Goal: Information Seeking & Learning: Find specific fact

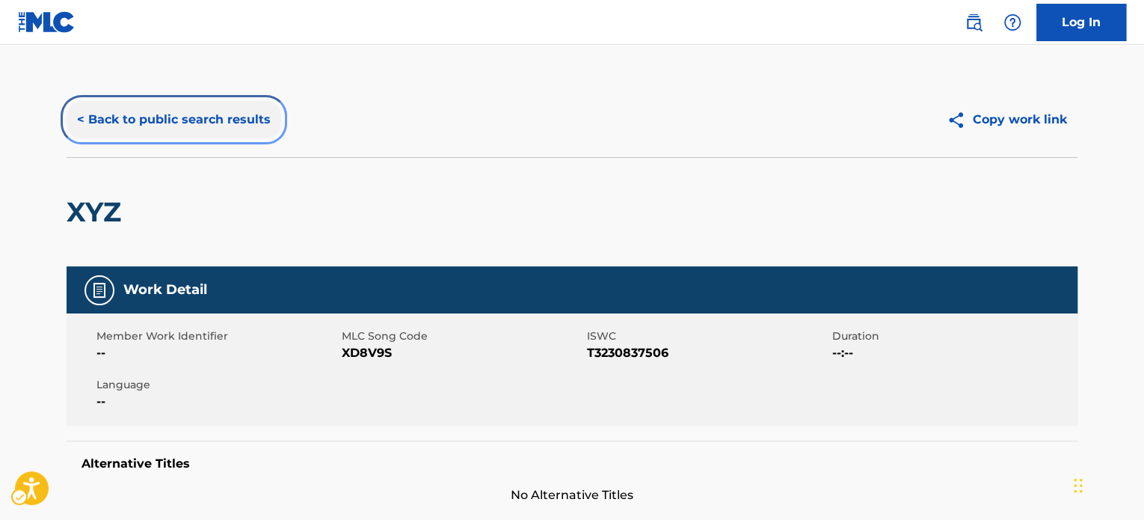
click at [167, 121] on button "< Back to public search results" at bounding box center [174, 119] width 215 height 37
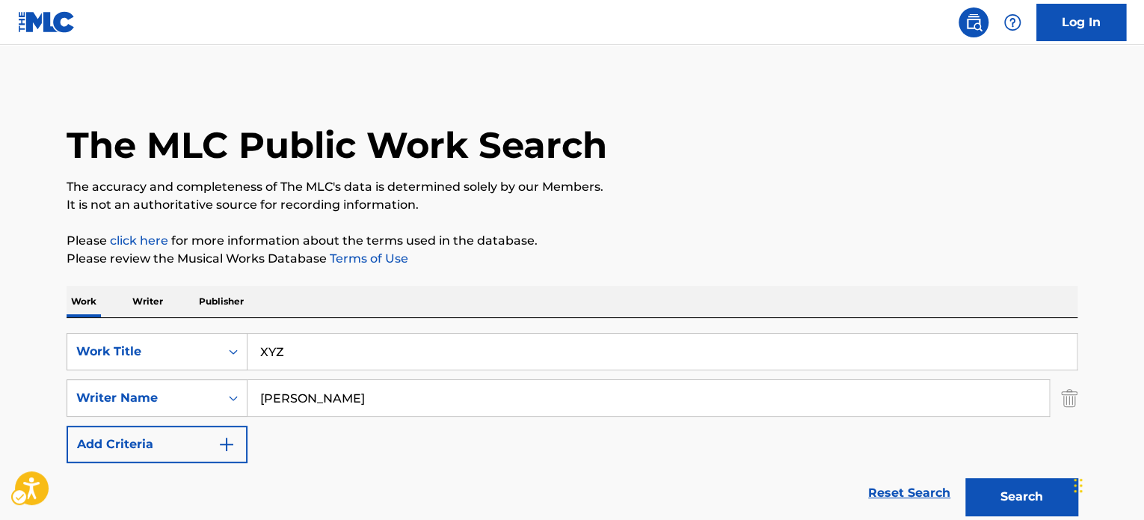
scroll to position [208, 0]
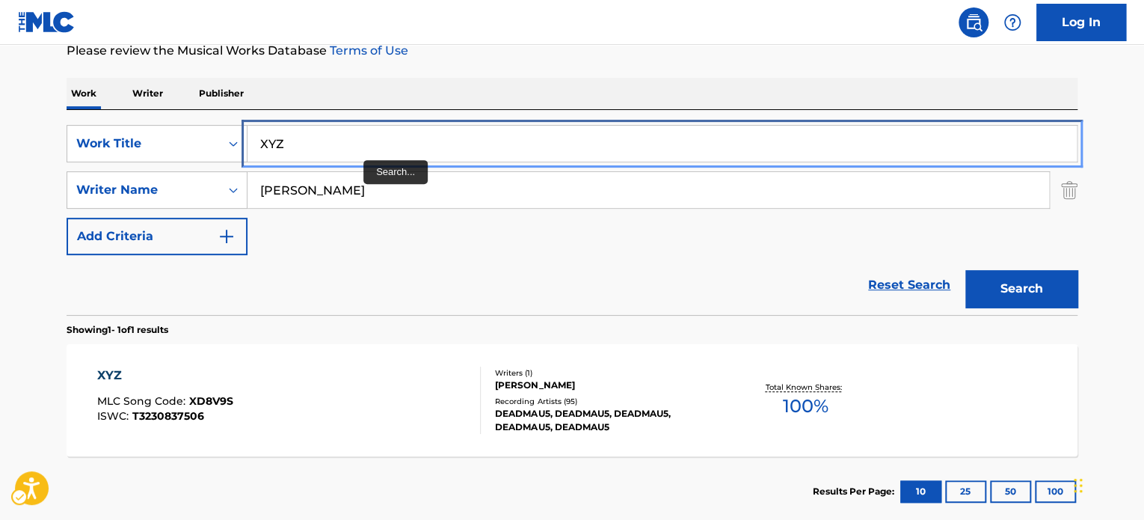
click at [359, 132] on input "XYZ" at bounding box center [661, 144] width 829 height 36
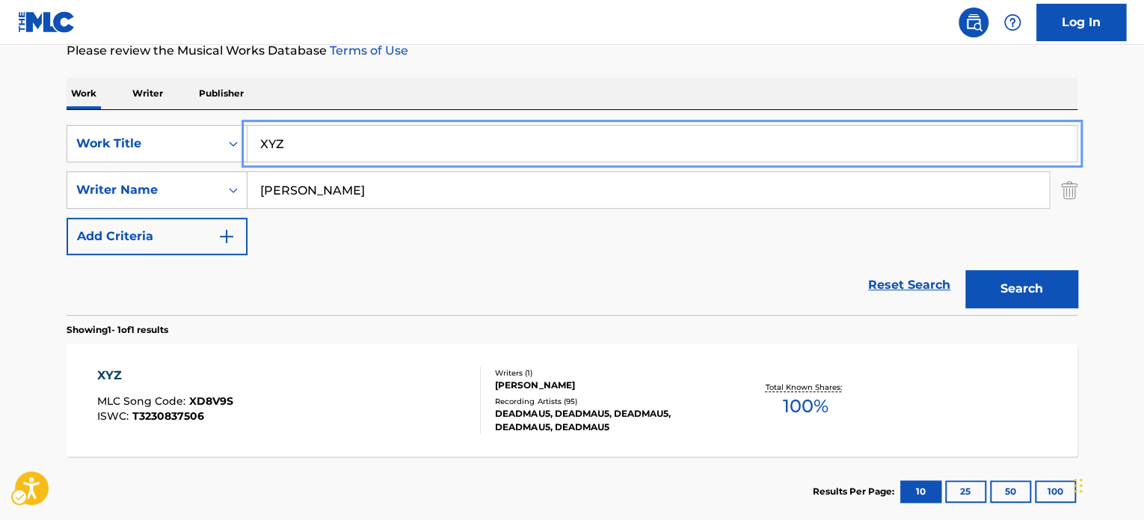
paste input "TOMATOES ENERGY"
type input "TOMATOES ENERGY"
click at [457, 79] on div "Work Writer Publisher" at bounding box center [572, 93] width 1011 height 31
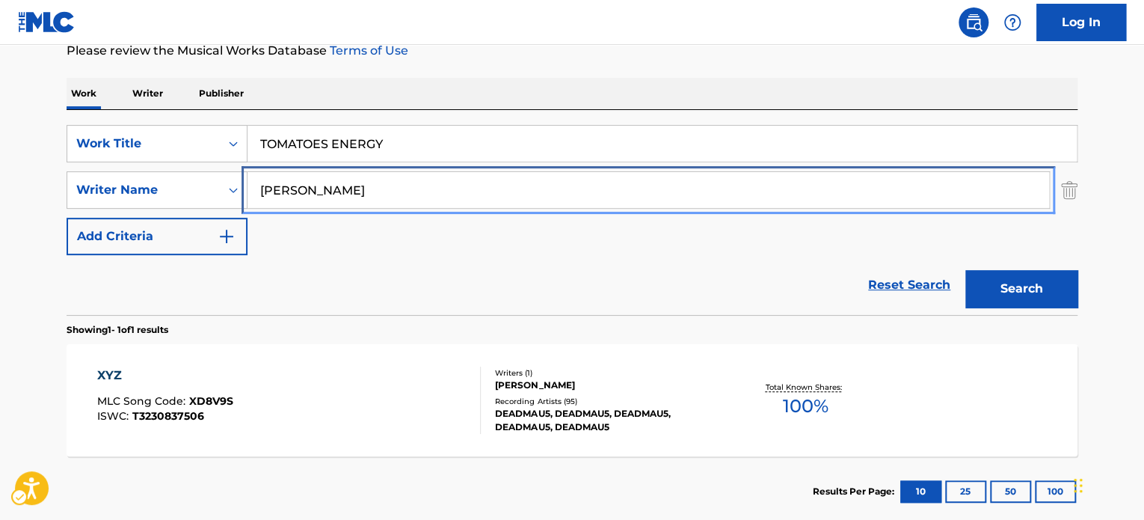
click at [392, 182] on input "[PERSON_NAME]" at bounding box center [648, 190] width 802 height 36
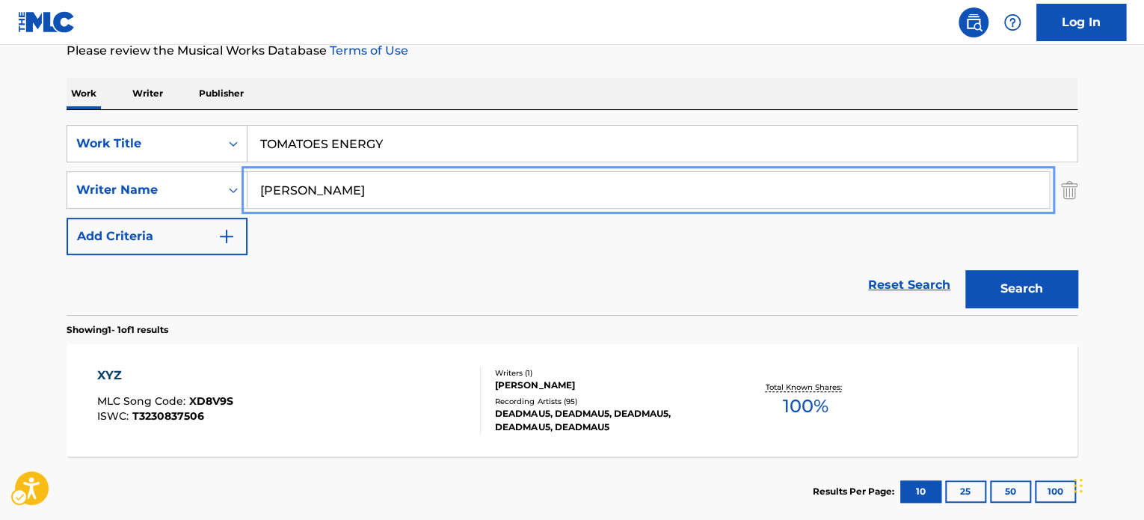
click at [392, 182] on input "[PERSON_NAME]" at bounding box center [648, 190] width 802 height 36
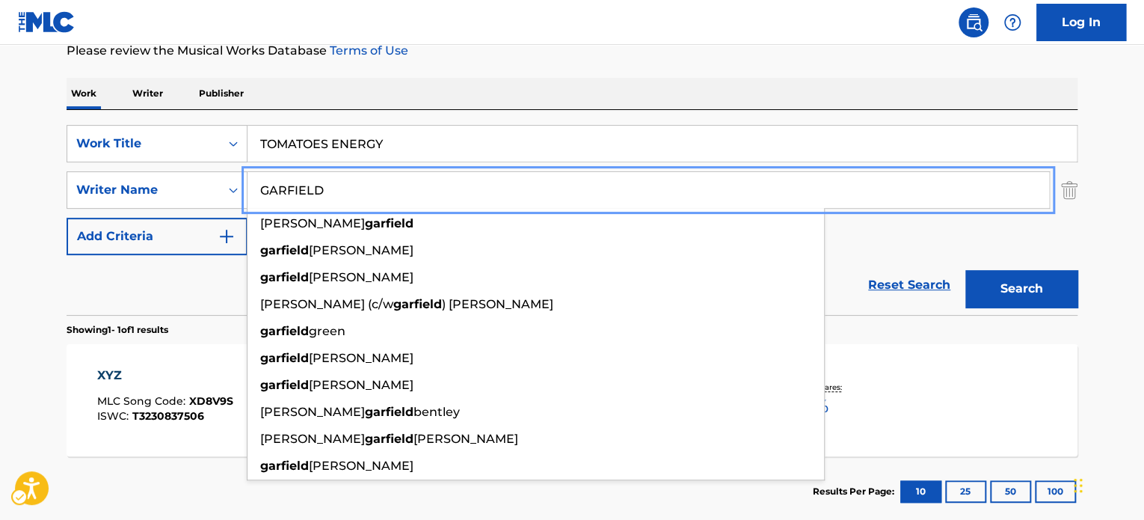
type input "GARFIELD"
click at [965, 270] on button "Search" at bounding box center [1021, 288] width 112 height 37
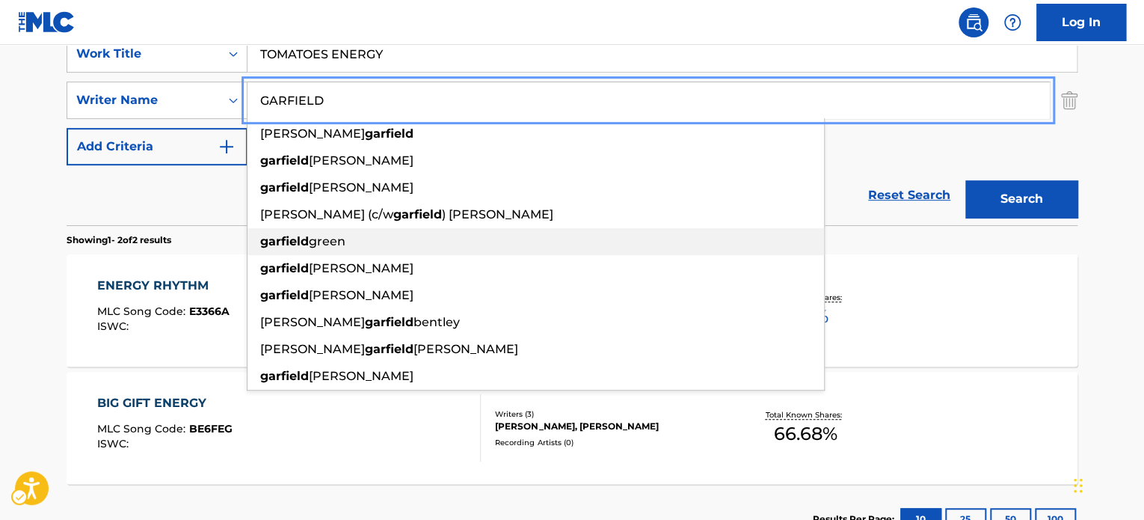
scroll to position [111, 0]
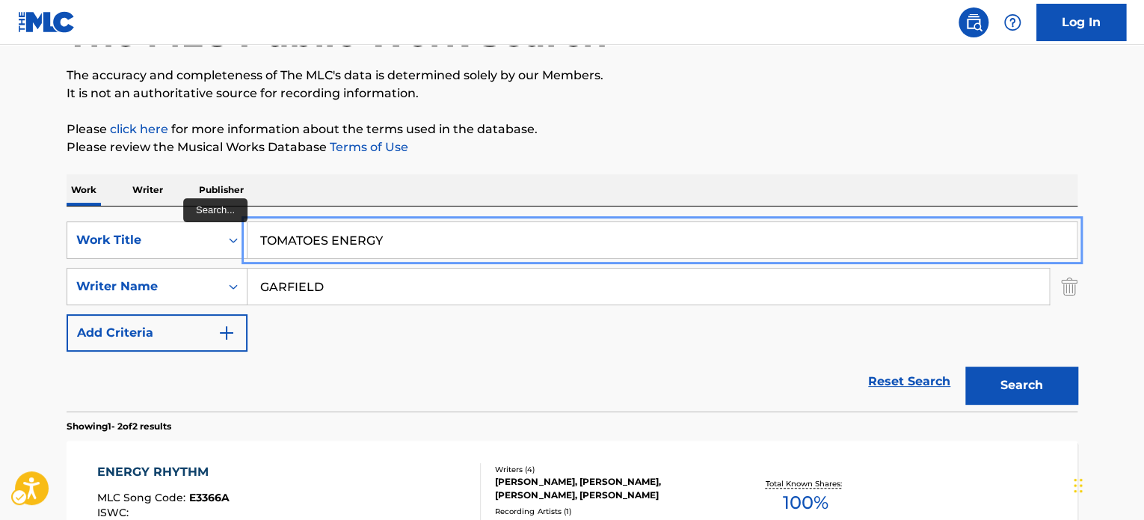
click at [398, 247] on input "TOMATOES ENERGY" at bounding box center [661, 240] width 829 height 36
paste input "A SNOWFALL AT CHRISTMAS"
type input "A SNOWFALL AT CHRISTMAS"
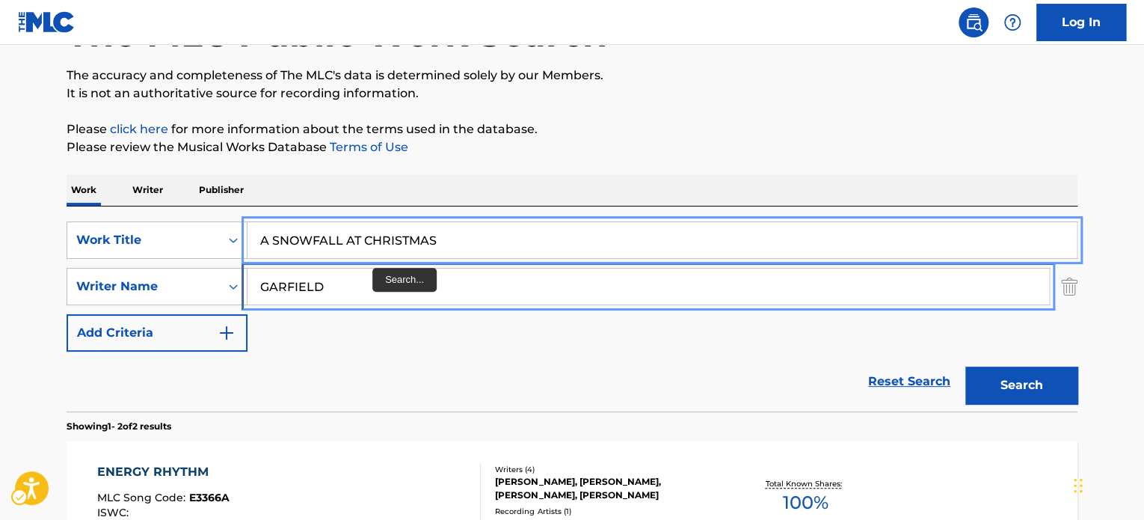
click at [374, 292] on input "GARFIELD" at bounding box center [648, 286] width 802 height 36
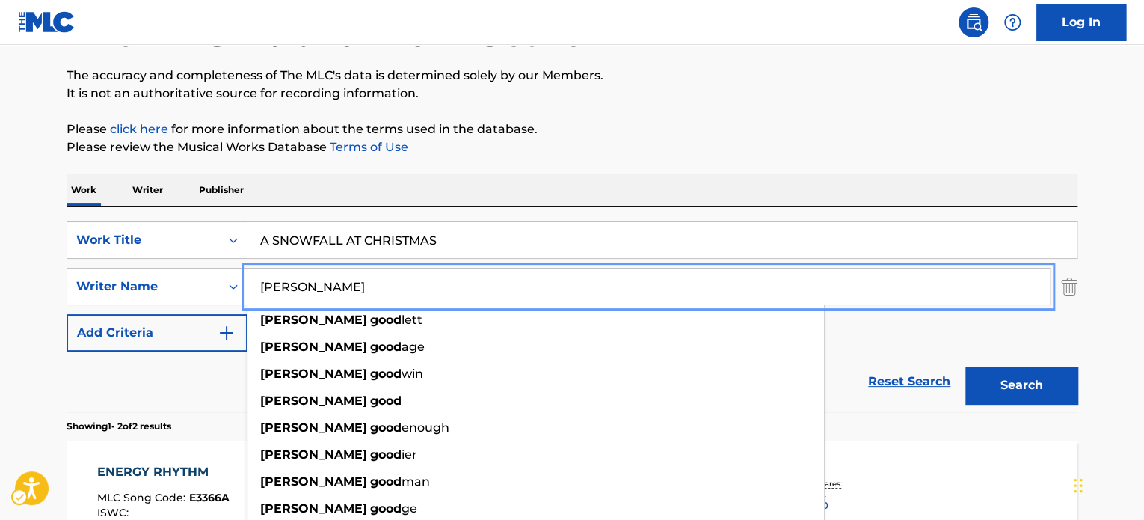
type input "[PERSON_NAME]"
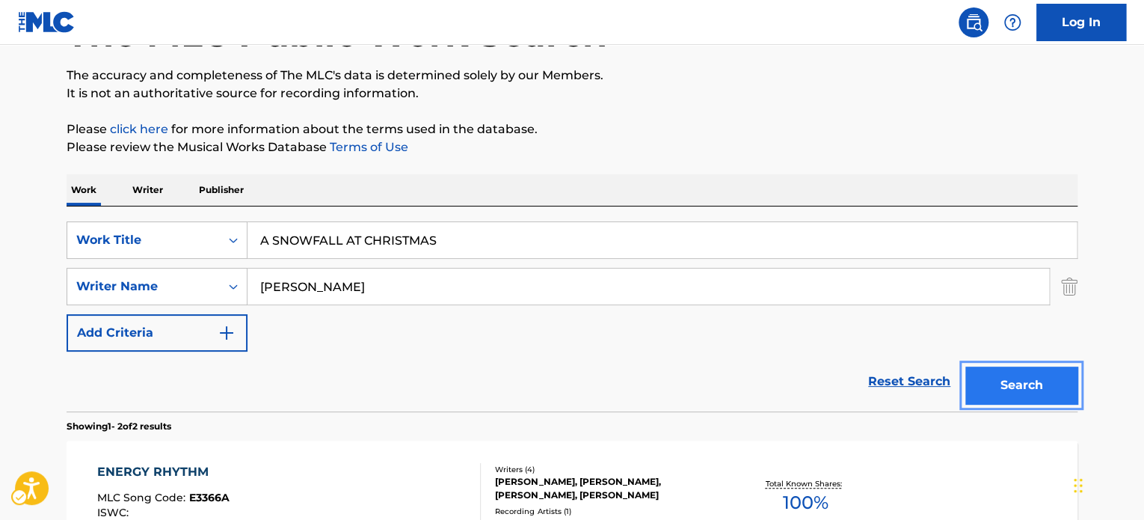
click at [965, 366] on button "Search" at bounding box center [1021, 384] width 112 height 37
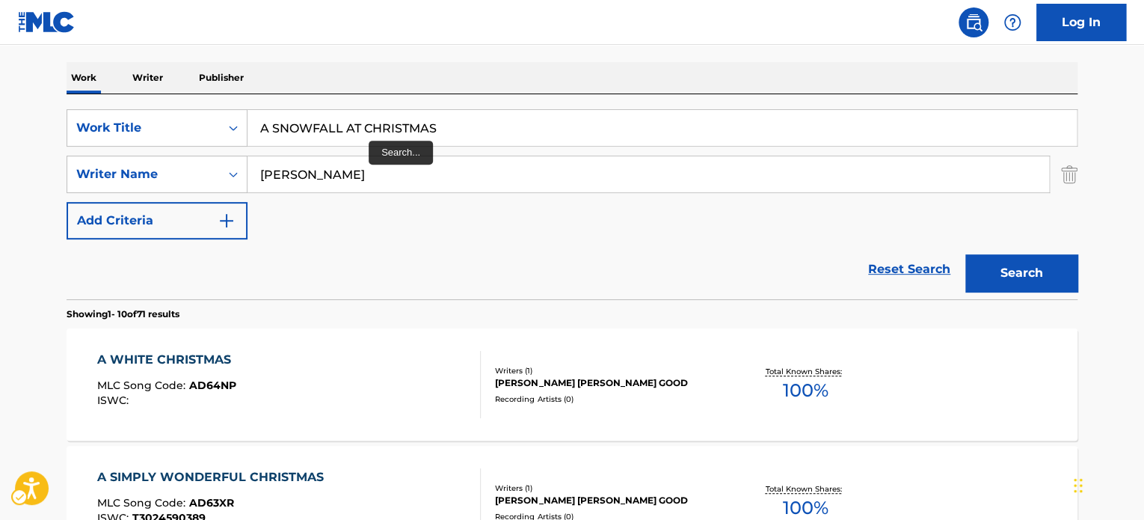
scroll to position [10, 0]
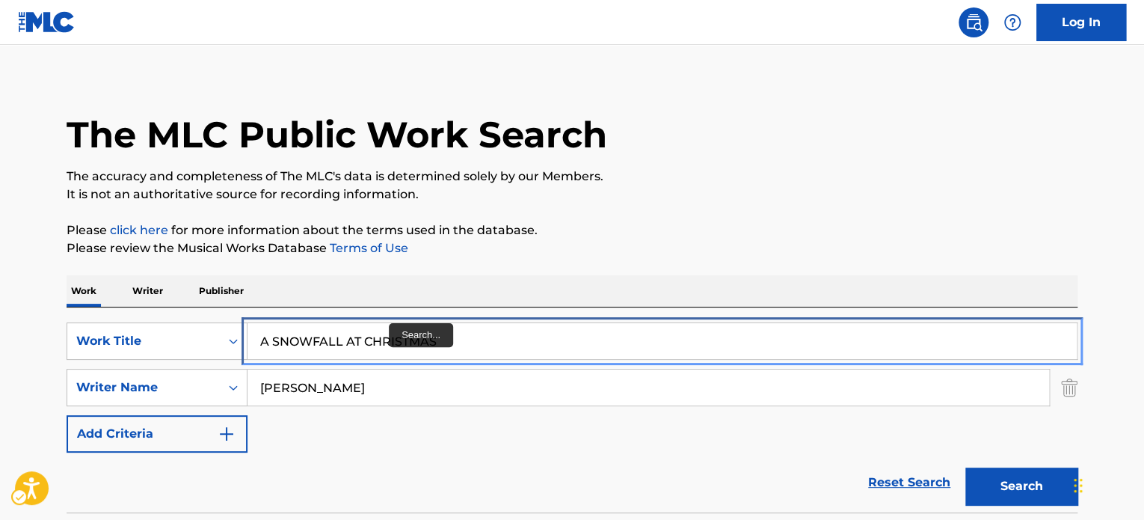
click at [390, 332] on input "A SNOWFALL AT CHRISTMAS" at bounding box center [661, 341] width 829 height 36
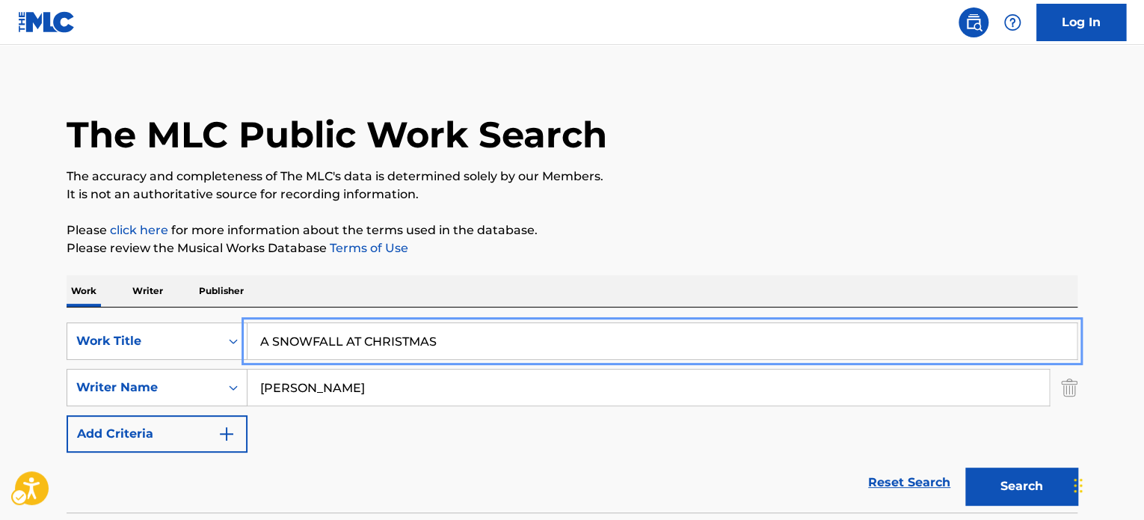
paste input "CHRISTMAS ROCKIN"
type input "CHRISTMAS ROCKIN"
click at [733, 191] on p "It is not an authoritative source for recording information." at bounding box center [572, 194] width 1011 height 18
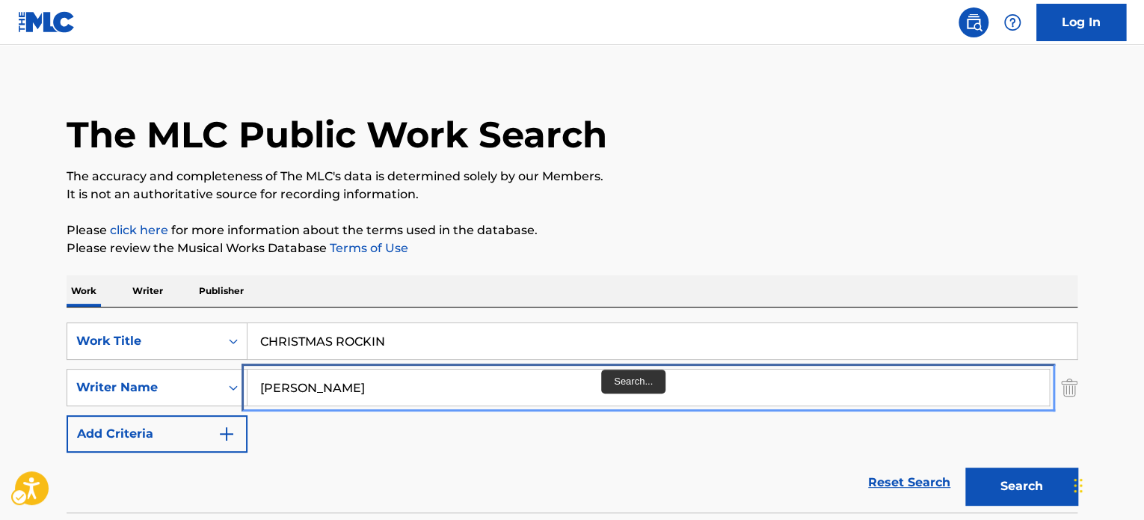
click at [582, 400] on input "[PERSON_NAME]" at bounding box center [648, 387] width 802 height 36
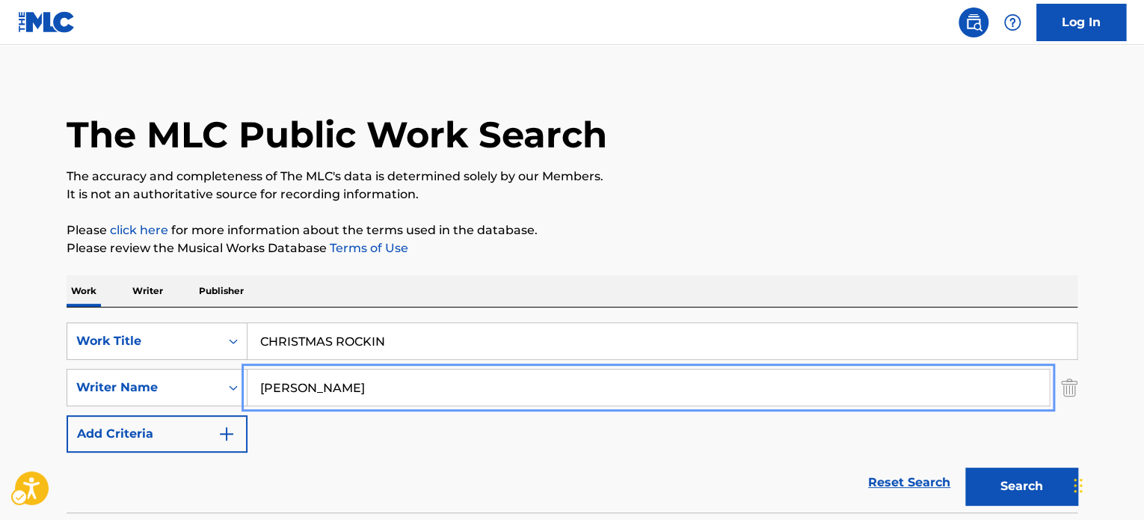
paste input "[PERSON_NAME]"
type input "[PERSON_NAME]"
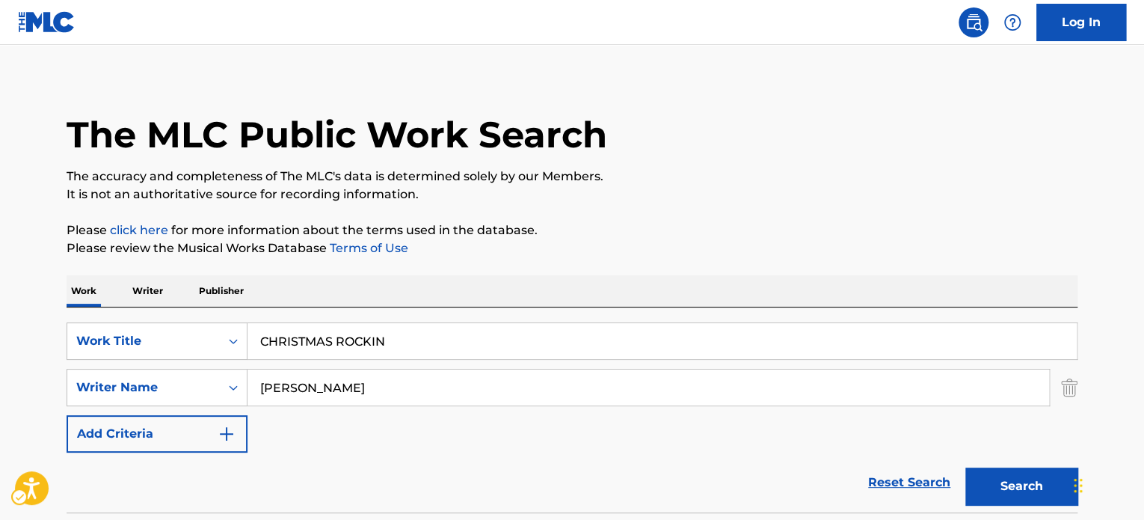
click at [726, 242] on p "Please review the Musical Works Database Terms of Use | New Window" at bounding box center [572, 248] width 1011 height 18
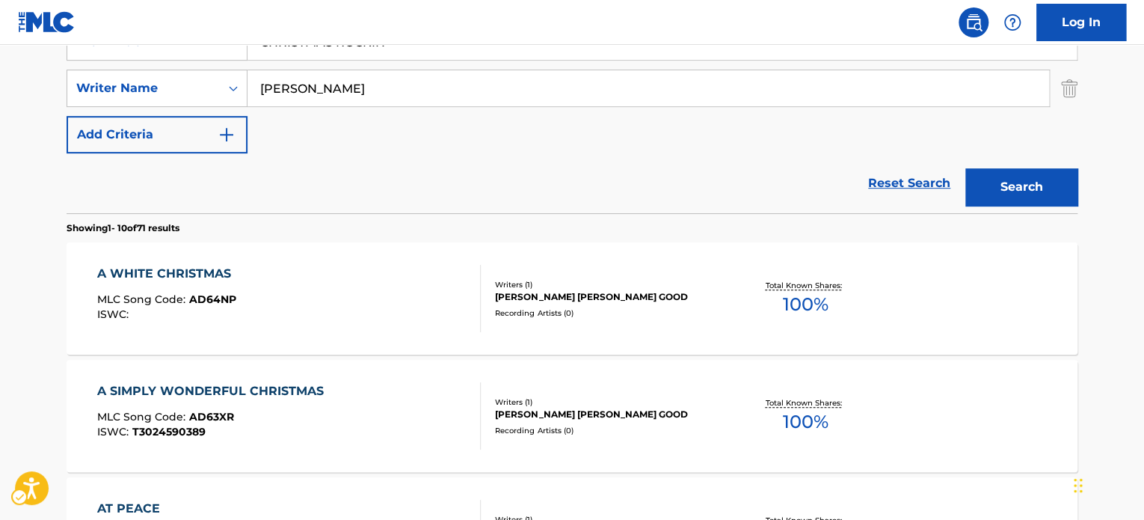
click at [1032, 210] on div "Search" at bounding box center [1018, 183] width 120 height 60
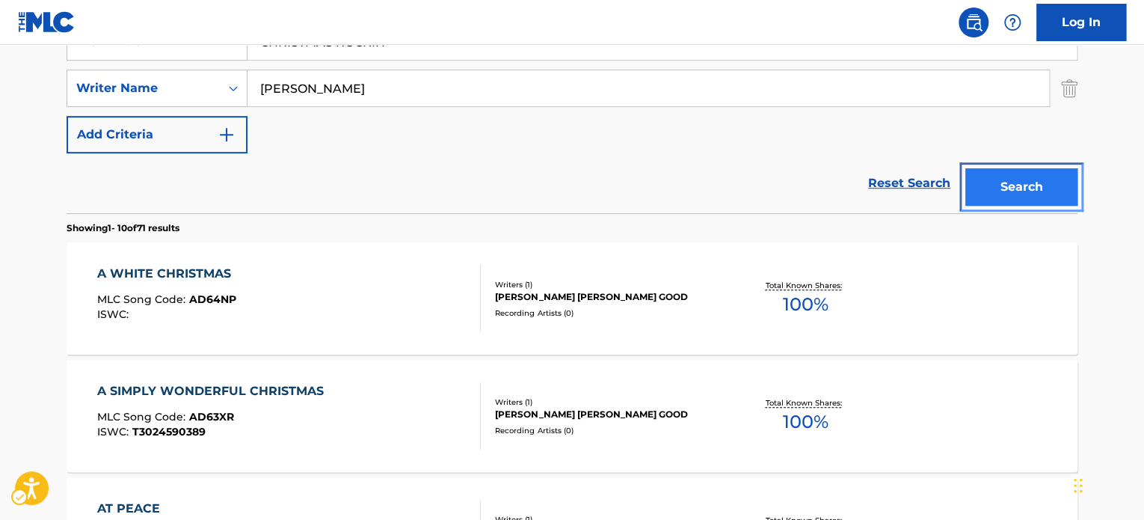
click at [1029, 185] on button "Search" at bounding box center [1021, 186] width 112 height 37
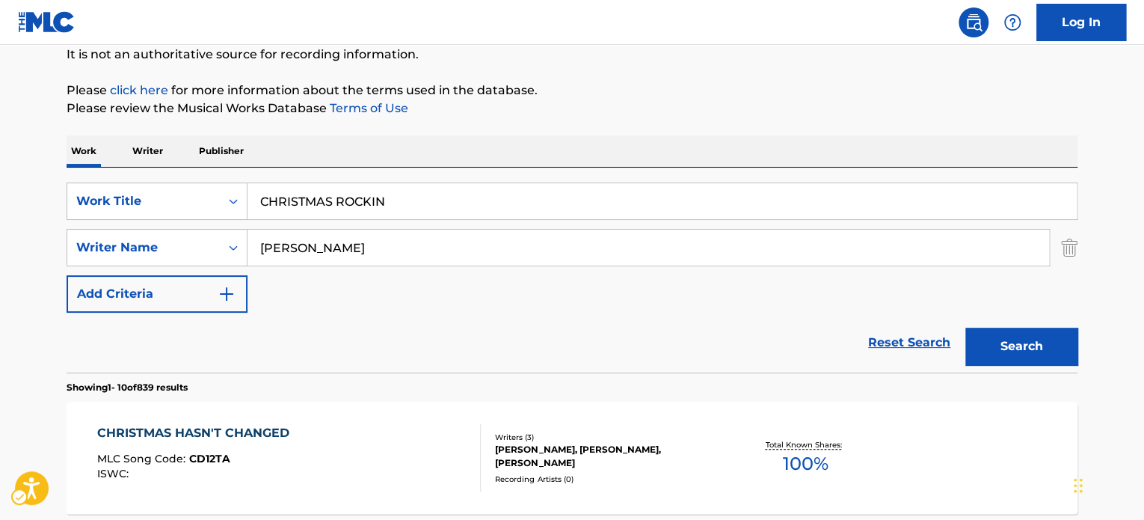
scroll to position [0, 0]
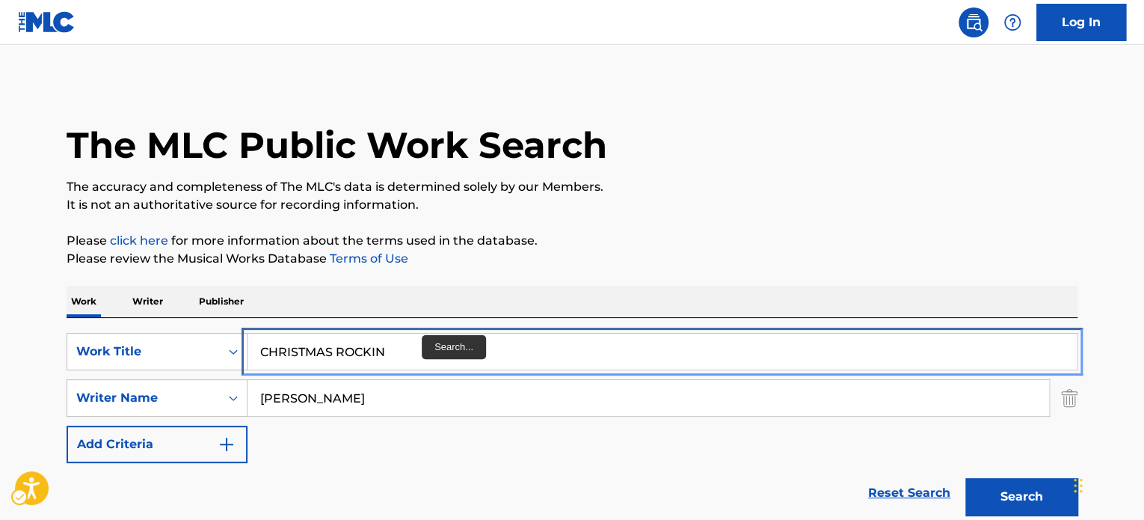
click at [425, 350] on input "CHRISTMAS ROCKIN" at bounding box center [661, 351] width 829 height 36
paste input "MR. HAPPY 10"
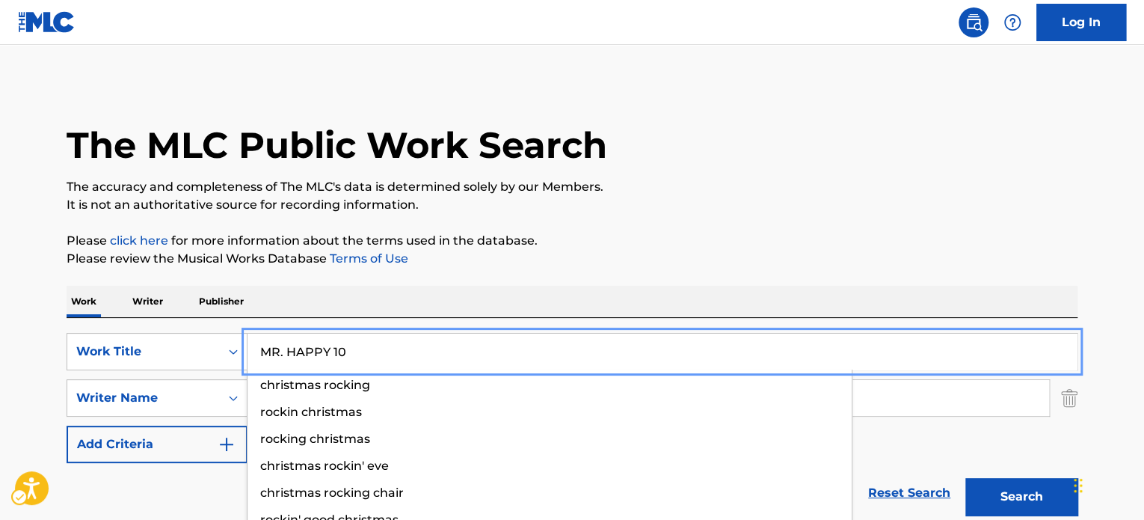
type input "MR. HAPPY 10"
click at [706, 253] on p "Please review the Musical Works Database Terms of Use | New Window" at bounding box center [572, 259] width 1011 height 18
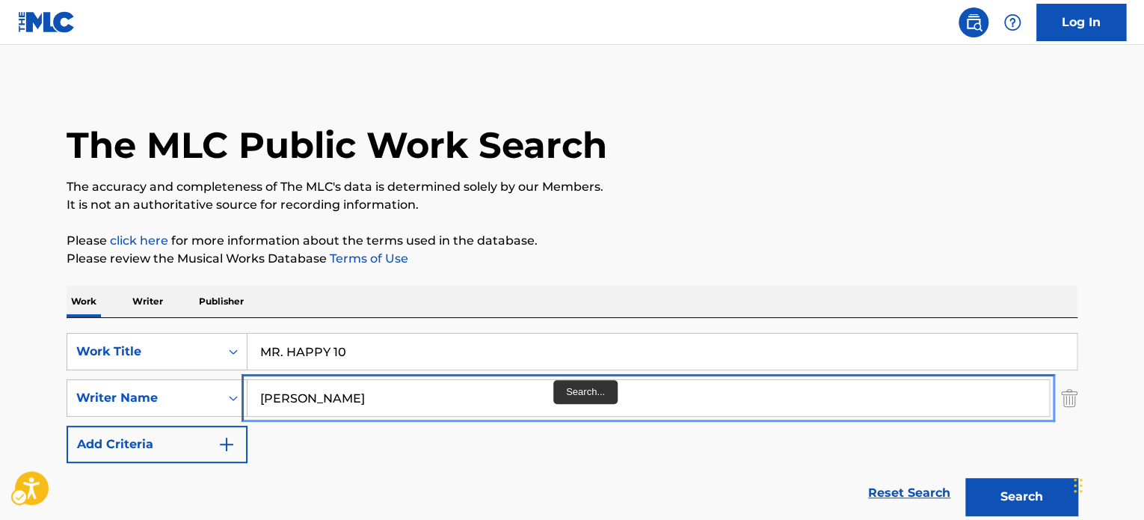
click at [554, 386] on input "[PERSON_NAME]" at bounding box center [648, 398] width 802 height 36
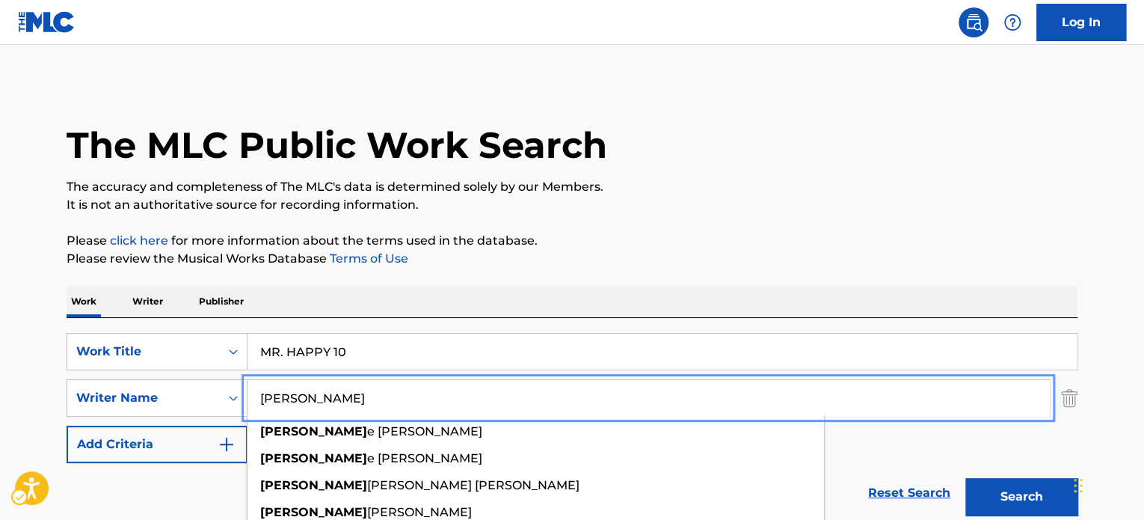
click at [554, 386] on input "[PERSON_NAME]" at bounding box center [648, 398] width 802 height 36
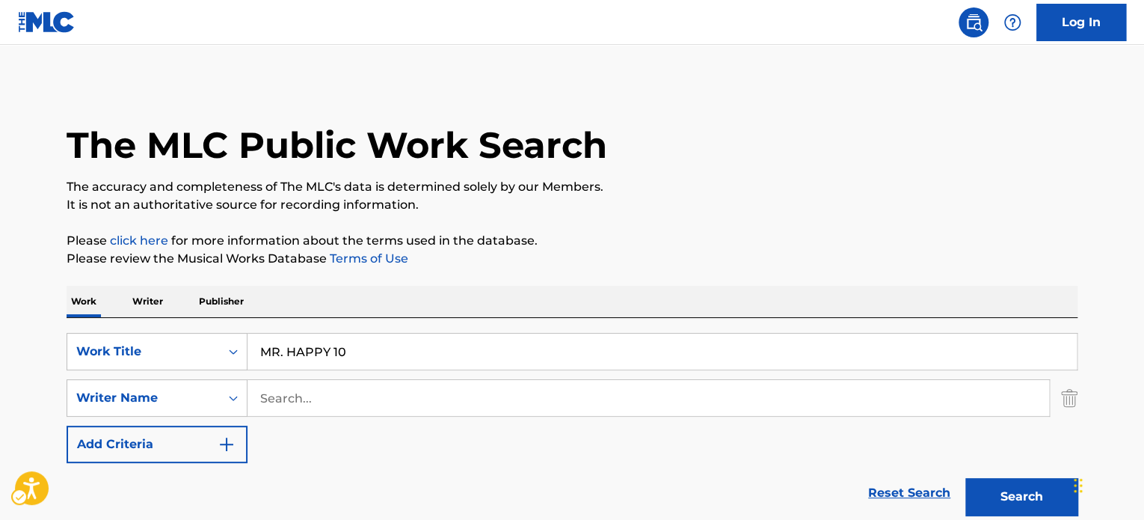
click at [843, 191] on p "The accuracy and completeness of The MLC's data is determined solely by our Mem…" at bounding box center [572, 187] width 1011 height 18
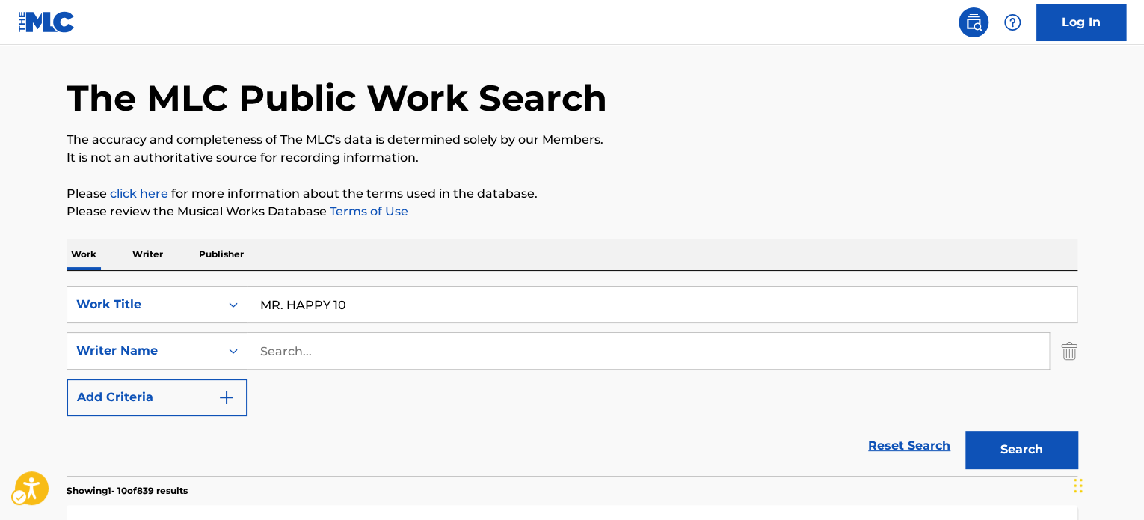
scroll to position [299, 0]
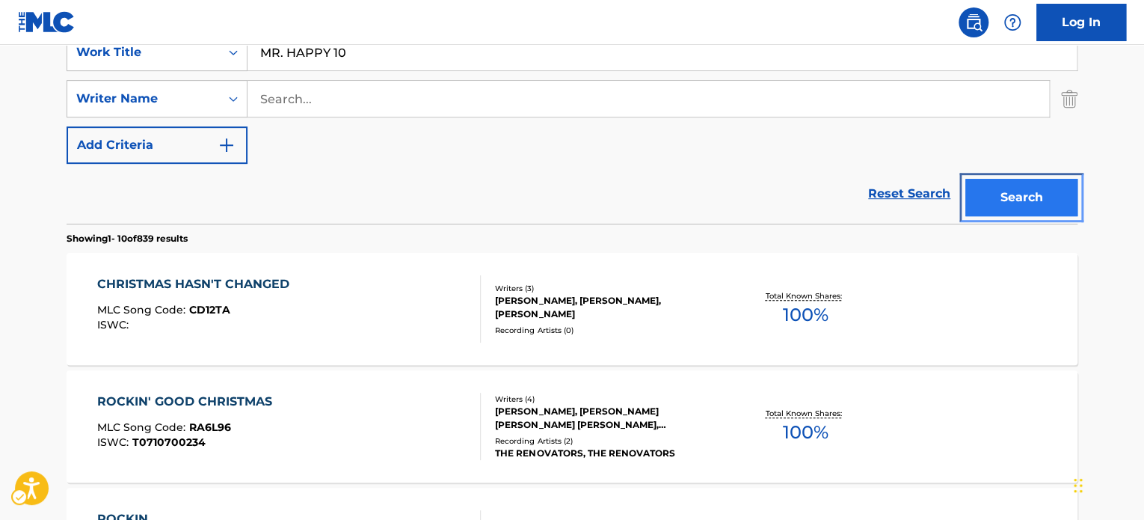
click at [994, 207] on button "Search" at bounding box center [1021, 197] width 112 height 37
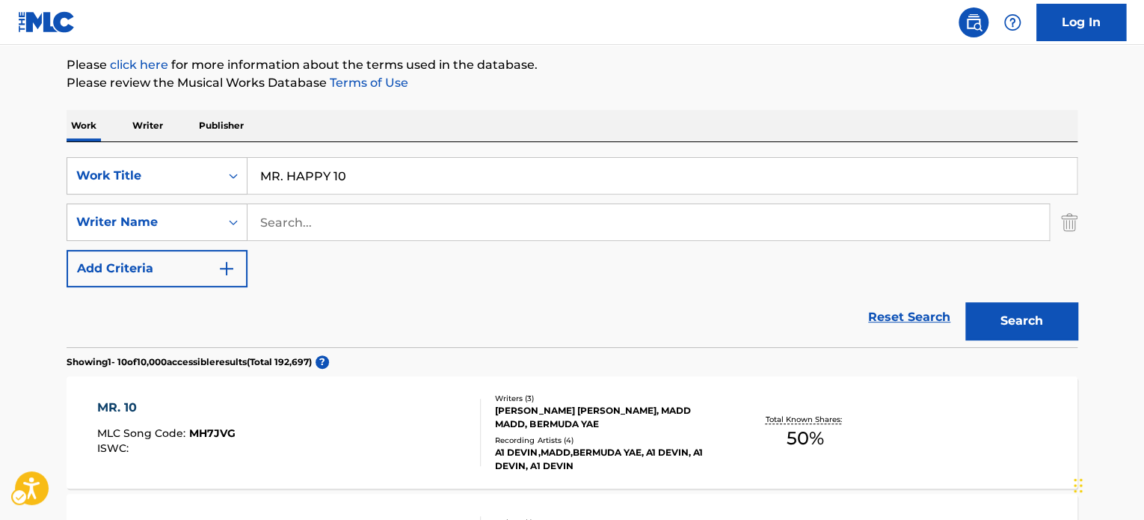
scroll to position [167, 0]
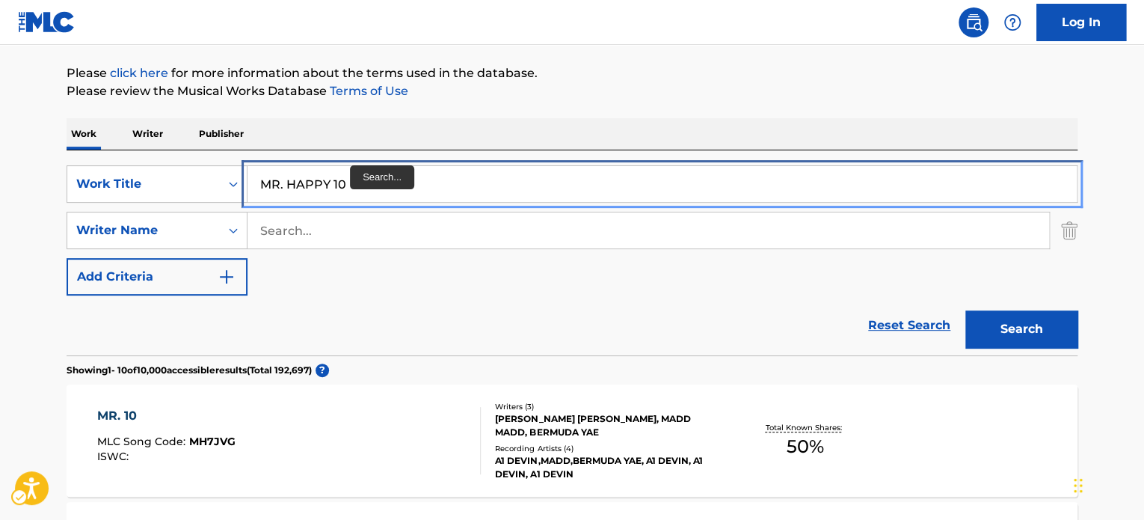
click at [353, 181] on input "MR. HAPPY 10" at bounding box center [661, 184] width 829 height 36
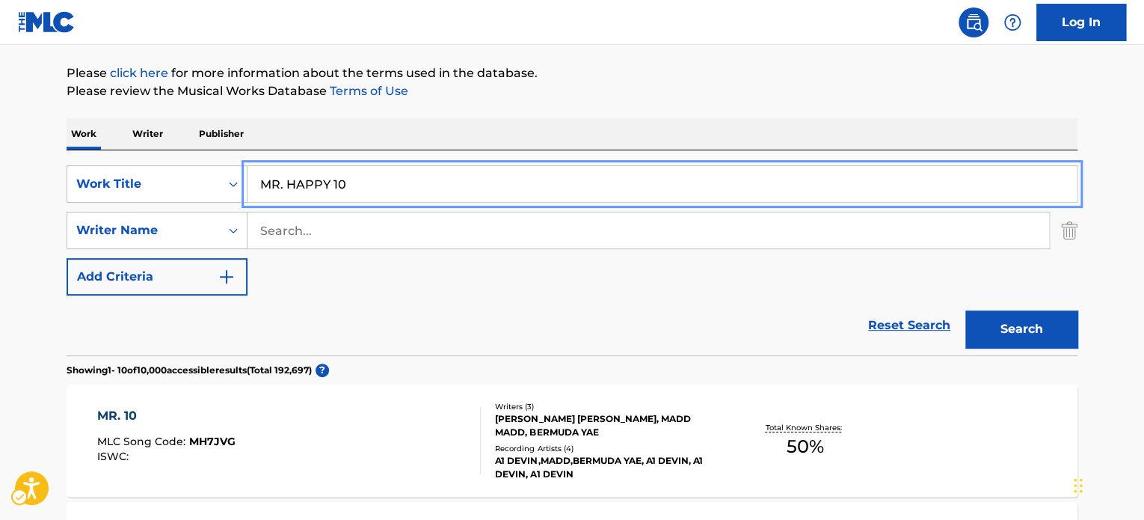
paste input "IM BACK 3"
type input "IM BACK 30"
click at [483, 123] on div "Work Writer Publisher" at bounding box center [572, 133] width 1011 height 31
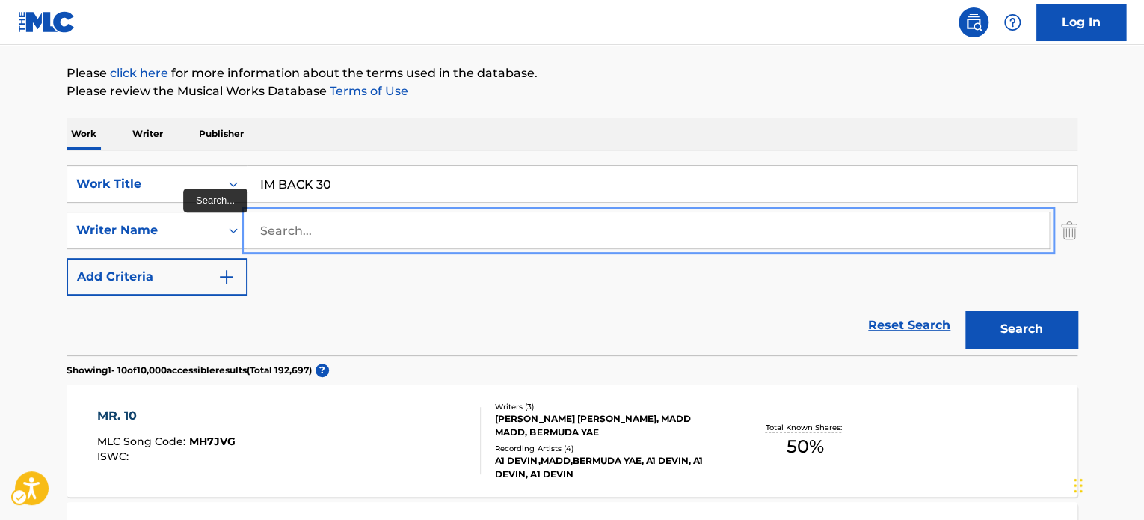
click at [416, 227] on input "Search..." at bounding box center [648, 230] width 802 height 36
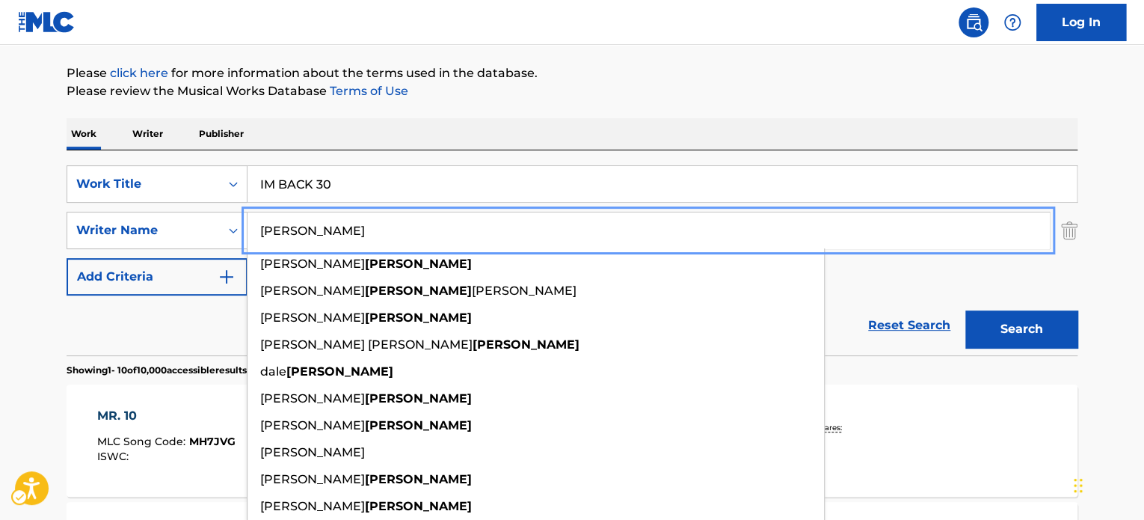
type input "[PERSON_NAME]"
click at [965, 310] on button "Search" at bounding box center [1021, 328] width 112 height 37
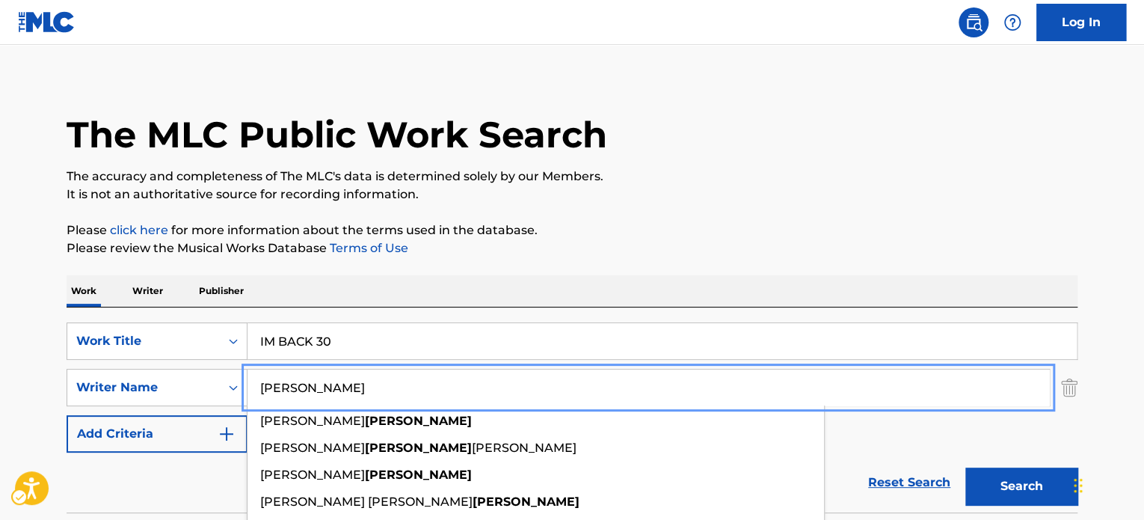
scroll to position [0, 0]
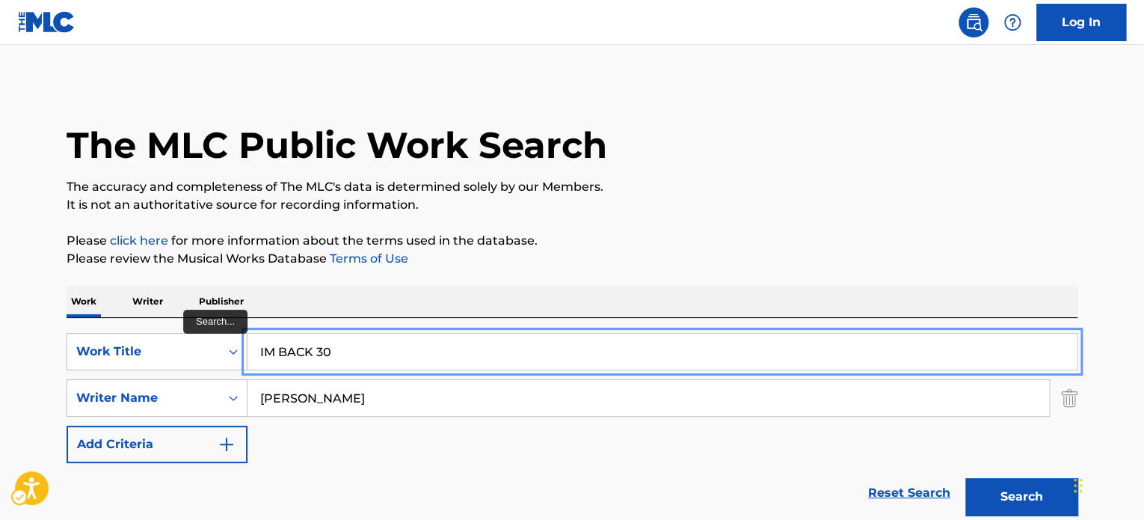
click at [457, 357] on input "IM BACK 30" at bounding box center [661, 351] width 829 height 36
paste input "DEEP BREEZE NOKEYSBELLS"
type input "DEEP BREEZE NOKEYSBELLS"
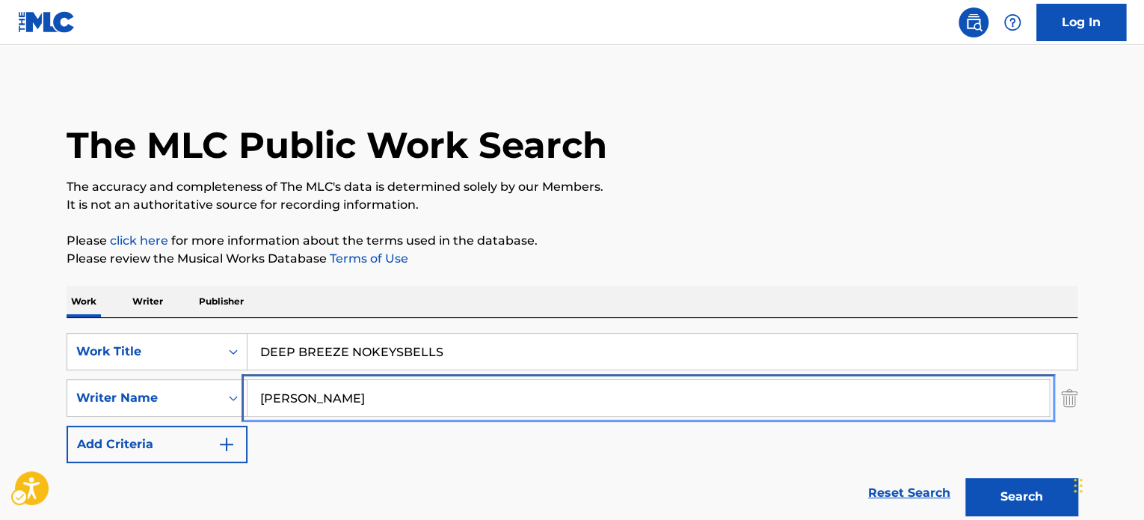
click at [595, 394] on input "[PERSON_NAME]" at bounding box center [648, 398] width 802 height 36
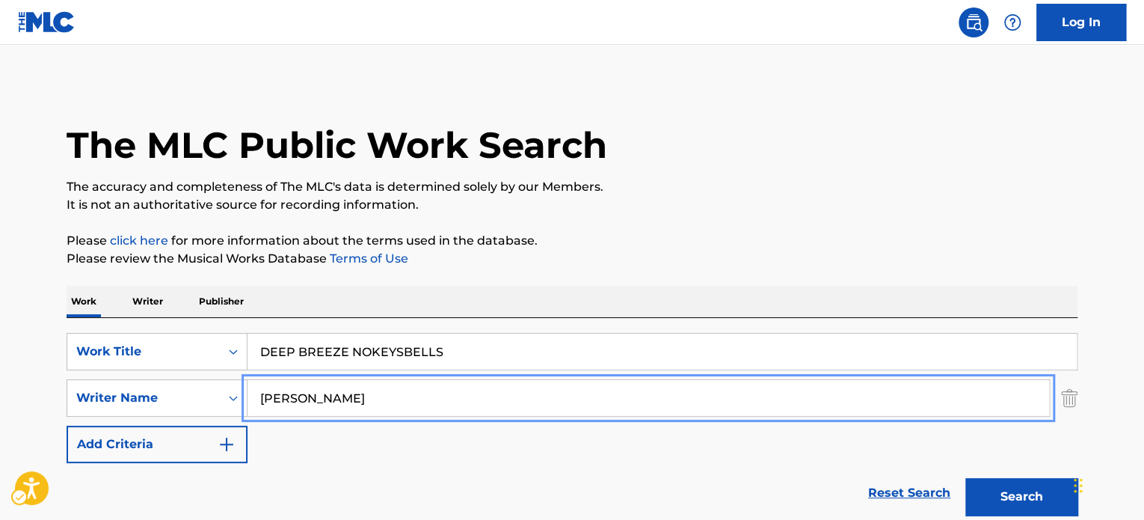
click at [595, 394] on input "[PERSON_NAME]" at bounding box center [648, 398] width 802 height 36
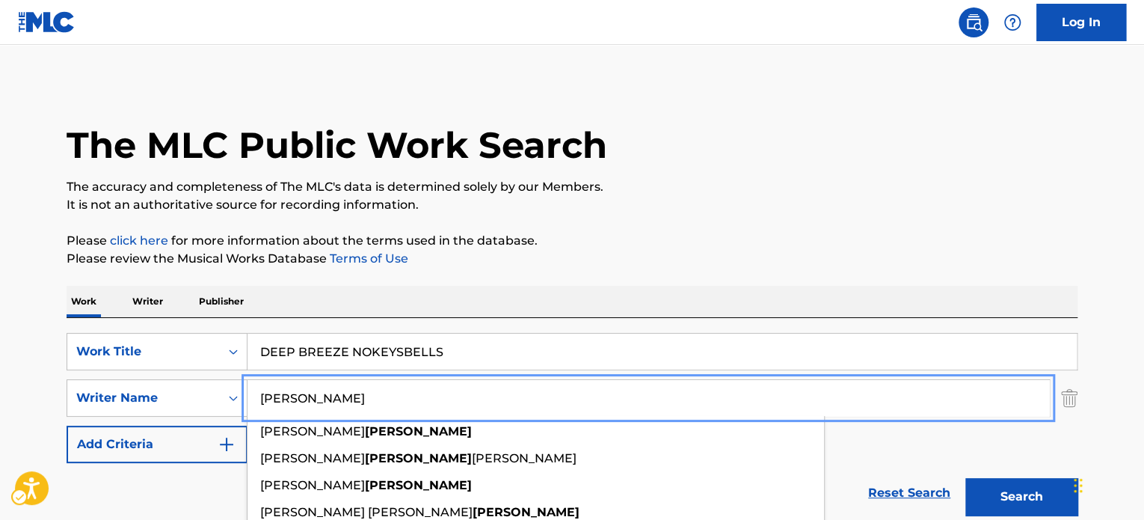
click at [595, 394] on input "[PERSON_NAME]" at bounding box center [648, 398] width 802 height 36
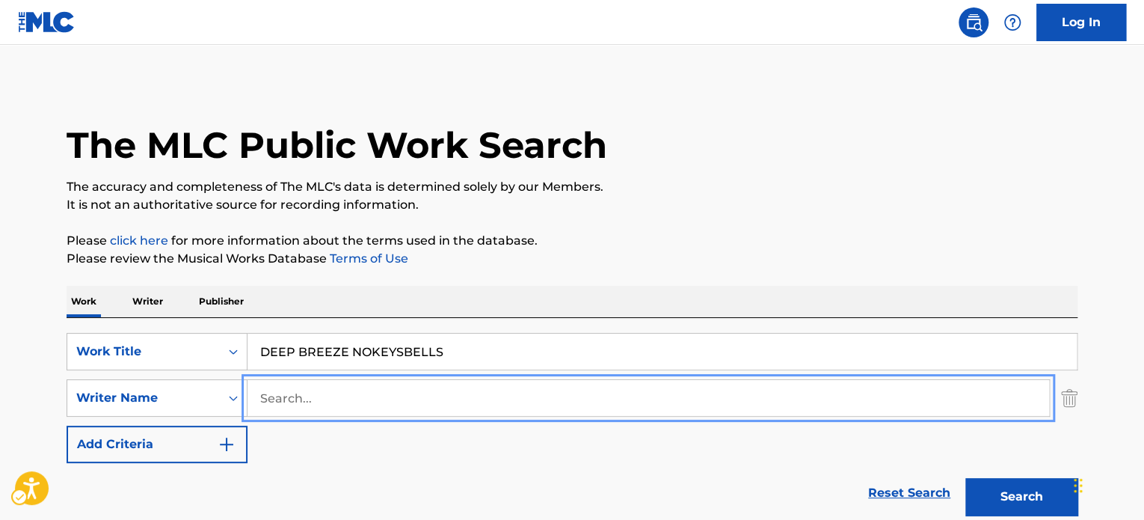
drag, startPoint x: 789, startPoint y: 261, endPoint x: 905, endPoint y: 397, distance: 179.2
click at [790, 261] on p "Please review the Musical Works Database Terms of Use | New Window" at bounding box center [572, 259] width 1011 height 18
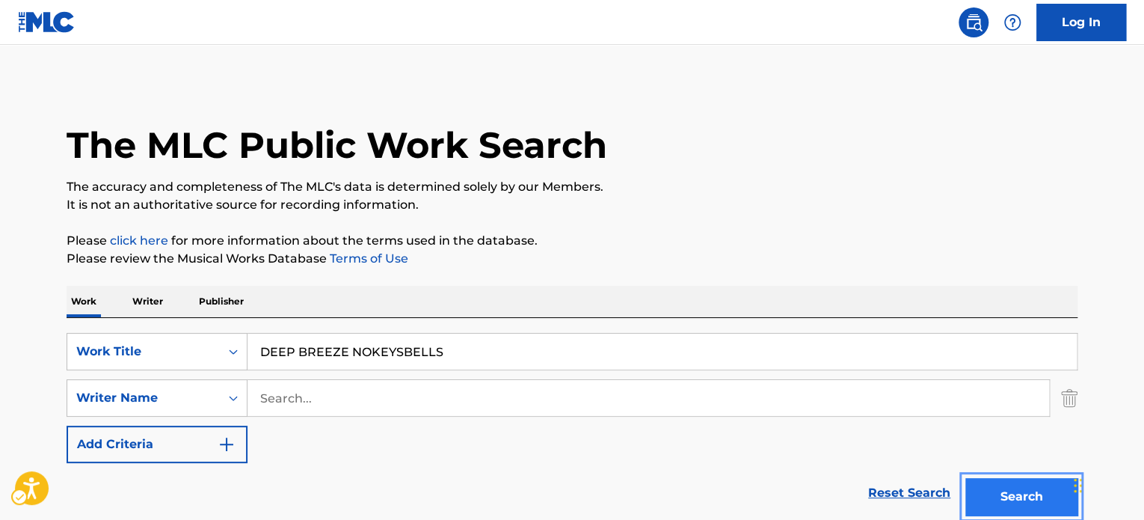
click at [981, 494] on button "Search" at bounding box center [1021, 496] width 112 height 37
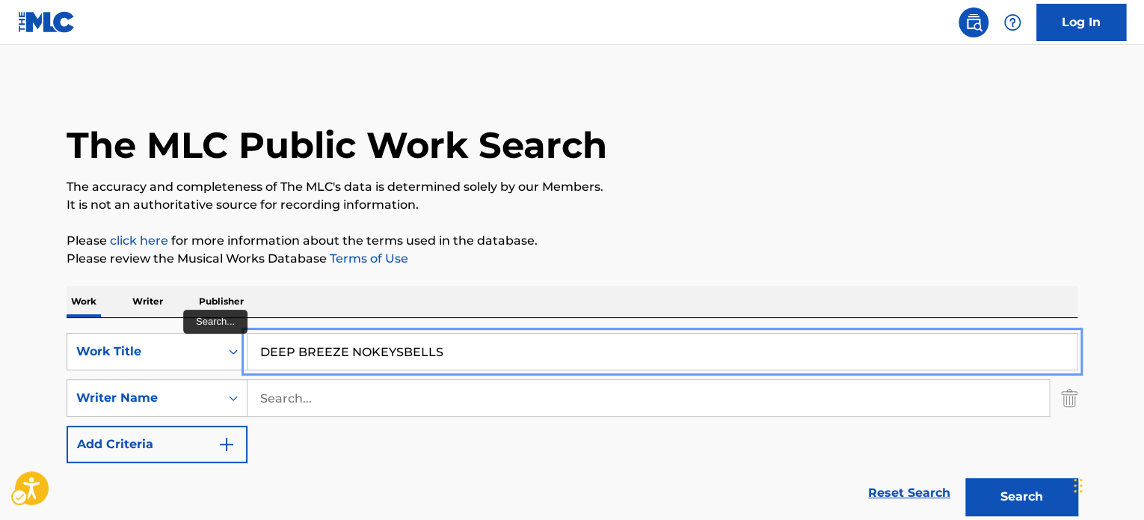
drag, startPoint x: 434, startPoint y: 343, endPoint x: 464, endPoint y: 319, distance: 37.7
click at [435, 343] on input "DEEP BREEZE NOKEYSBELLS" at bounding box center [661, 351] width 829 height 36
paste input "I JUST WANNA KNOW"
type input "I JUST WANNA KNOW"
click at [659, 236] on p "Please click here | New Window for more information about the terms used in the…" at bounding box center [572, 241] width 1011 height 18
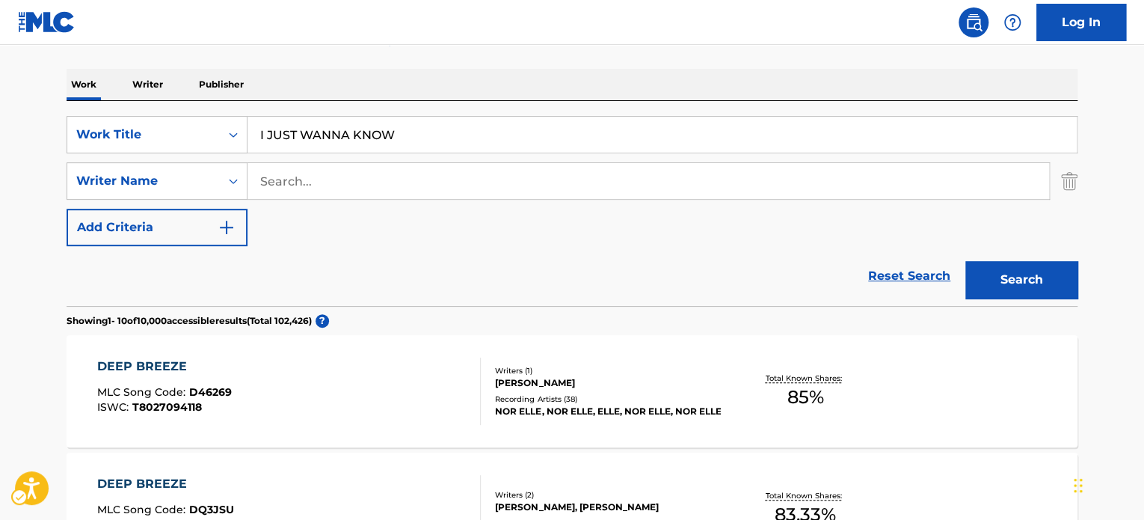
scroll to position [224, 0]
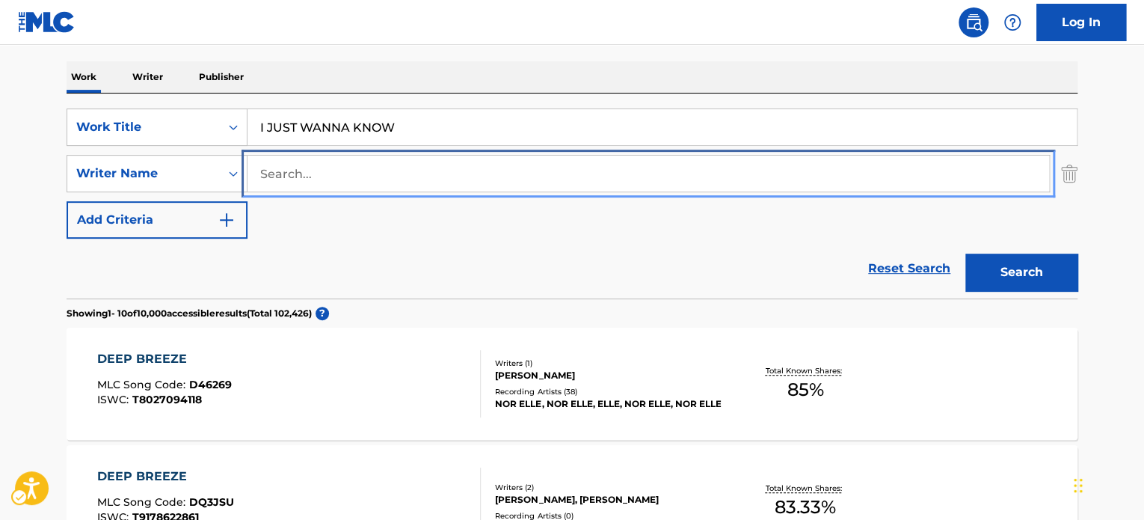
click at [419, 180] on input "Search..." at bounding box center [648, 174] width 802 height 36
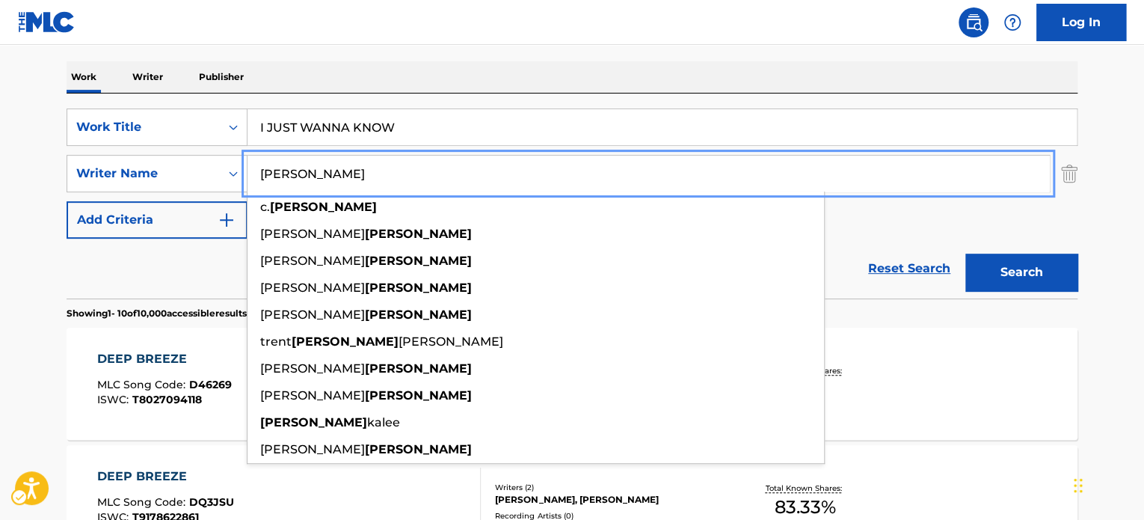
type input "[PERSON_NAME]"
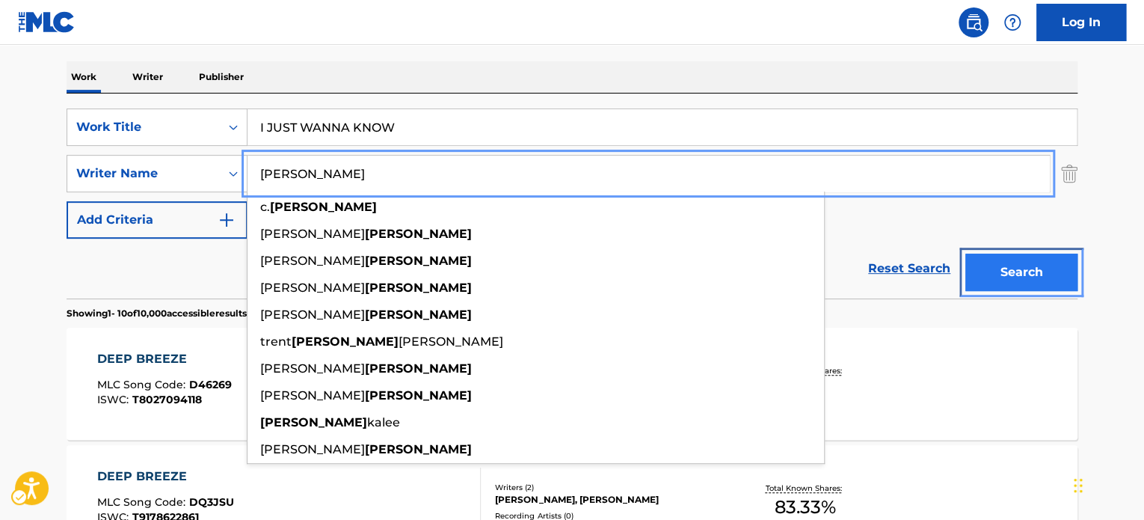
click at [1002, 274] on button "Search" at bounding box center [1021, 271] width 112 height 37
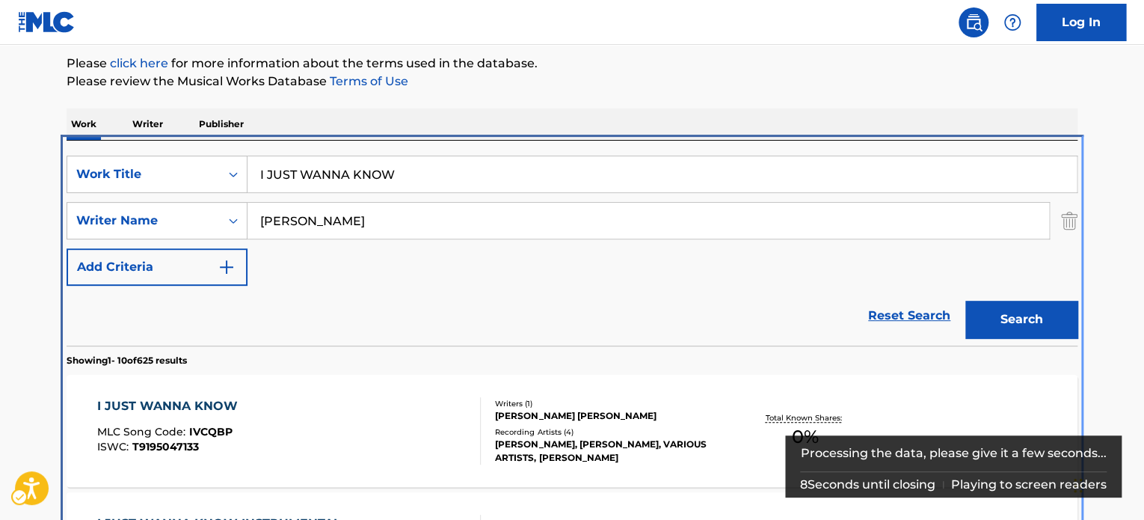
scroll to position [317, 0]
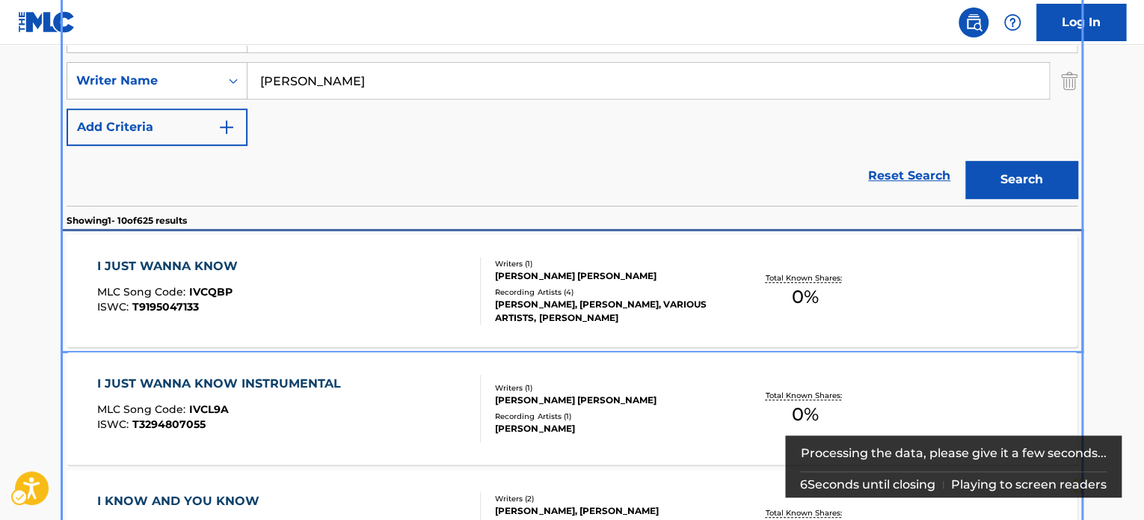
click at [689, 295] on div "Recording Artists ( 4 )" at bounding box center [608, 291] width 226 height 11
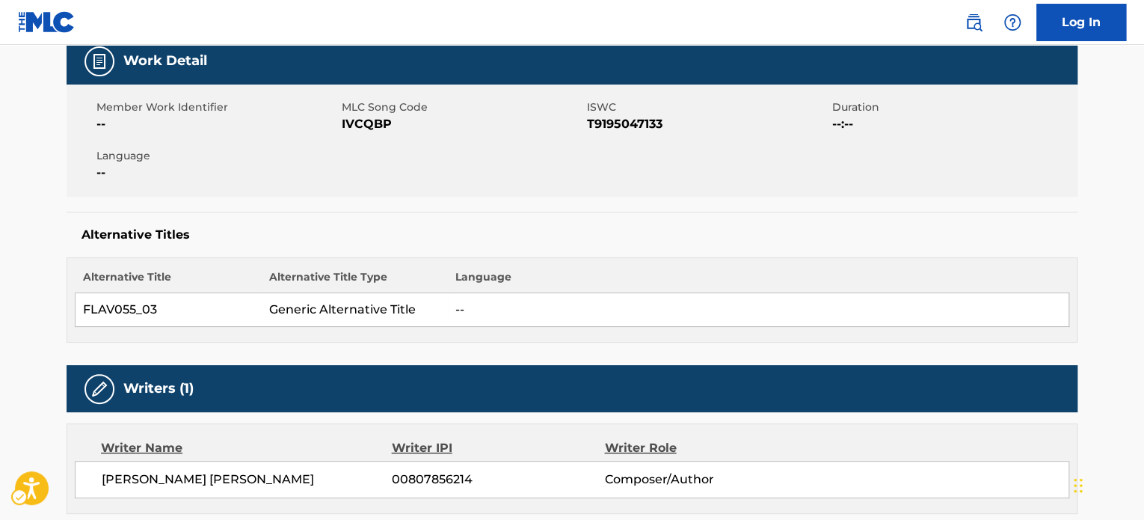
scroll to position [224, 0]
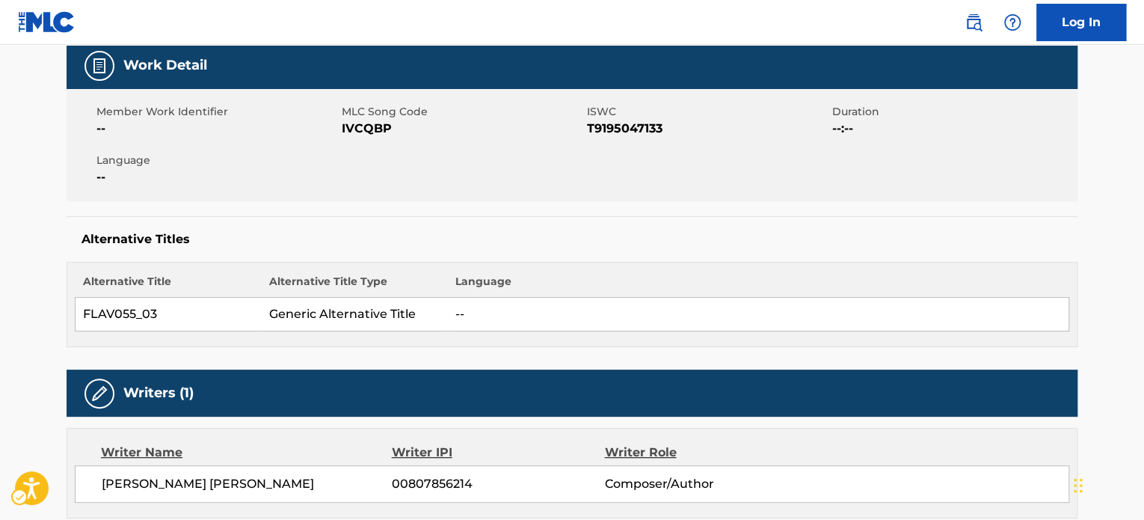
click at [627, 130] on span "ISWC - T9195047133" at bounding box center [708, 129] width 242 height 18
copy span "T9195047133"
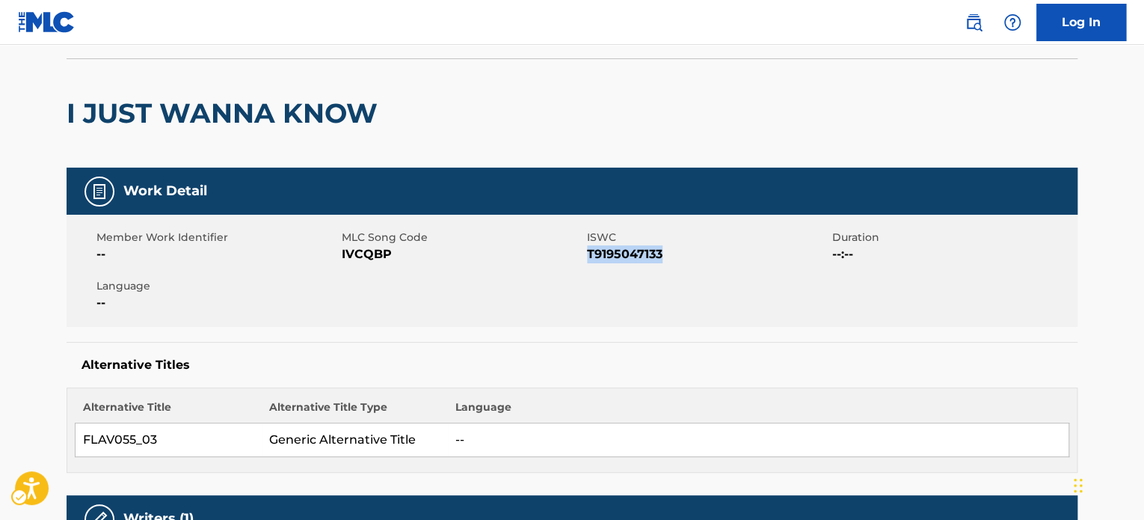
scroll to position [0, 0]
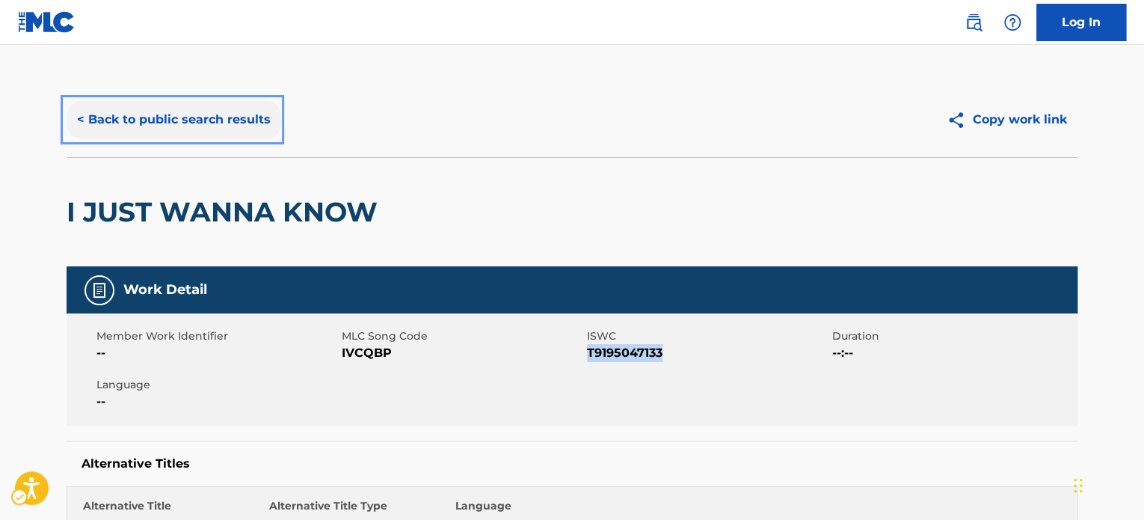
click at [193, 117] on button "< Back to public search results" at bounding box center [174, 119] width 215 height 37
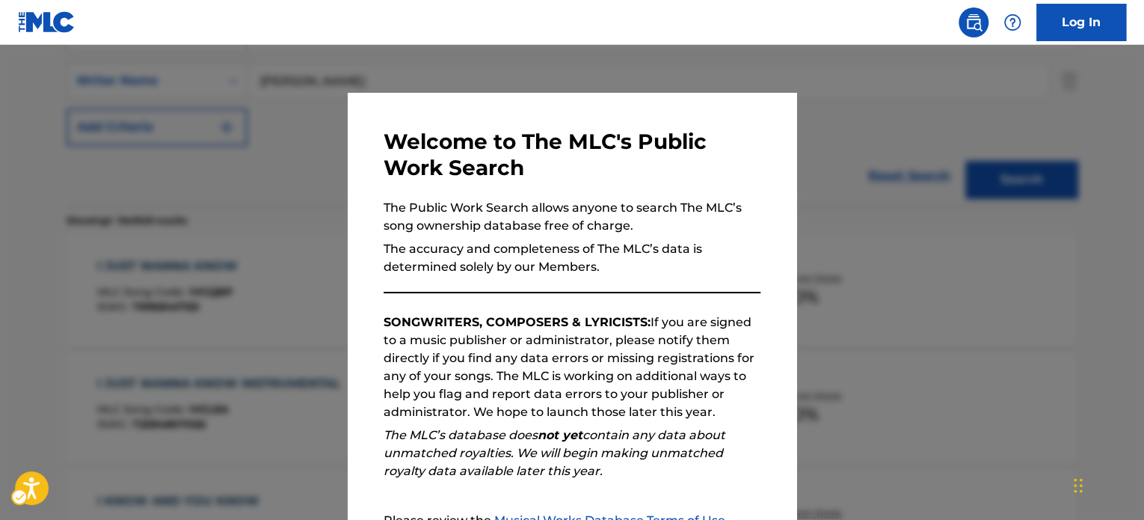
click at [793, 215] on div at bounding box center [572, 305] width 1144 height 520
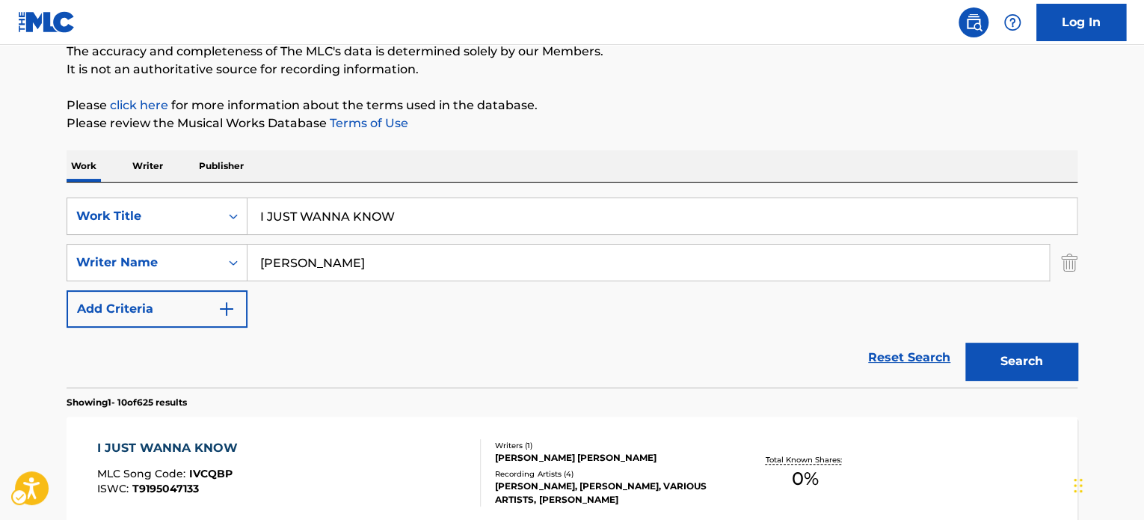
scroll to position [93, 0]
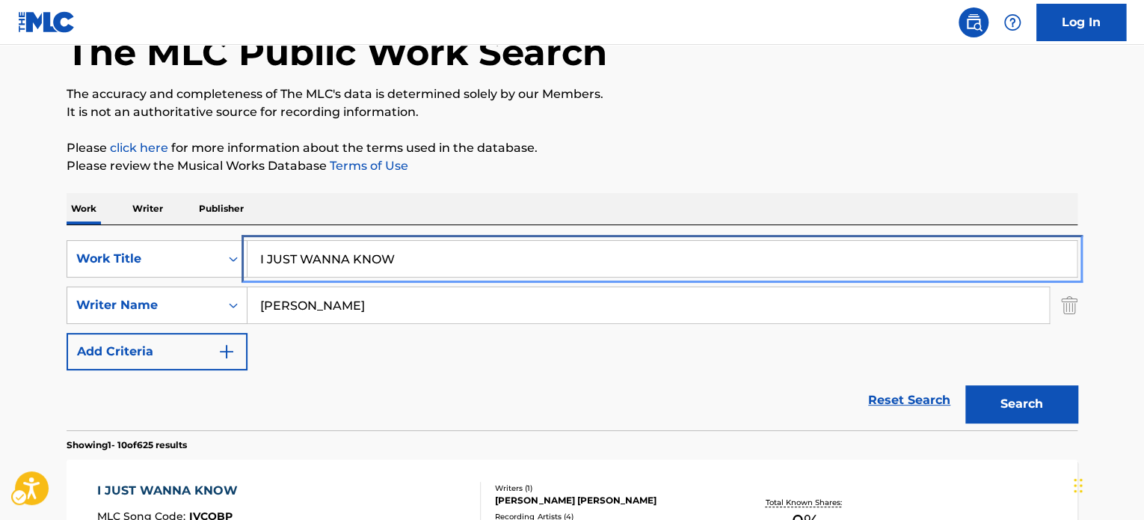
click at [538, 271] on input "I JUST WANNA KNOW" at bounding box center [661, 259] width 829 height 36
paste input "QUIRKLE"
type input "QUIRKLE"
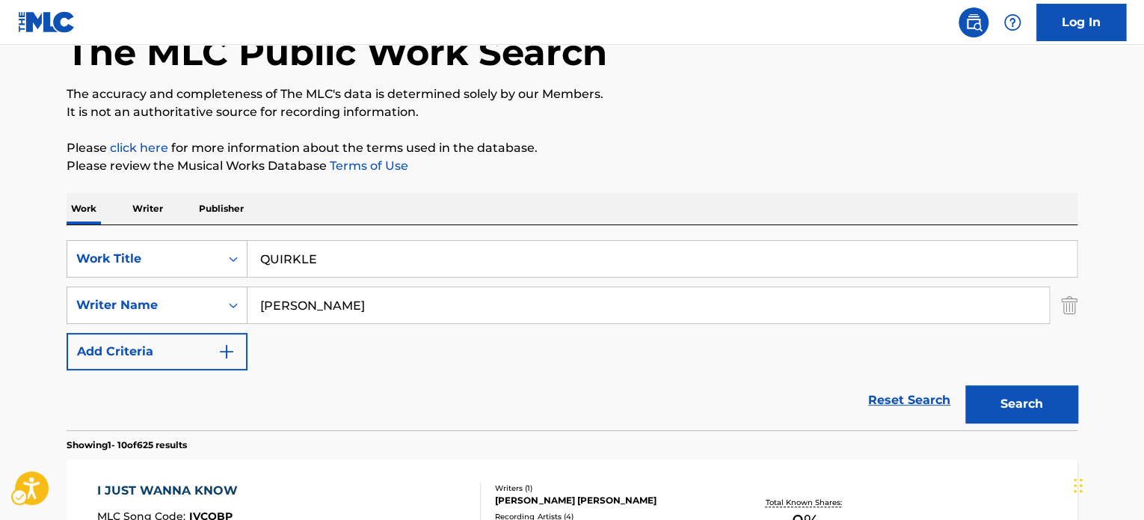
click at [603, 194] on div "Work Writer Publisher" at bounding box center [572, 208] width 1011 height 31
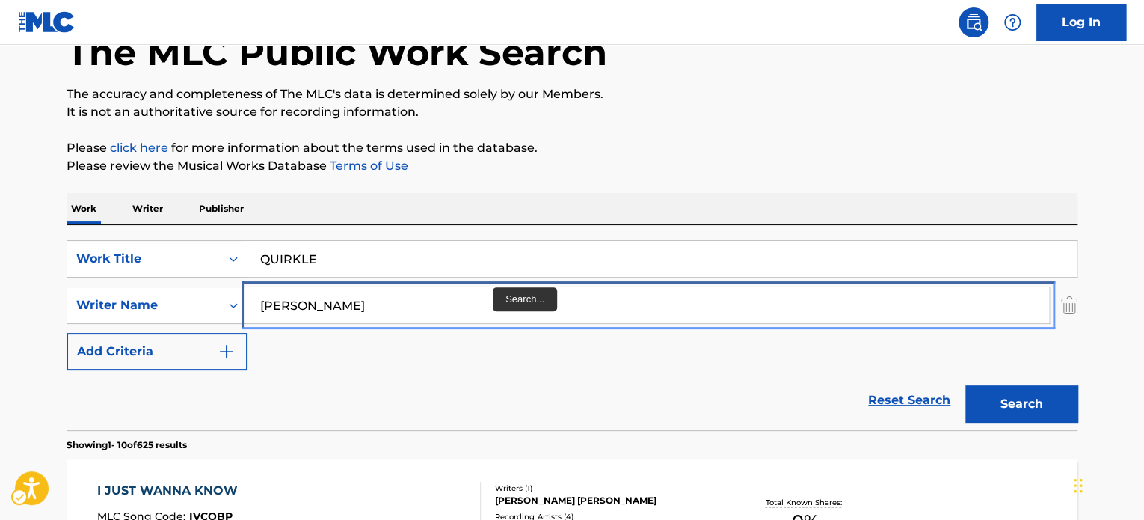
click at [479, 296] on input "[PERSON_NAME]" at bounding box center [648, 305] width 802 height 36
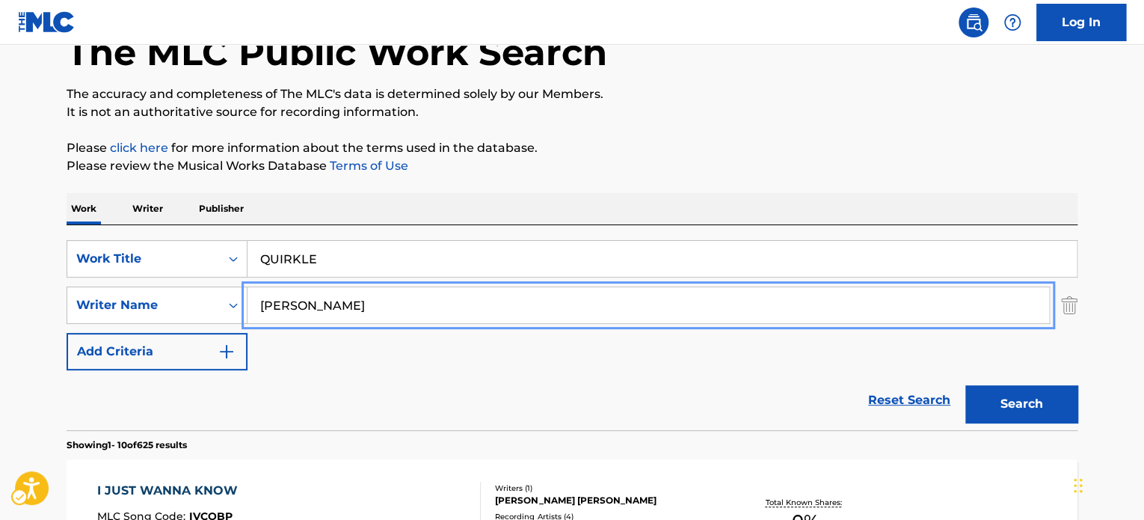
click at [479, 296] on input "[PERSON_NAME]" at bounding box center [648, 305] width 802 height 36
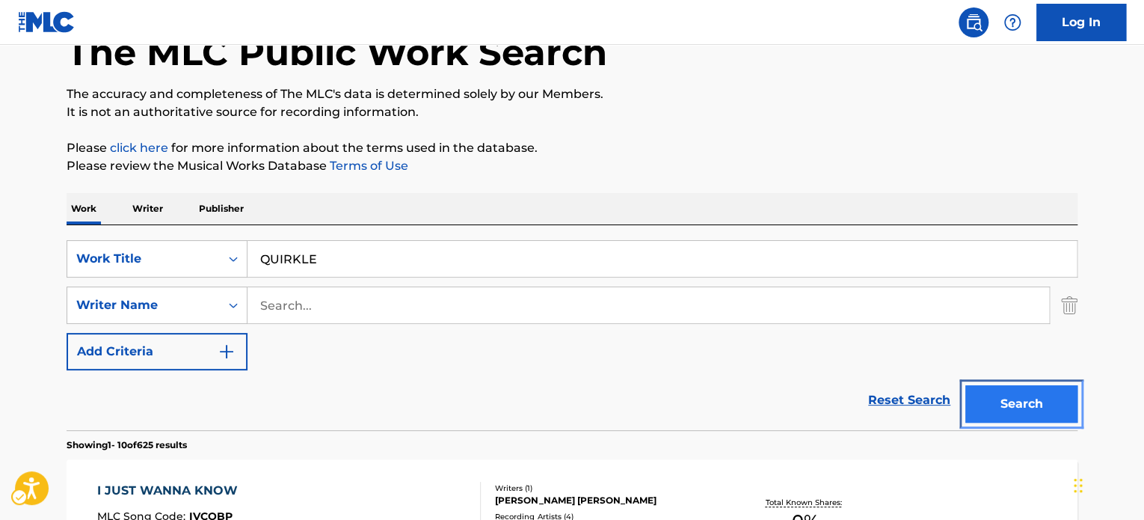
click at [980, 385] on button "Search" at bounding box center [1021, 403] width 112 height 37
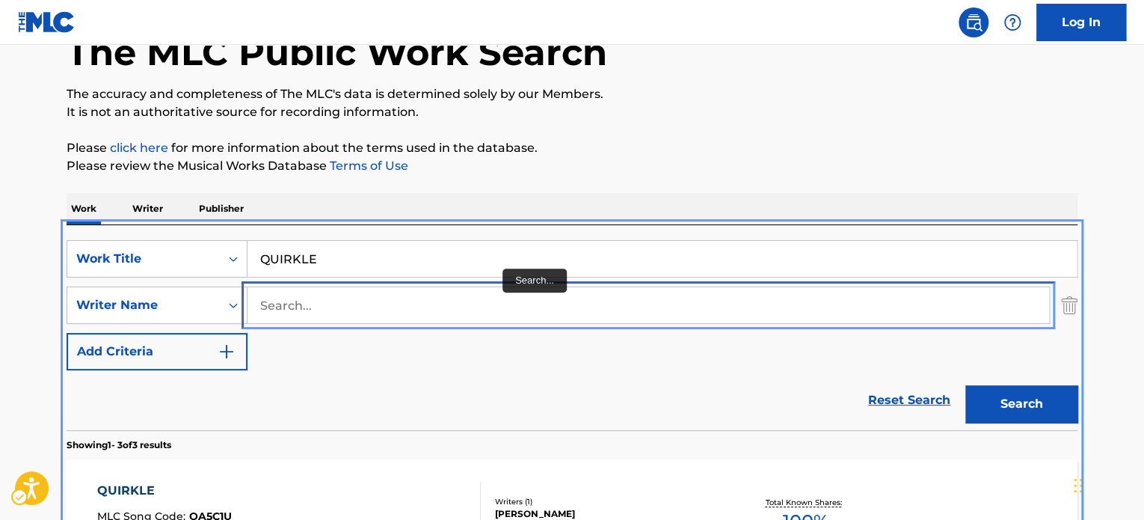
click at [378, 310] on input "Search..." at bounding box center [648, 305] width 802 height 36
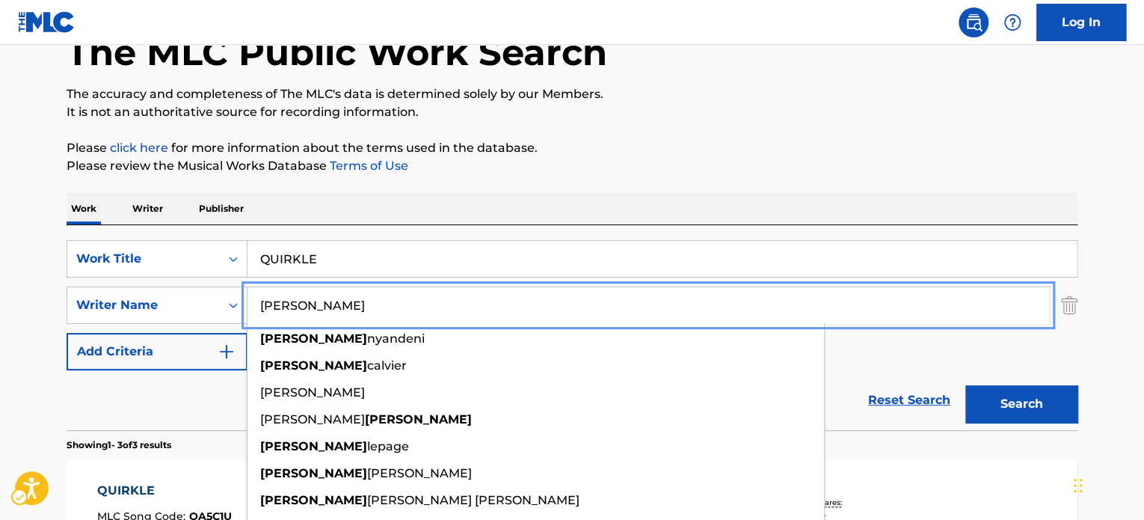
type input "[PERSON_NAME]"
click at [965, 385] on button "Search" at bounding box center [1021, 403] width 112 height 37
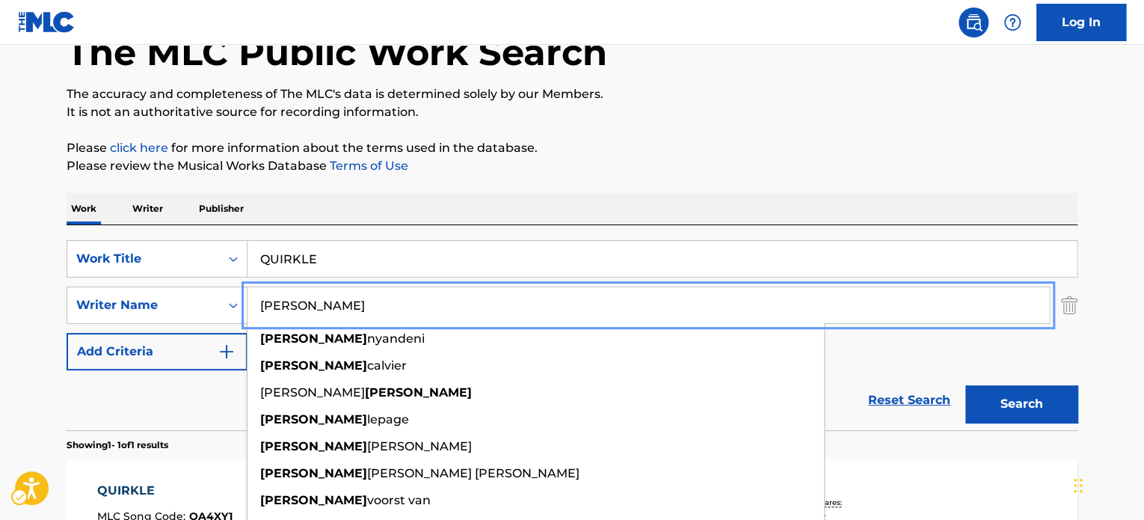
click at [769, 173] on p "Please review the Musical Works Database Terms of Use | New Window" at bounding box center [572, 166] width 1011 height 18
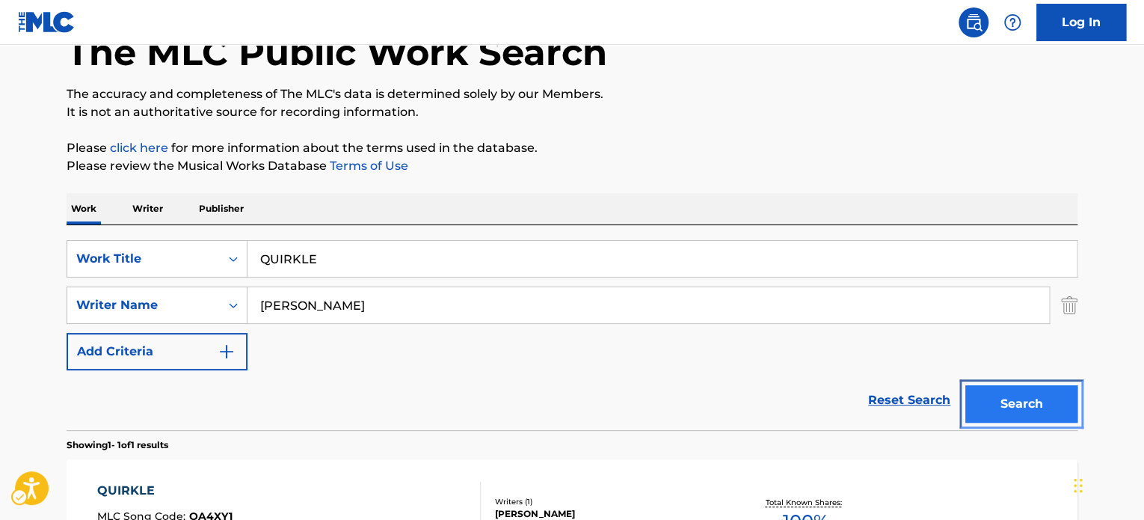
click at [994, 403] on button "Search" at bounding box center [1021, 403] width 112 height 37
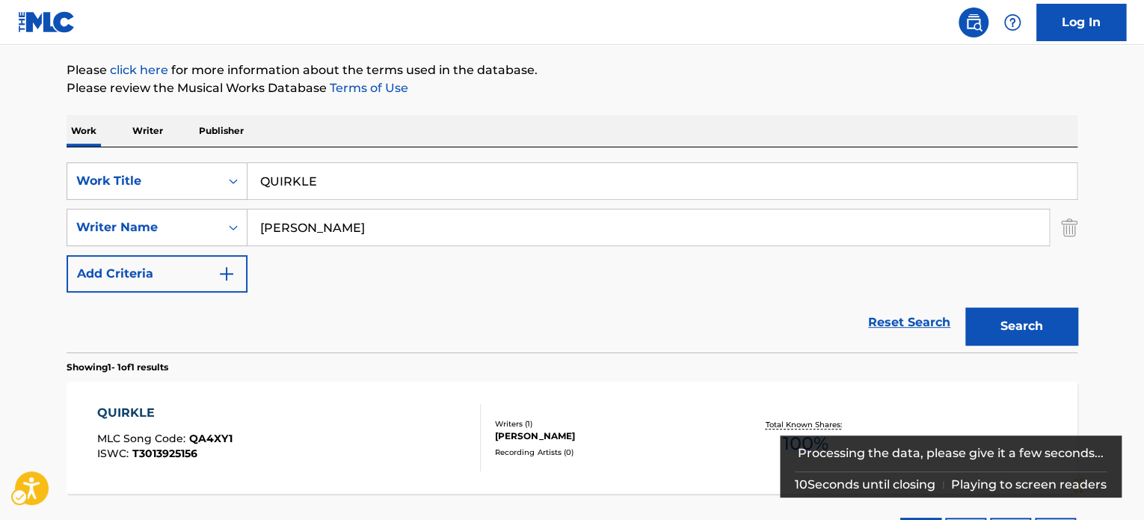
scroll to position [242, 0]
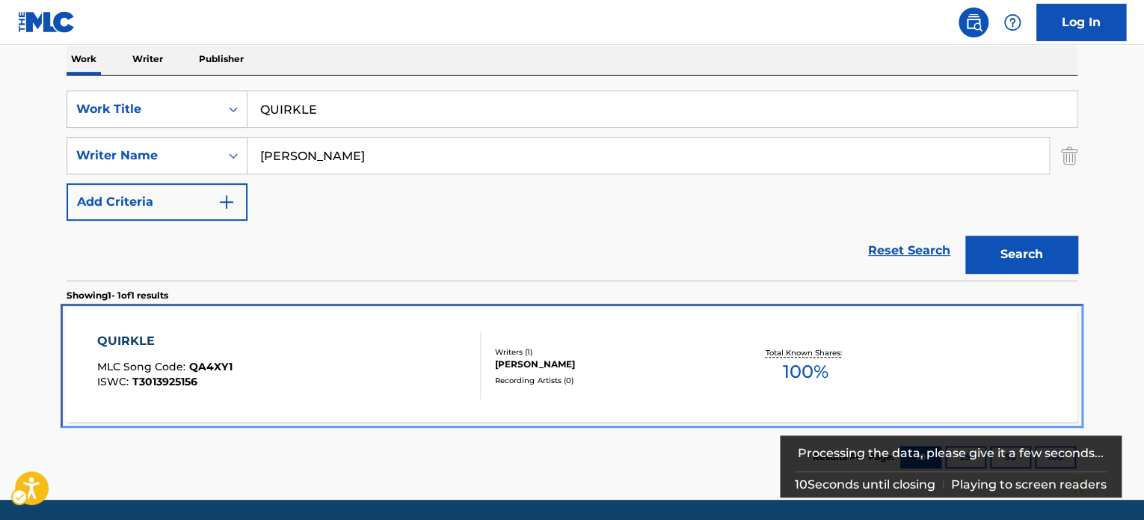
click at [610, 364] on div "[PERSON_NAME]" at bounding box center [608, 363] width 226 height 13
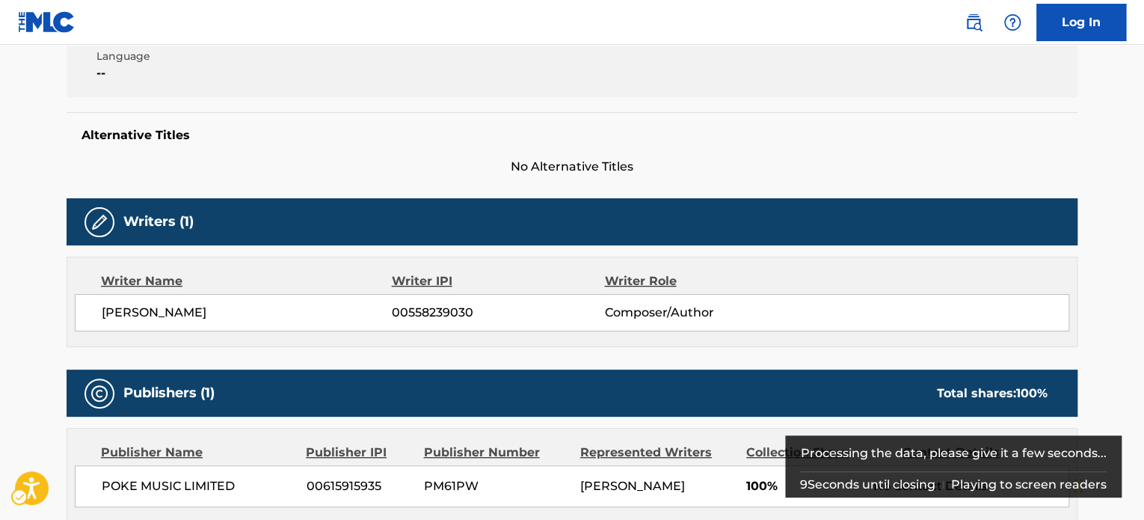
scroll to position [449, 0]
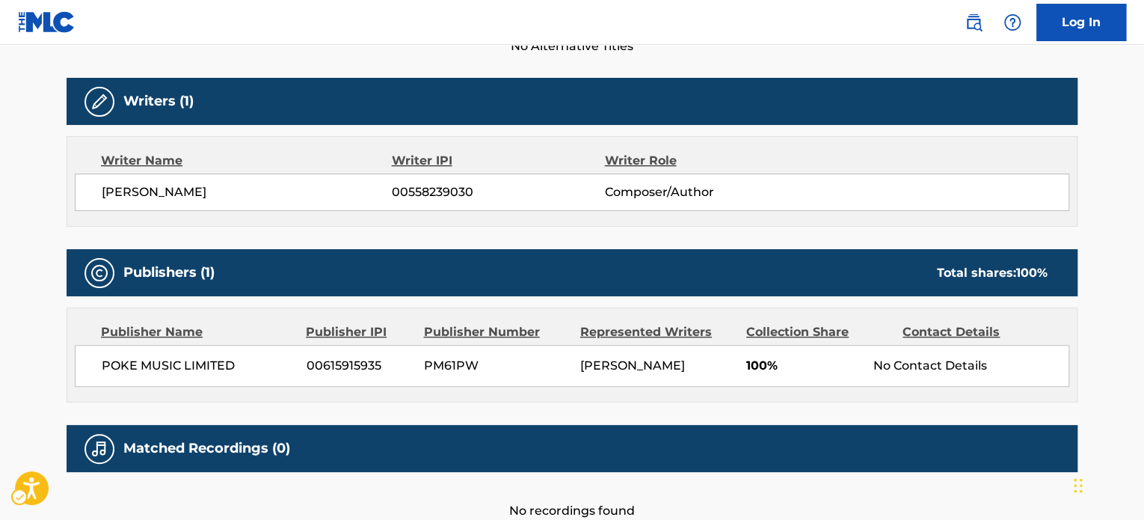
drag, startPoint x: 709, startPoint y: 181, endPoint x: 676, endPoint y: 125, distance: 65.0
click at [709, 181] on div "[PERSON_NAME] 00558239030 Composer/Author" at bounding box center [572, 191] width 994 height 37
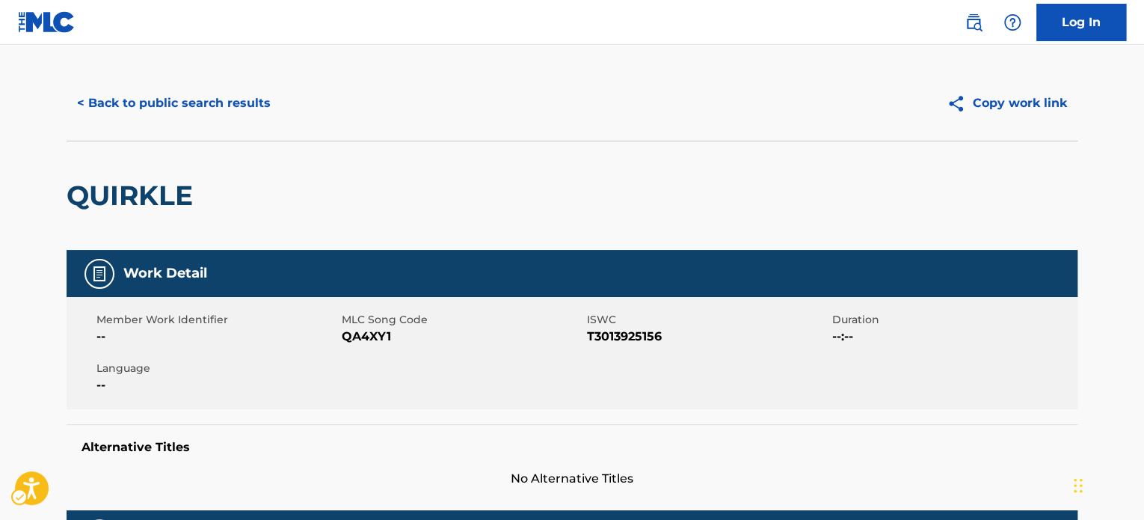
scroll to position [0, 0]
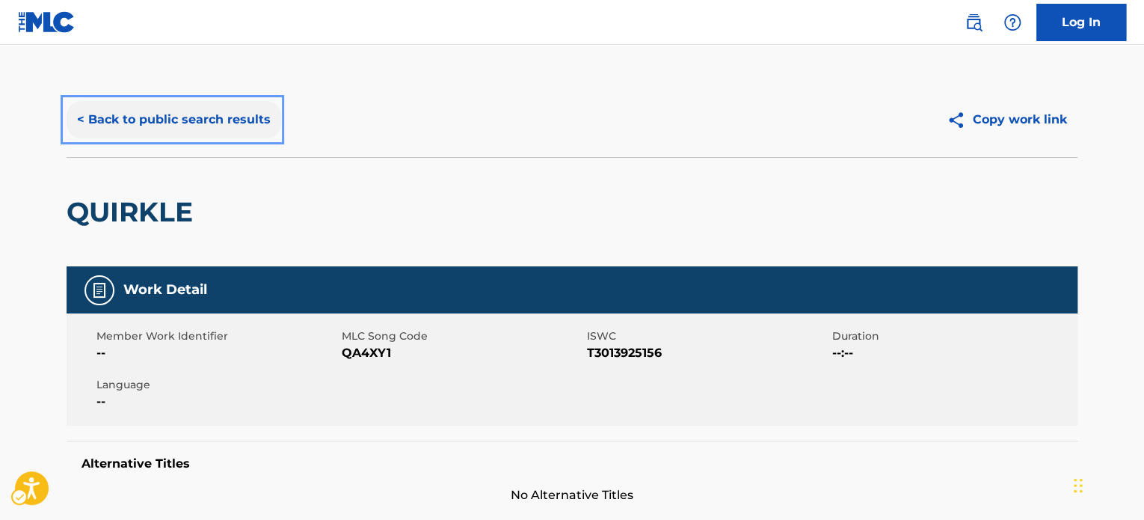
click at [230, 122] on button "< Back to public search results" at bounding box center [174, 119] width 215 height 37
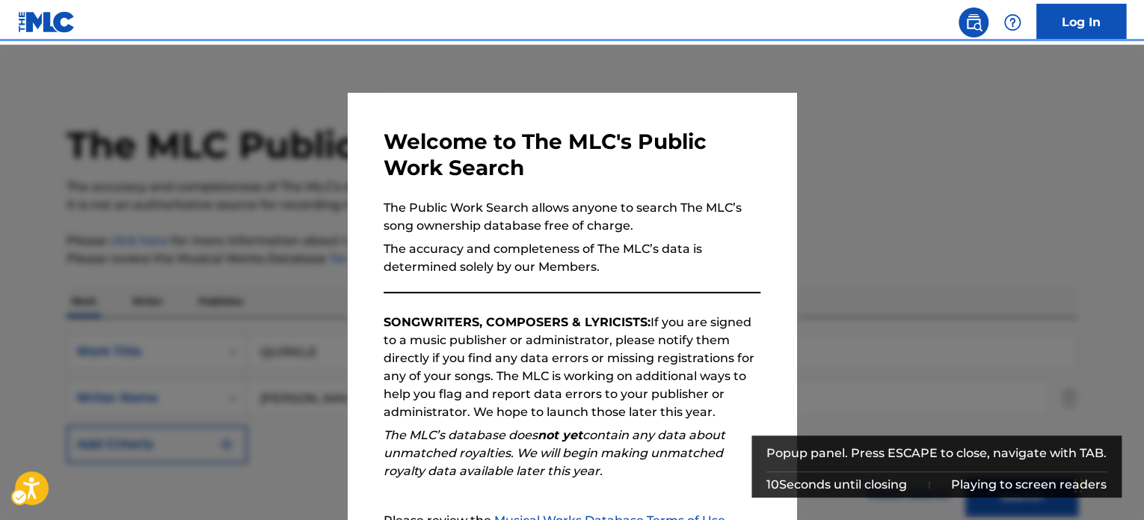
click at [840, 215] on div "Popup" at bounding box center [572, 305] width 1144 height 520
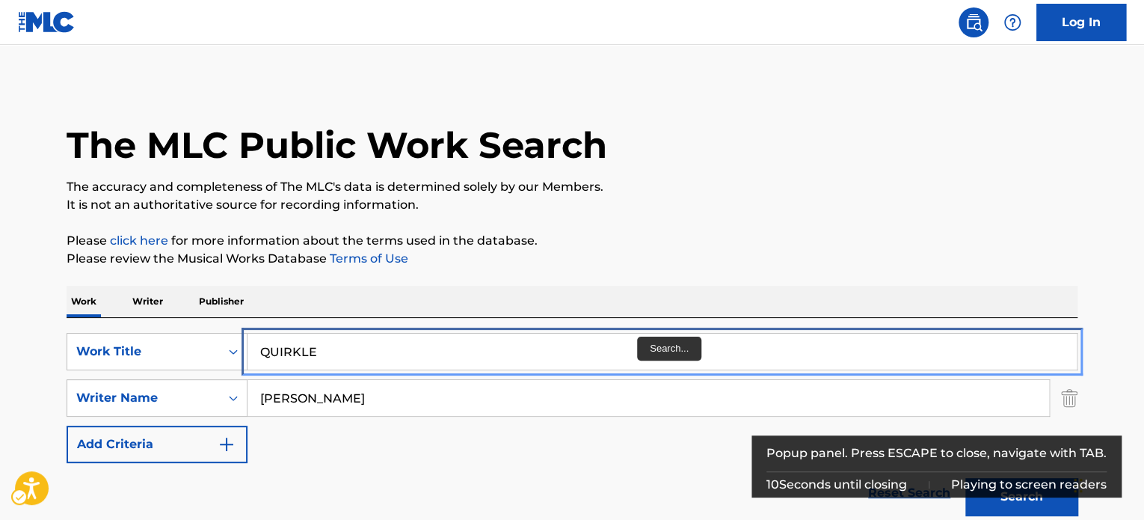
click at [625, 347] on input "QUIRKLE" at bounding box center [661, 351] width 829 height 36
paste input "I WISH YOU A MERRY CHRISTMAS"
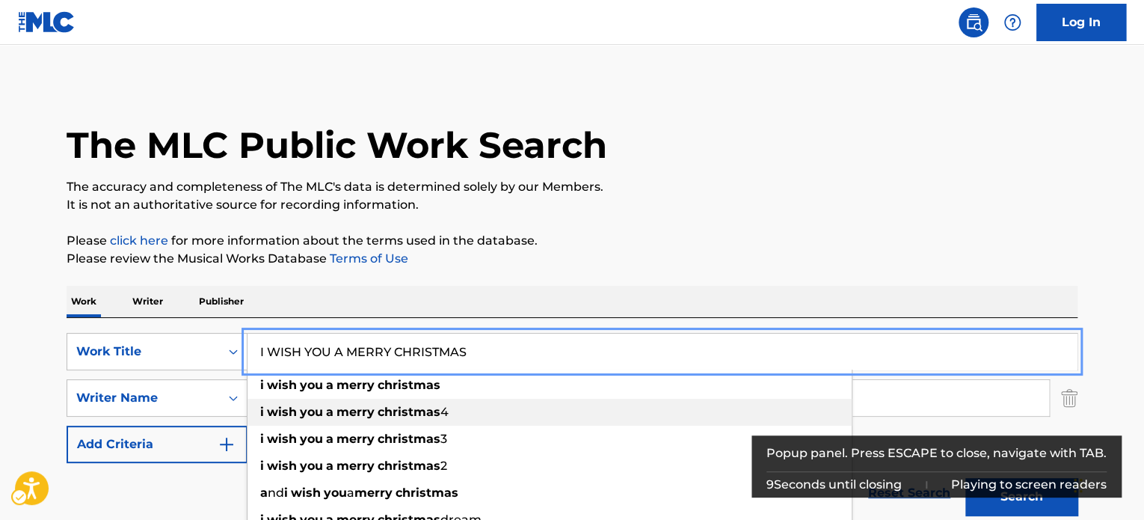
click at [401, 403] on div "i wish you a merry christmas 4" at bounding box center [549, 412] width 604 height 27
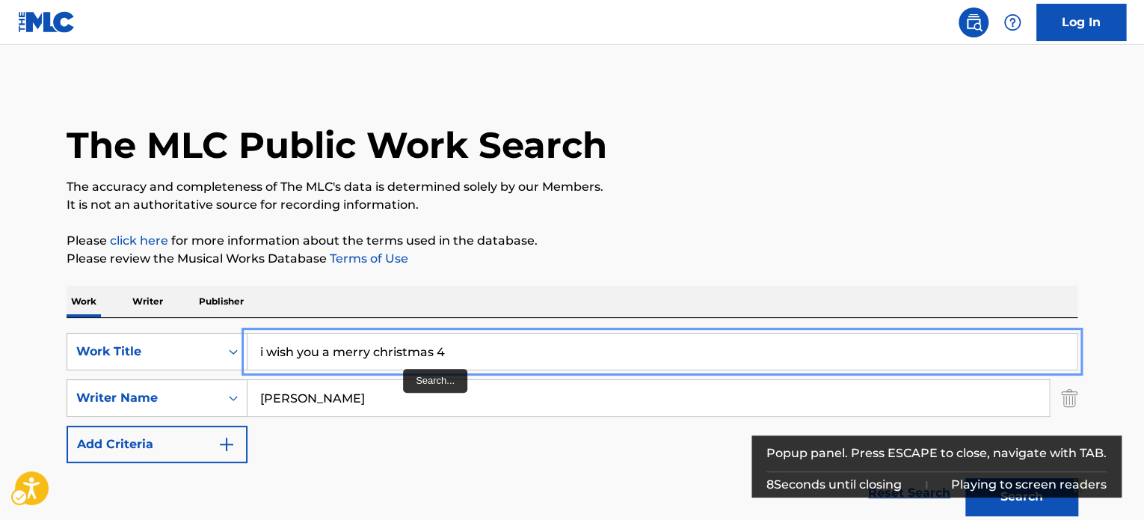
click at [422, 344] on input "i wish you a merry christmas 4" at bounding box center [661, 351] width 829 height 36
paste input "I WISH YOU A MERRY CHRISTMAS"
type input "I WISH YOU A MERRY CHRISTMAS"
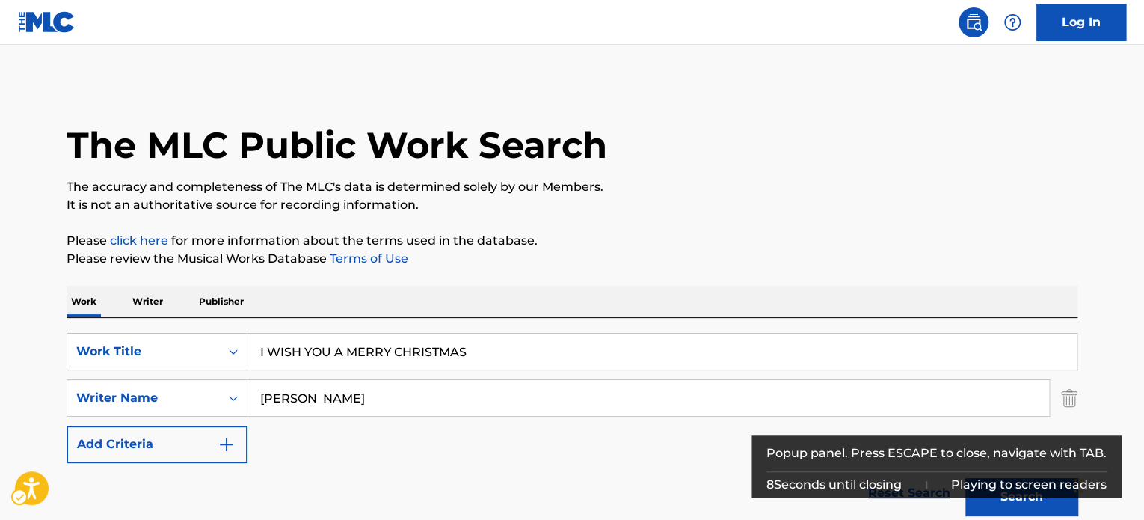
click at [502, 298] on div "Work Writer Publisher" at bounding box center [572, 301] width 1011 height 31
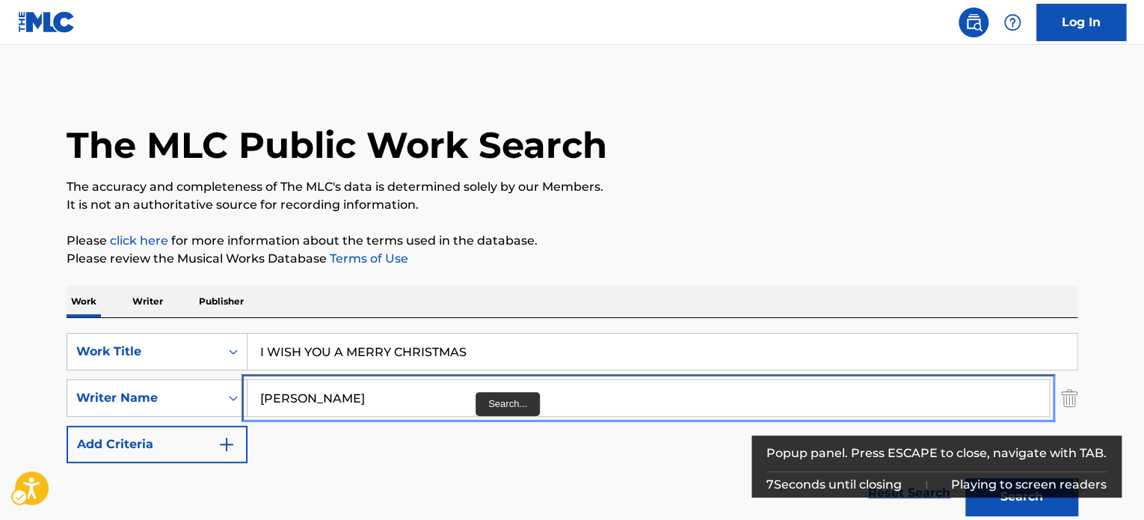
click at [473, 393] on input "[PERSON_NAME]" at bounding box center [648, 398] width 802 height 36
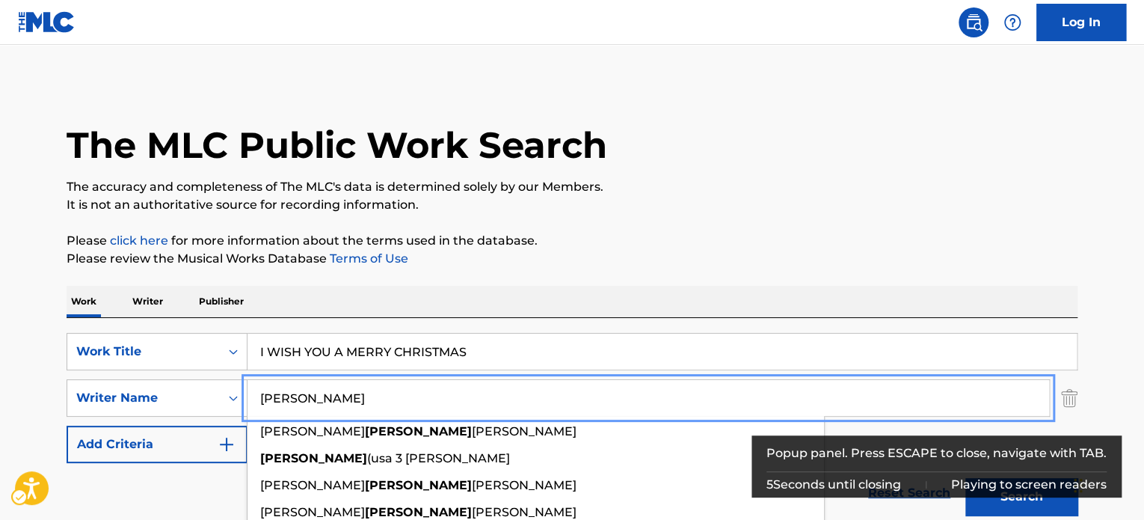
click at [794, 99] on div "The MLC Public Work Search" at bounding box center [572, 136] width 1011 height 109
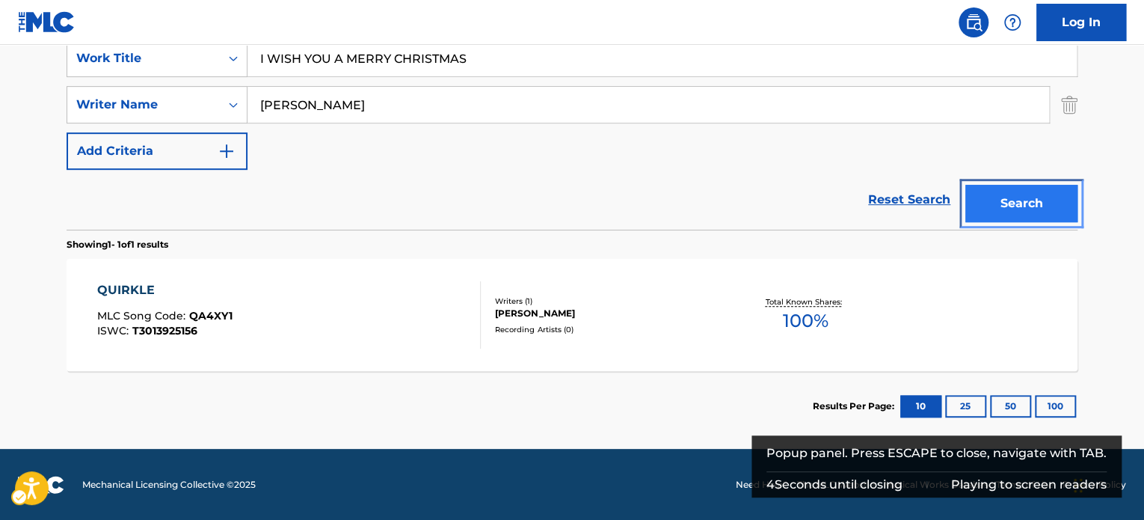
click at [1021, 210] on button "Search" at bounding box center [1021, 203] width 112 height 37
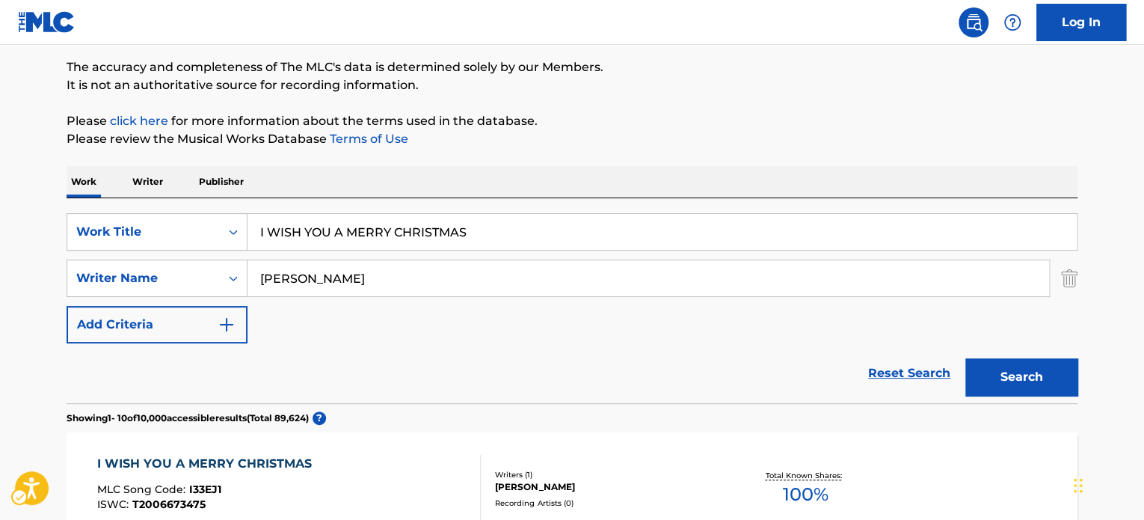
scroll to position [69, 0]
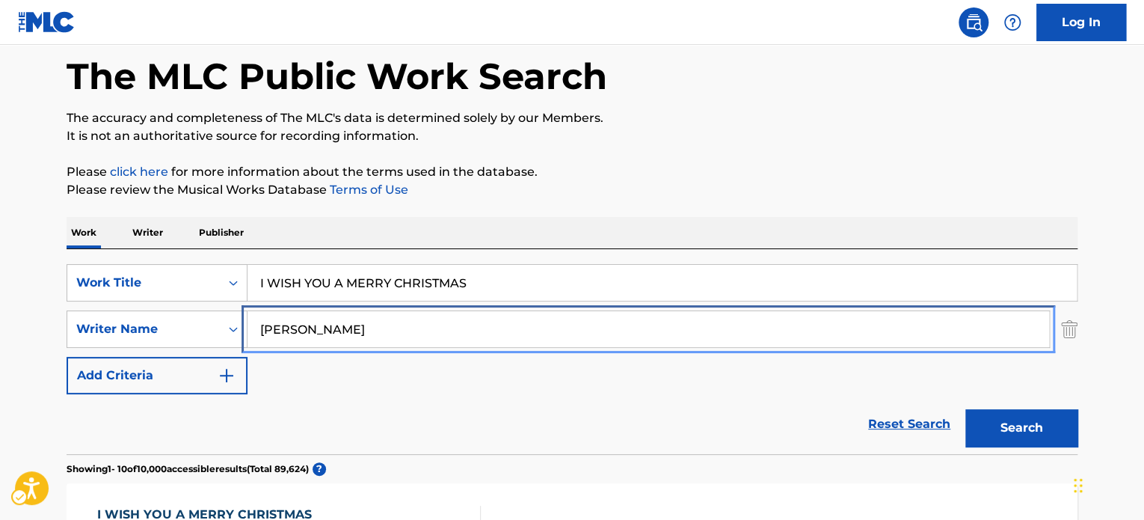
click at [425, 325] on input "[PERSON_NAME]" at bounding box center [648, 329] width 802 height 36
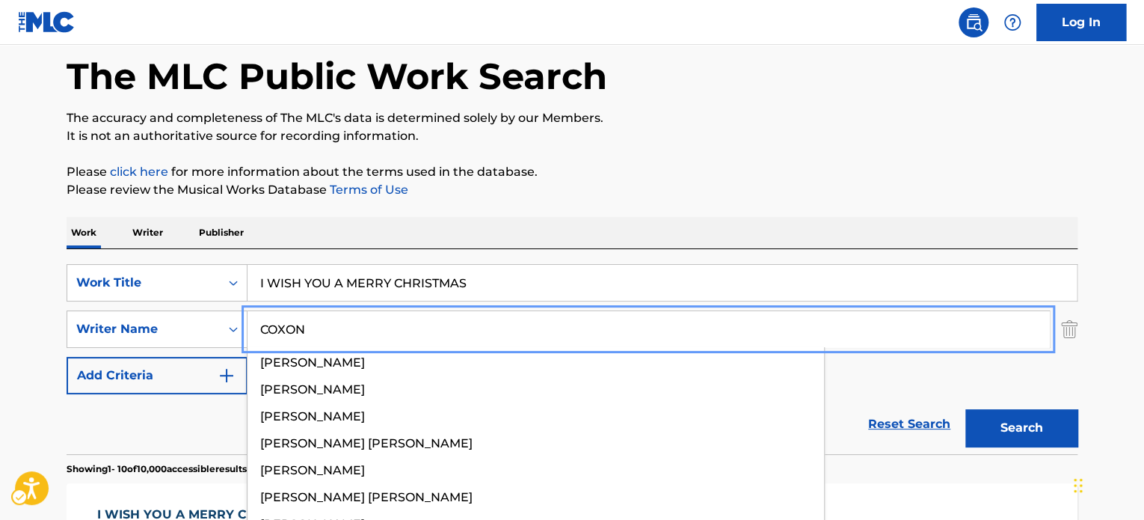
click at [965, 409] on button "Search" at bounding box center [1021, 427] width 112 height 37
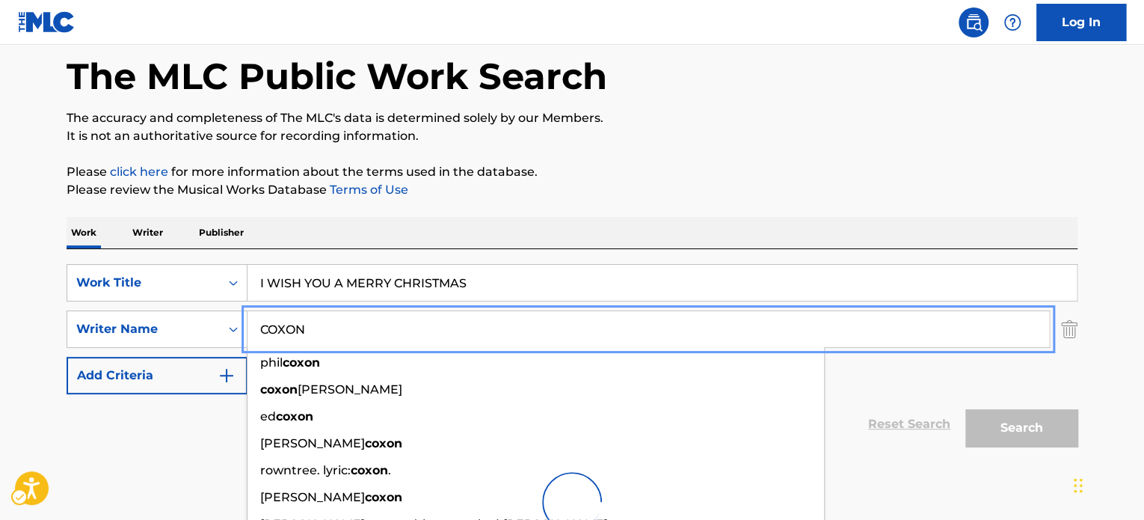
click at [729, 185] on p "Please review the Musical Works Database Terms of Use | New Window" at bounding box center [572, 190] width 1011 height 18
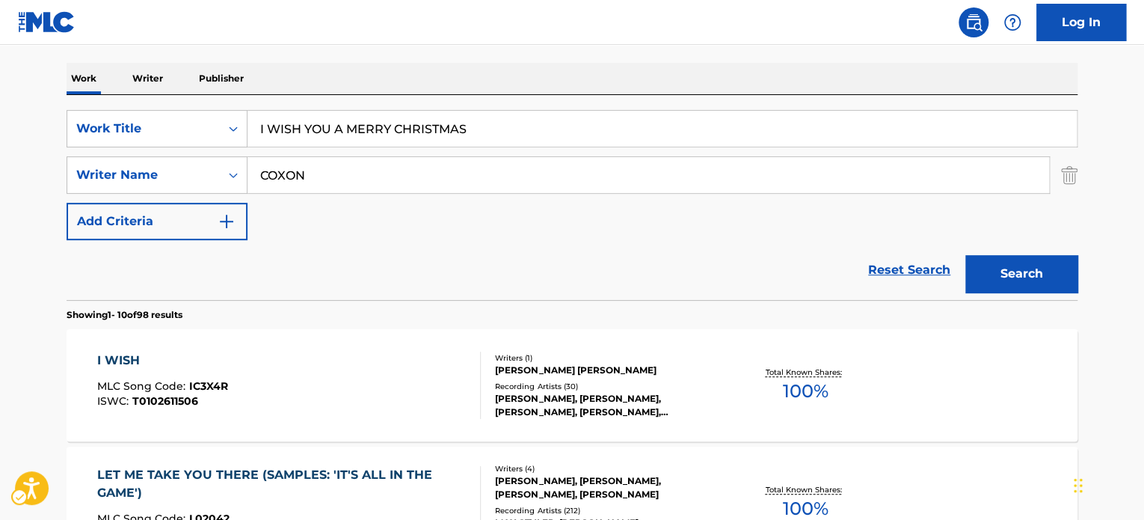
scroll to position [218, 0]
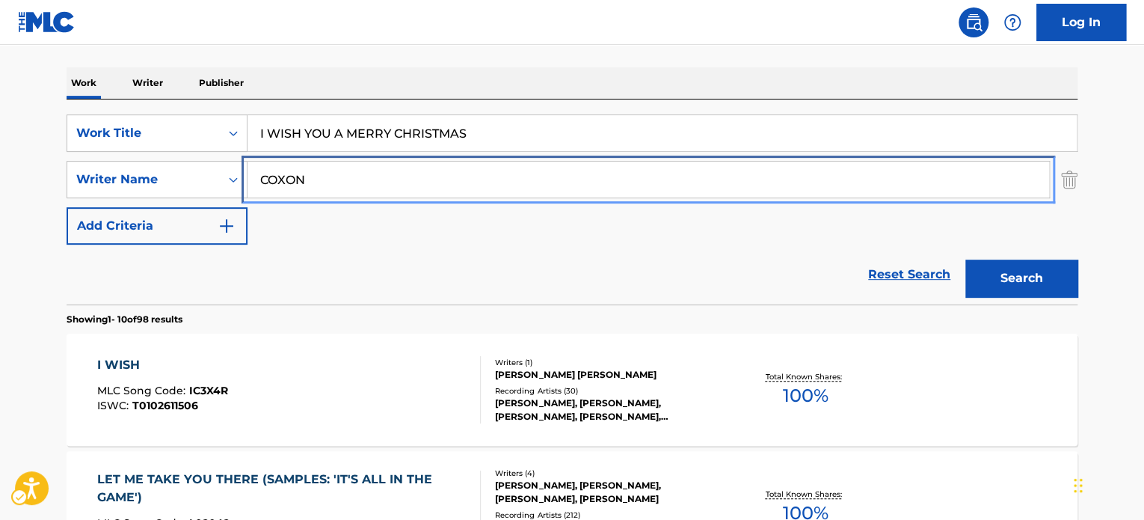
drag, startPoint x: 479, startPoint y: 181, endPoint x: 481, endPoint y: 165, distance: 15.9
click at [479, 181] on input "COXON" at bounding box center [648, 180] width 802 height 36
paste input "STANIFORTH"
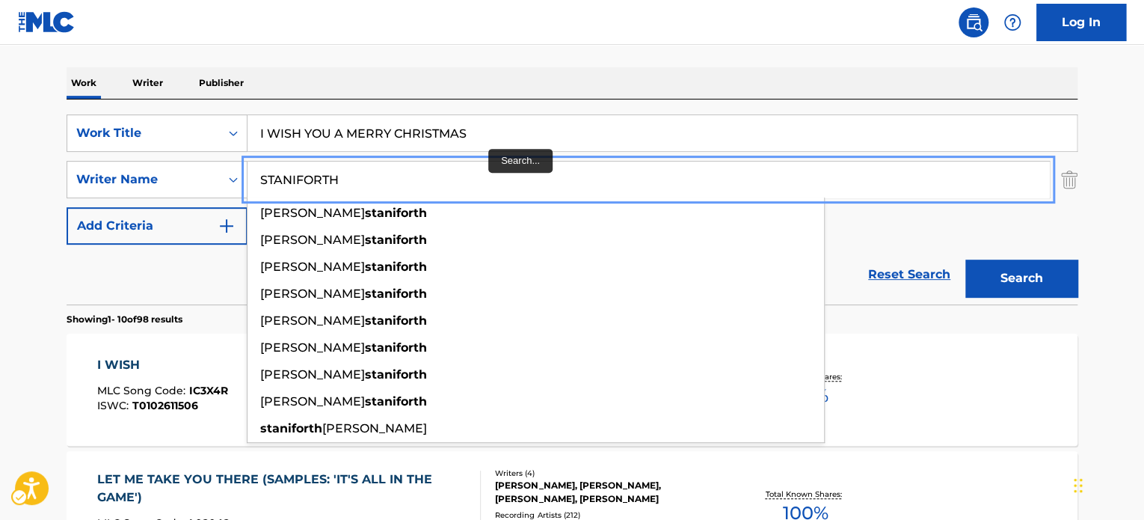
type input "STANIFORTH"
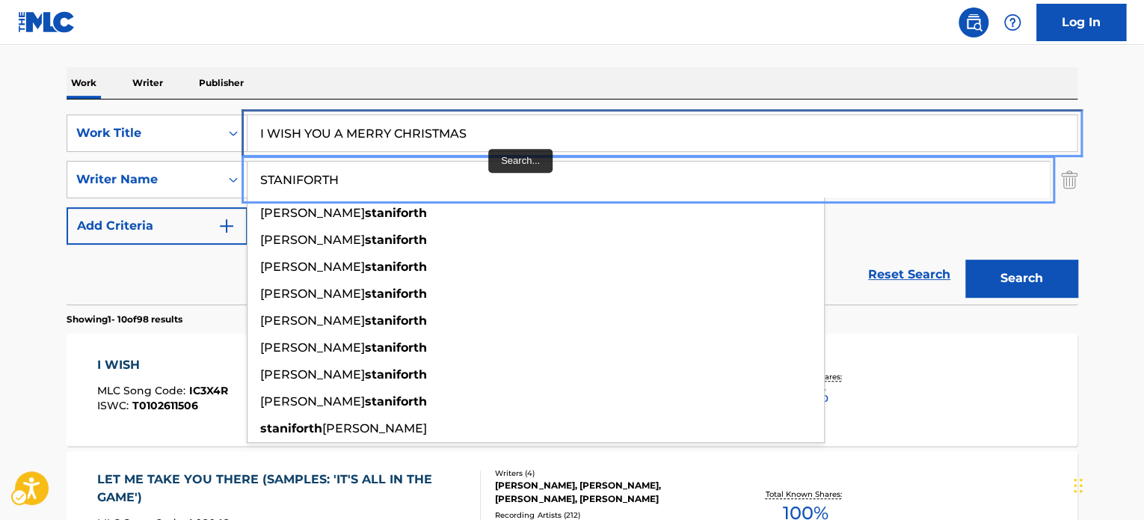
click at [490, 136] on input "I WISH YOU A MERRY CHRISTMAS" at bounding box center [661, 133] width 829 height 36
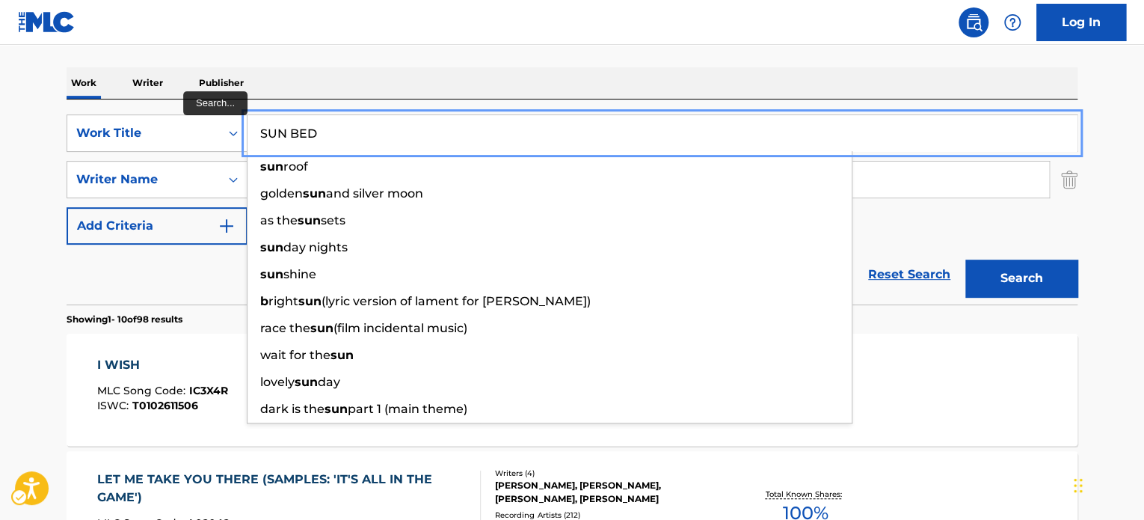
type input "SUN BED"
click at [965, 259] on button "Search" at bounding box center [1021, 277] width 112 height 37
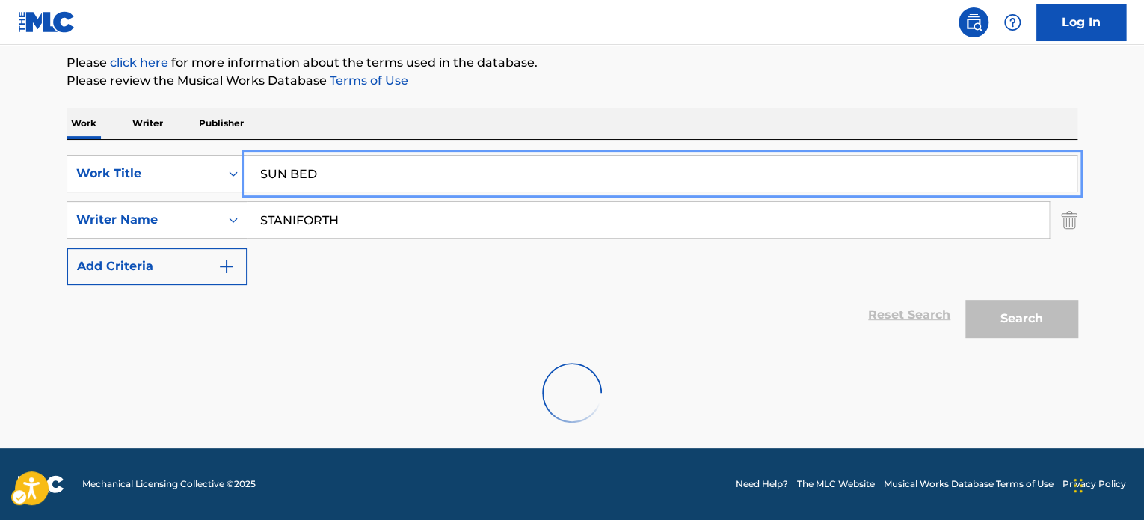
scroll to position [177, 0]
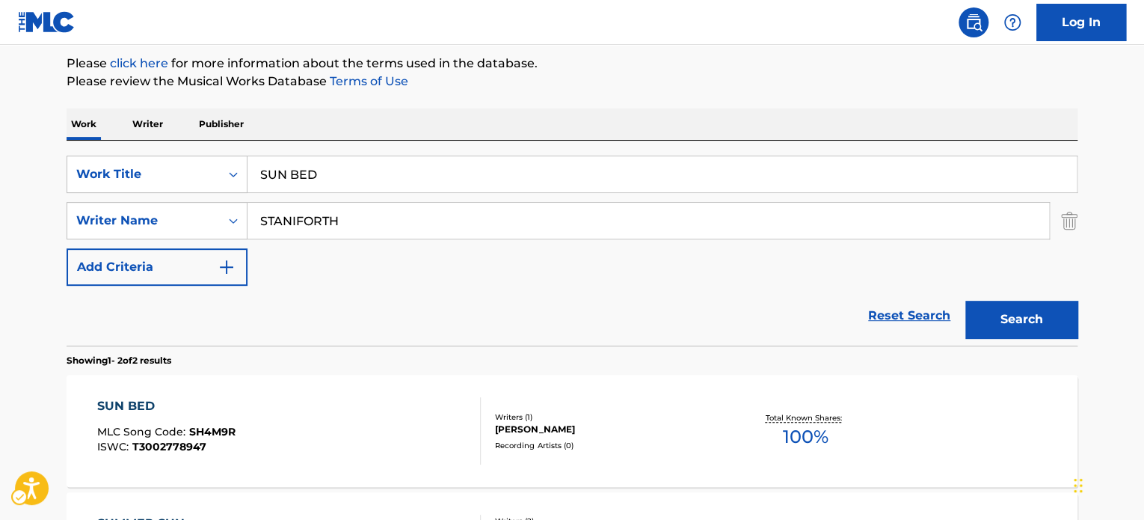
click at [71, 351] on section "Showing 1 - 2 of 2 results" at bounding box center [572, 356] width 1011 height 22
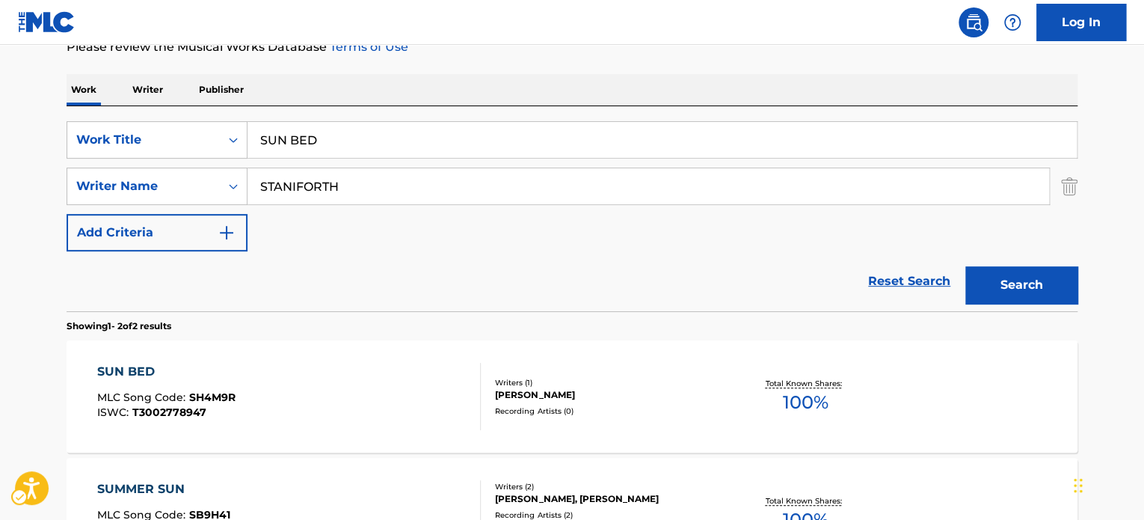
scroll to position [327, 0]
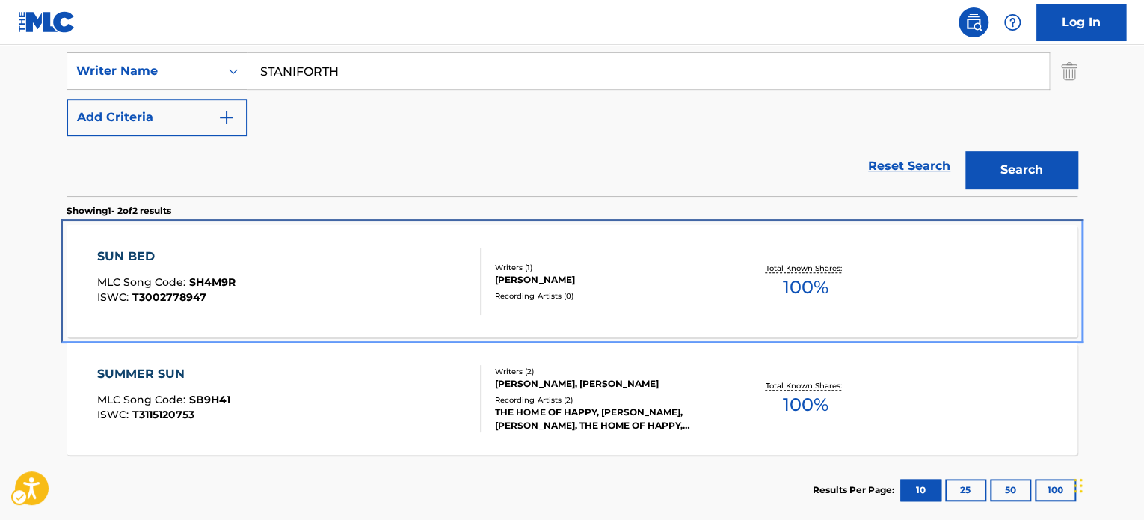
click at [299, 310] on div "SUN BED MLC Song Code : SH4M9R ISWC : T3002778947" at bounding box center [289, 280] width 384 height 67
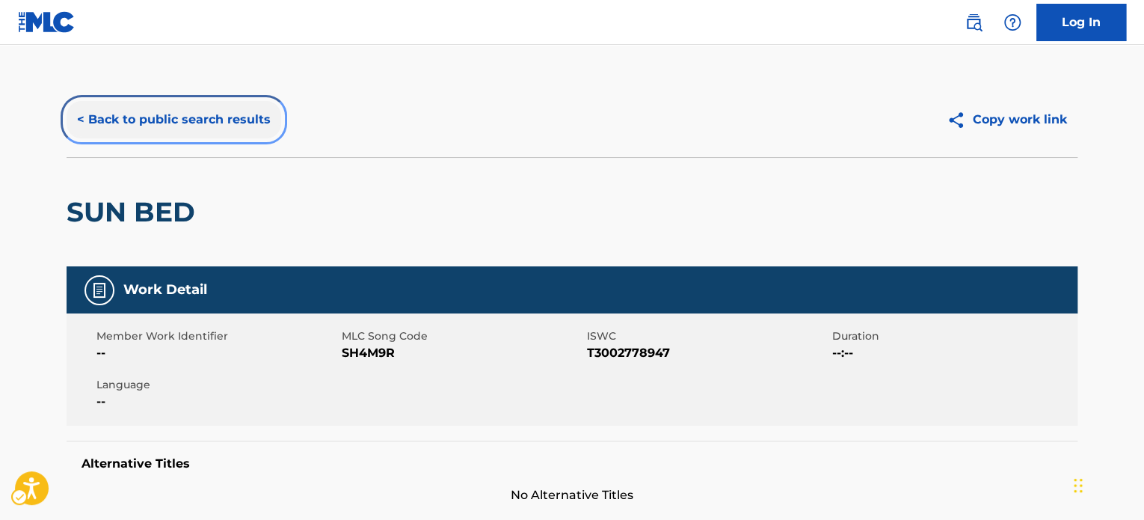
click at [239, 110] on button "< Back to public search results" at bounding box center [174, 119] width 215 height 37
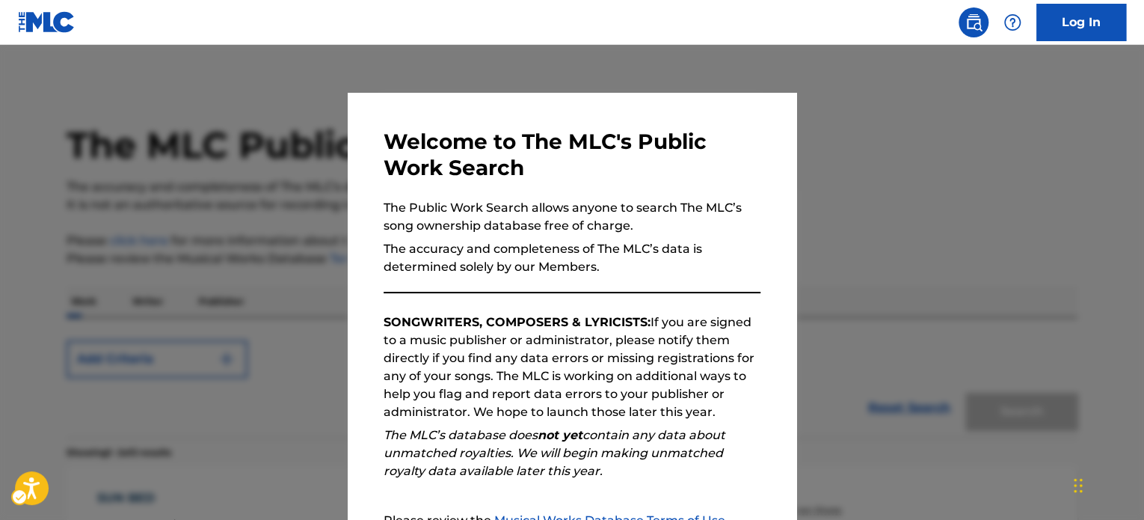
scroll to position [325, 0]
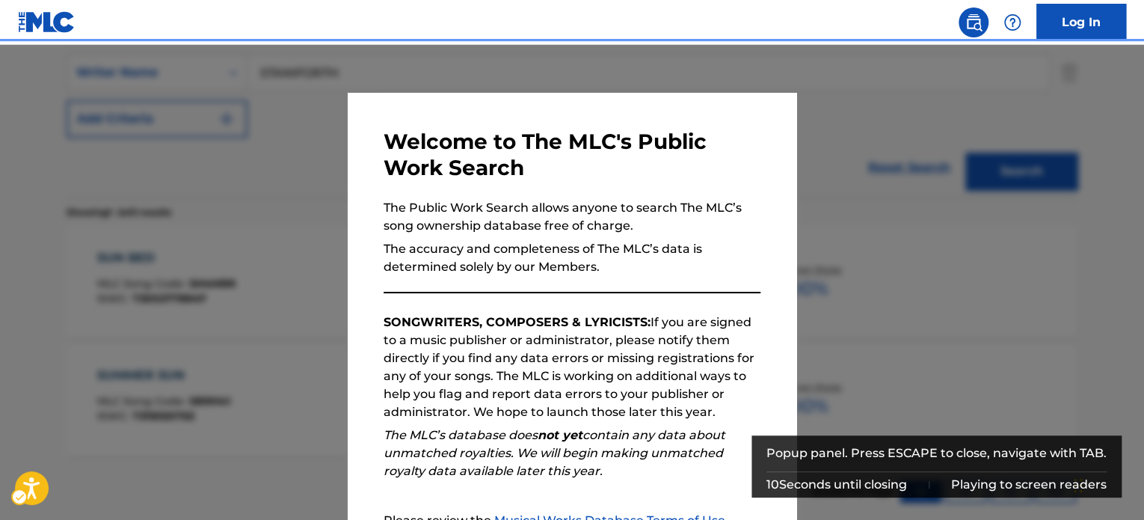
click at [301, 254] on div "Popup" at bounding box center [572, 305] width 1144 height 520
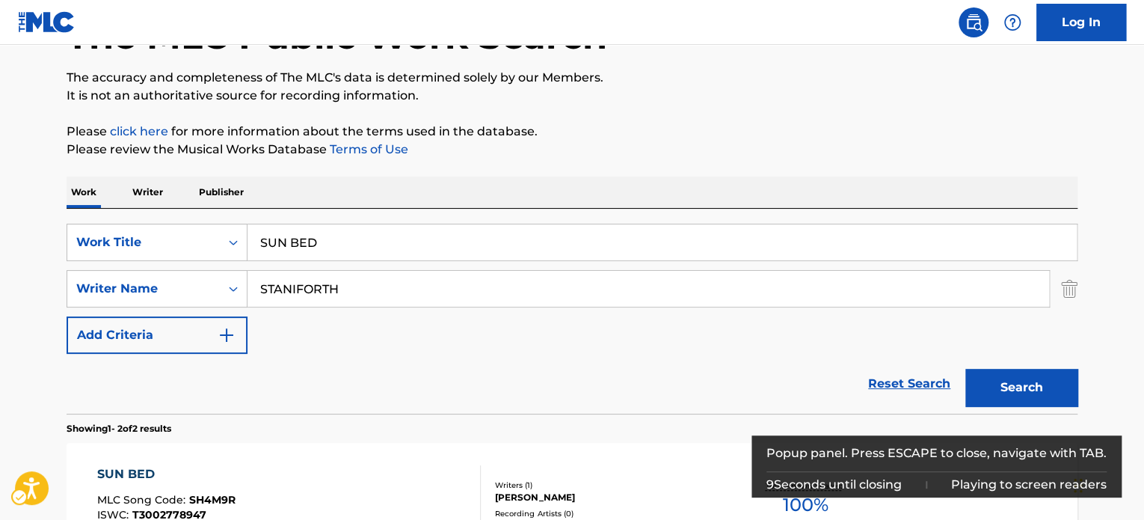
scroll to position [101, 0]
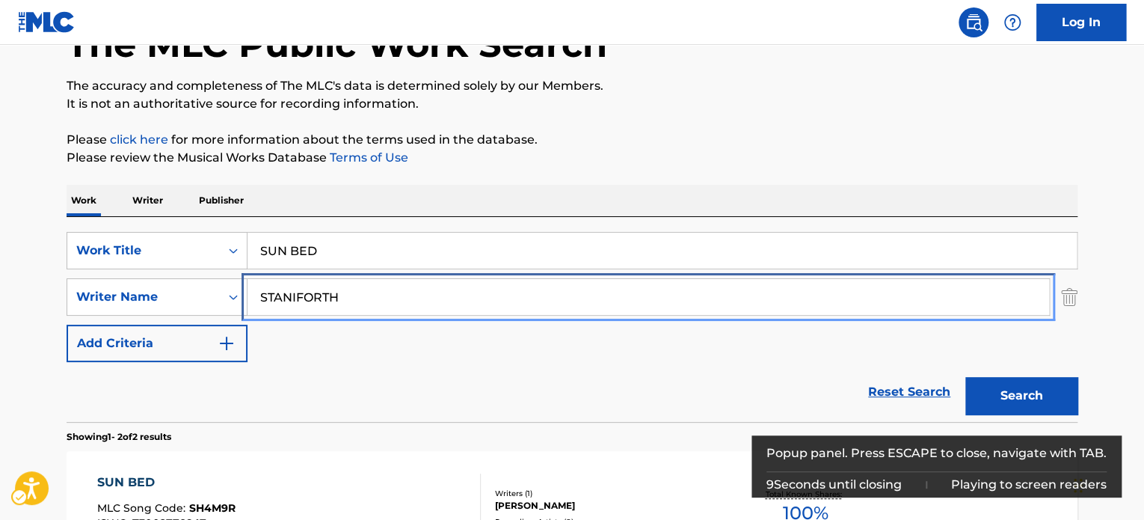
click at [392, 283] on input "STANIFORTH" at bounding box center [648, 297] width 802 height 36
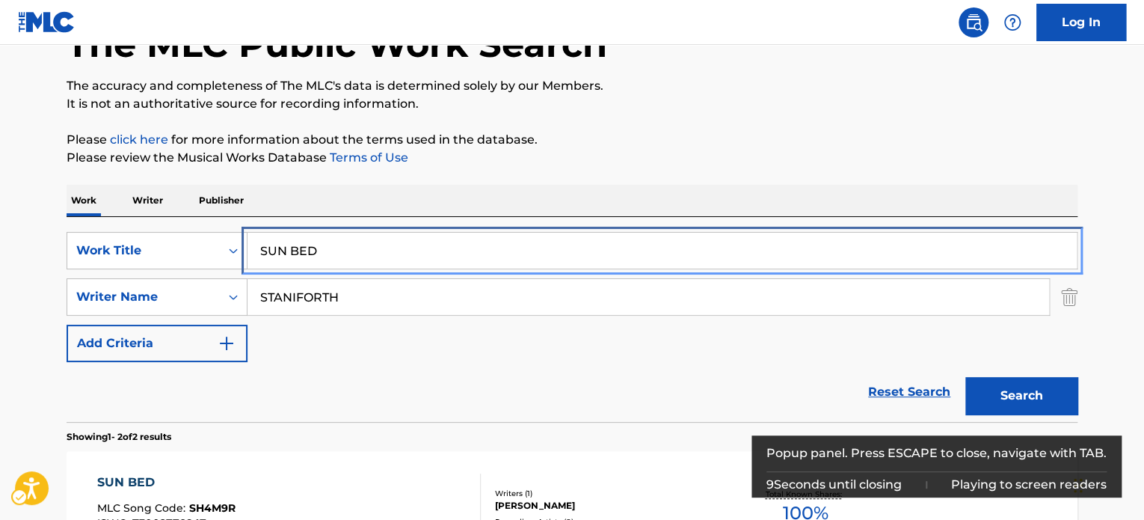
click at [396, 256] on input "SUN BED" at bounding box center [661, 251] width 829 height 36
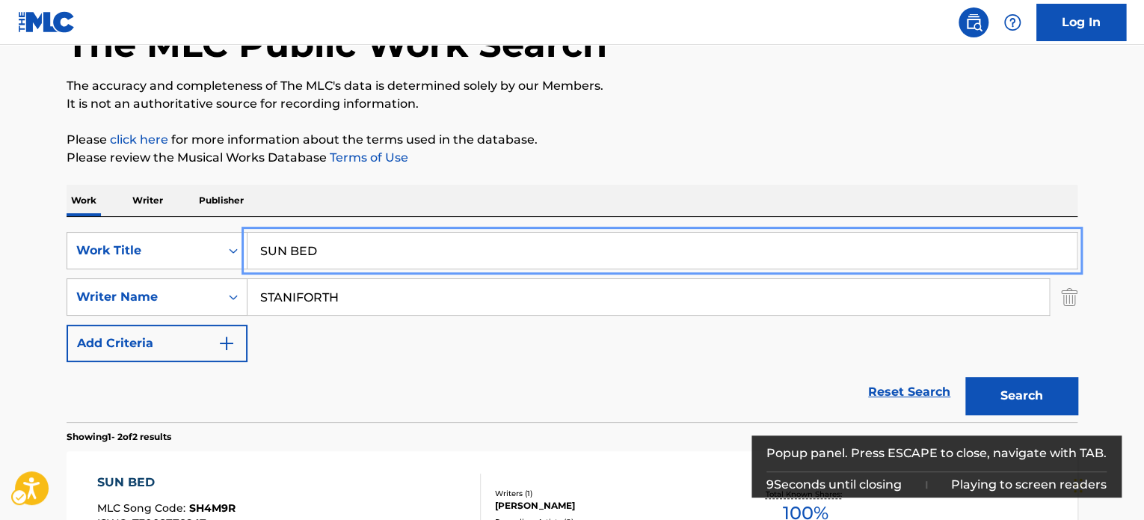
paste input "DREAM DUST ALT BED 30"
type input "DREAM DUST ALT BED 30"
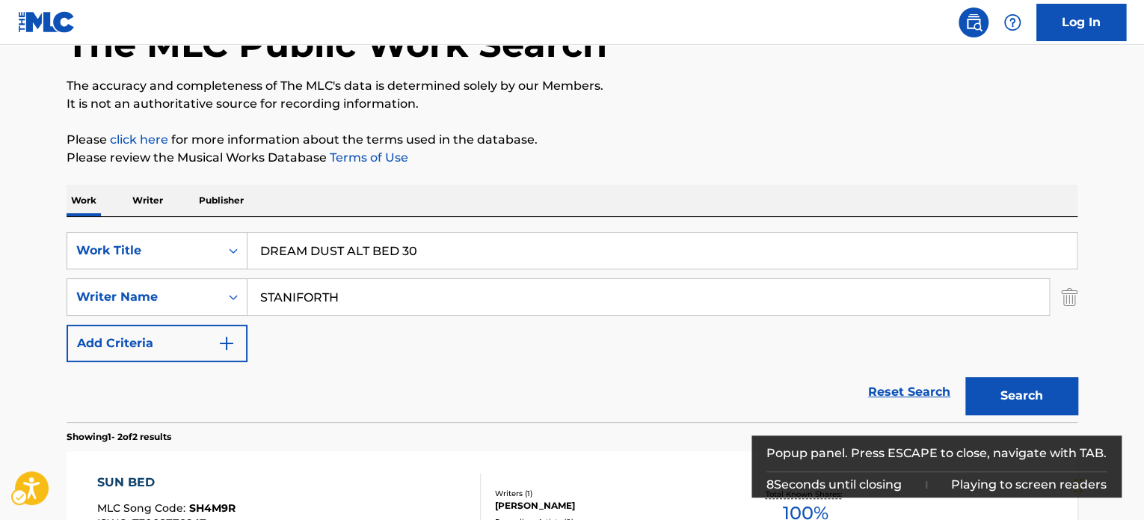
click at [704, 176] on div "The MLC Public Work Search The accuracy and completeness of The MLC's data is d…" at bounding box center [572, 365] width 1047 height 769
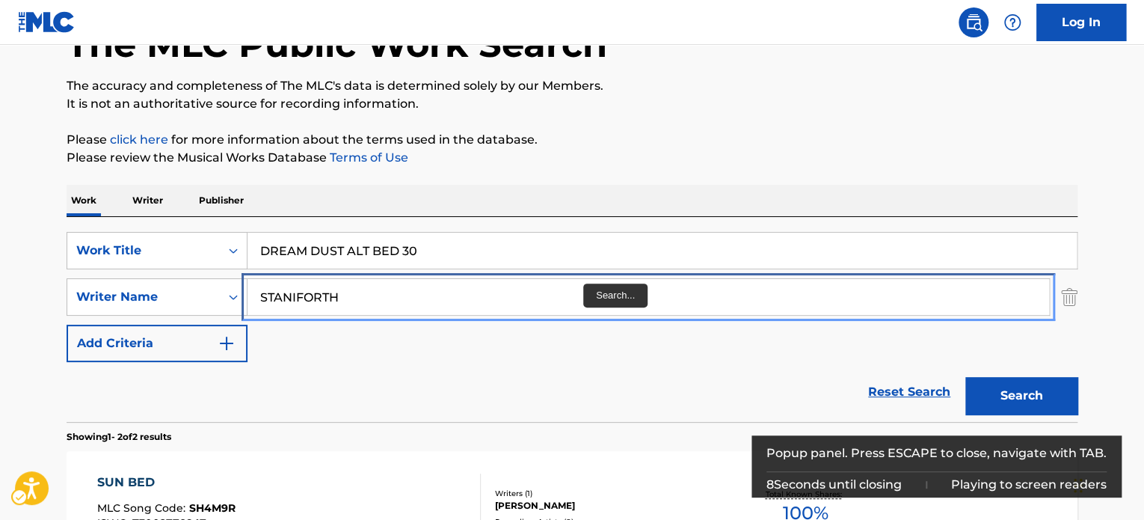
click at [322, 308] on input "STANIFORTH" at bounding box center [648, 297] width 802 height 36
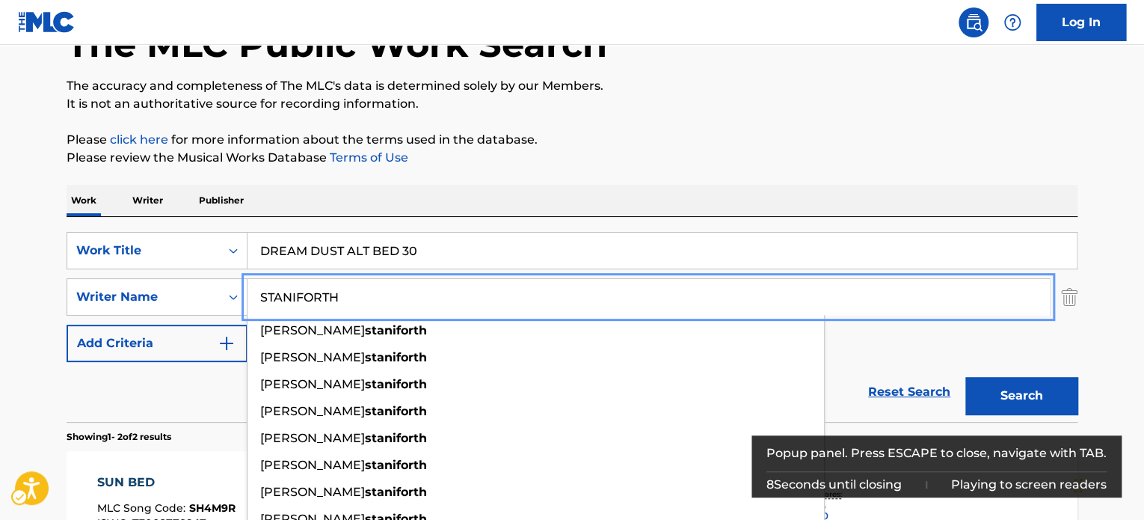
click at [322, 308] on input "STANIFORTH" at bounding box center [648, 297] width 802 height 36
click at [772, 137] on p "Please click here | New Window for more information about the terms used in the…" at bounding box center [572, 140] width 1011 height 18
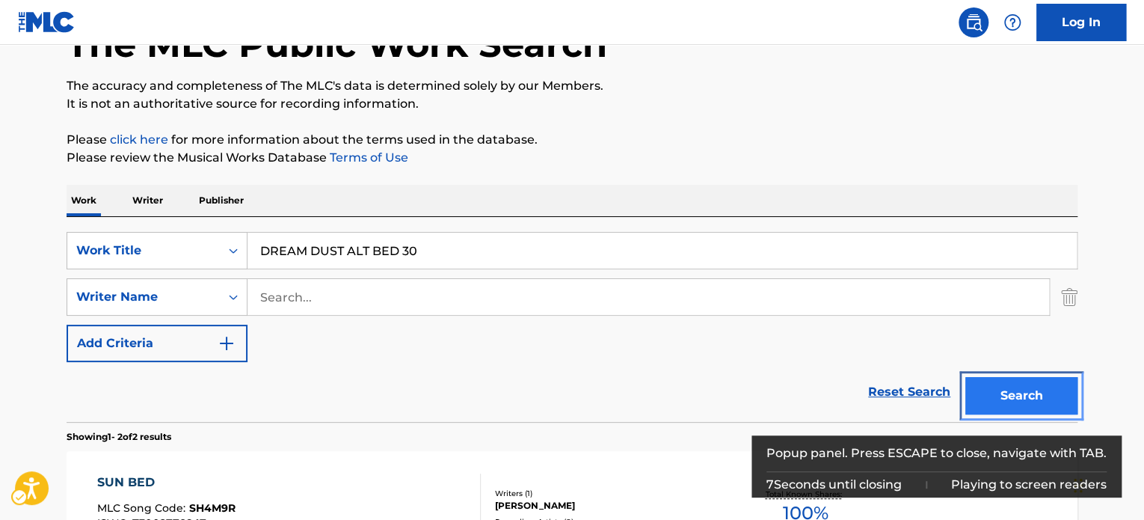
click at [1004, 398] on button "Search" at bounding box center [1021, 395] width 112 height 37
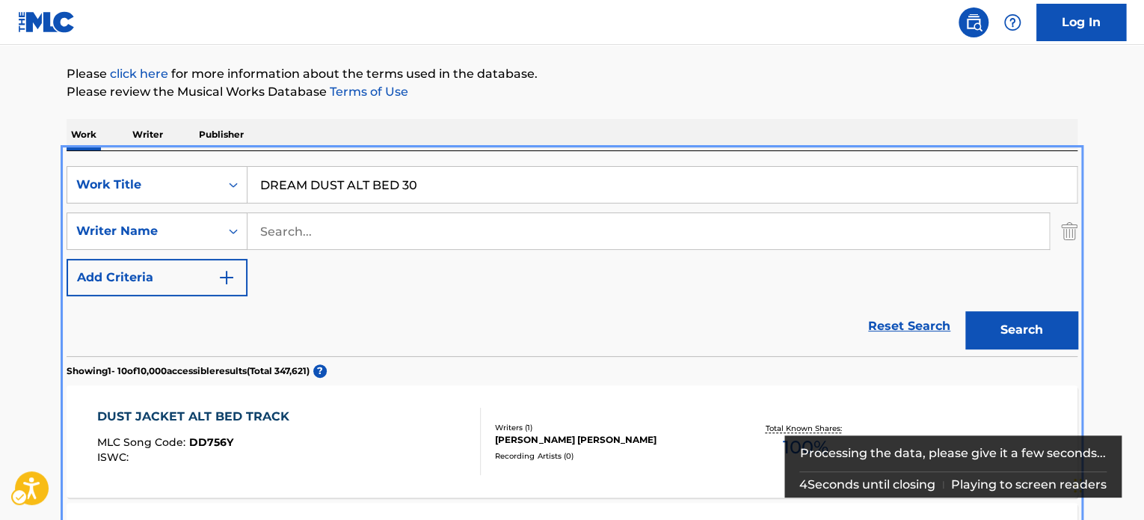
scroll to position [93, 0]
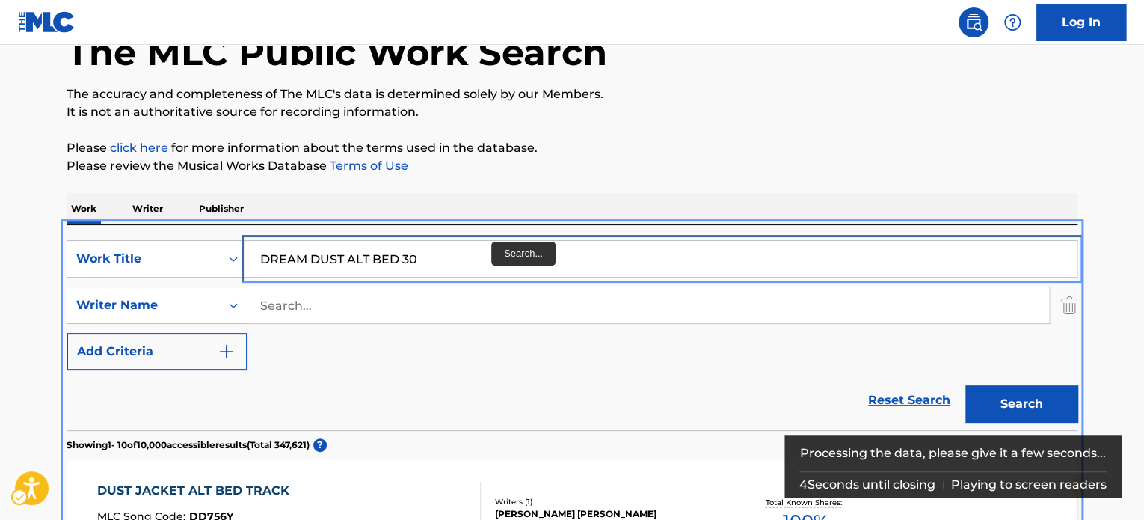
click at [460, 250] on input "DREAM DUST ALT BED 30" at bounding box center [661, 259] width 829 height 36
paste input "Search..."
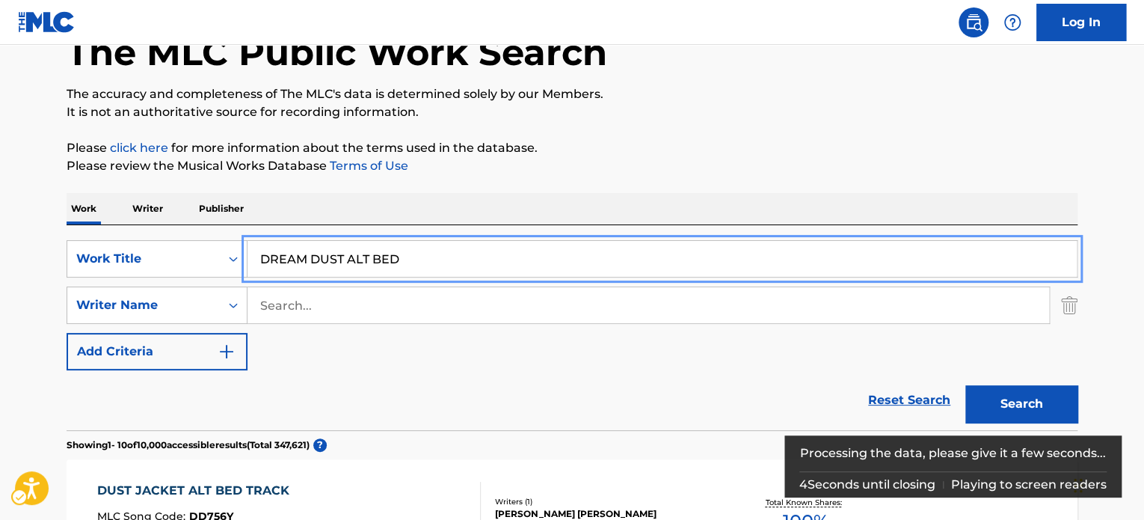
click at [728, 143] on p "Please click here | New Window for more information about the terms used in the…" at bounding box center [572, 148] width 1011 height 18
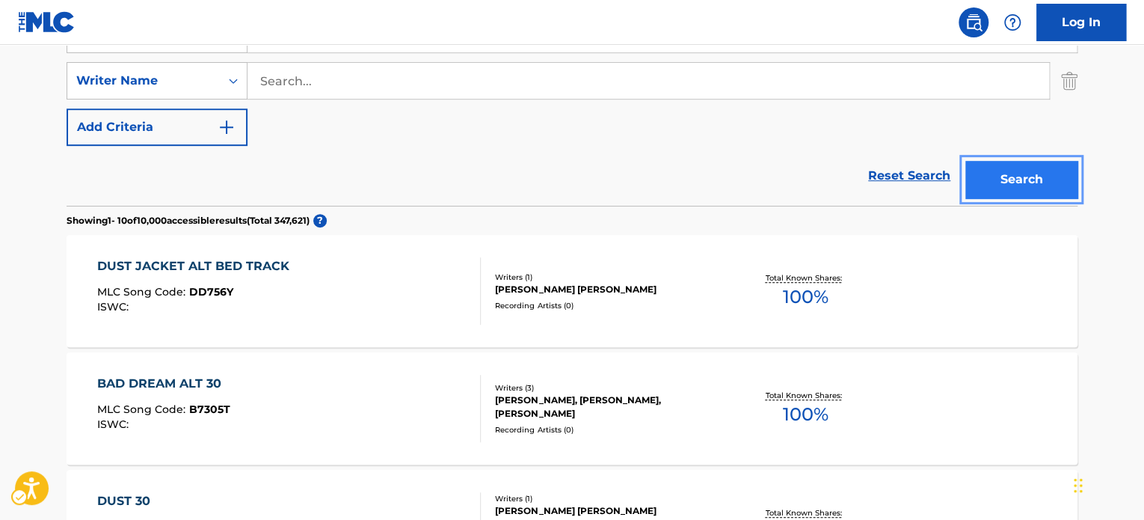
click at [1012, 178] on button "Search" at bounding box center [1021, 179] width 112 height 37
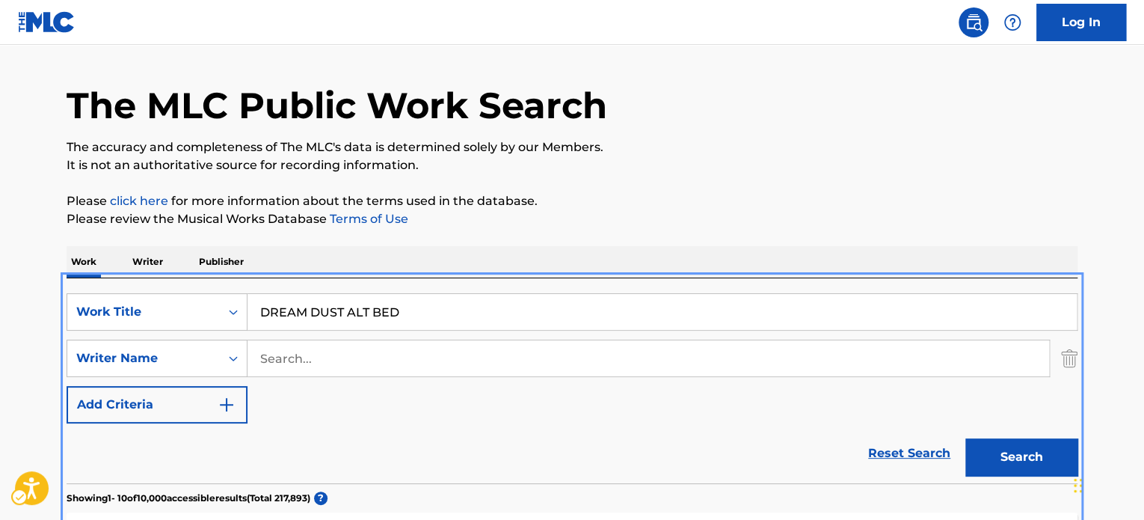
scroll to position [18, 0]
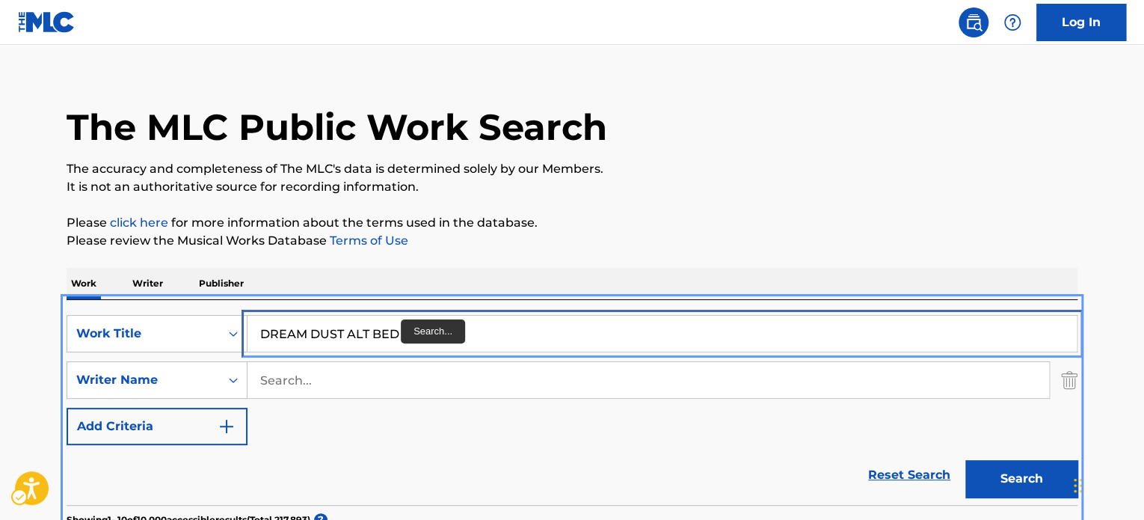
click at [404, 343] on input "DREAM DUST ALT BED" at bounding box center [661, 334] width 829 height 36
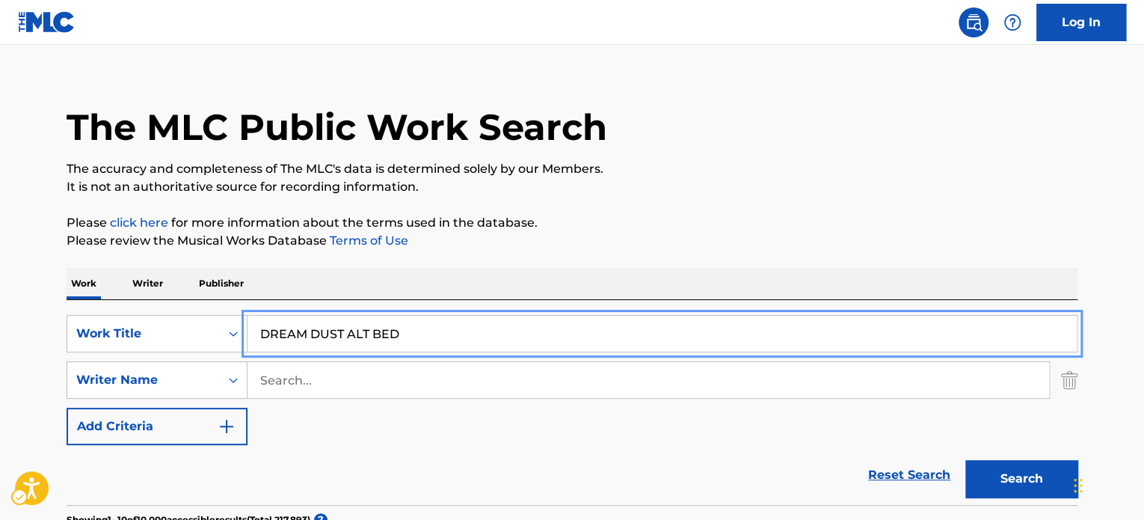
paste input "BUILDING A FUTURE 60"
type input "BUILDING A FUTURE 60"
click at [922, 214] on p "Please click here | New Window for more information about the terms used in the…" at bounding box center [572, 223] width 1011 height 18
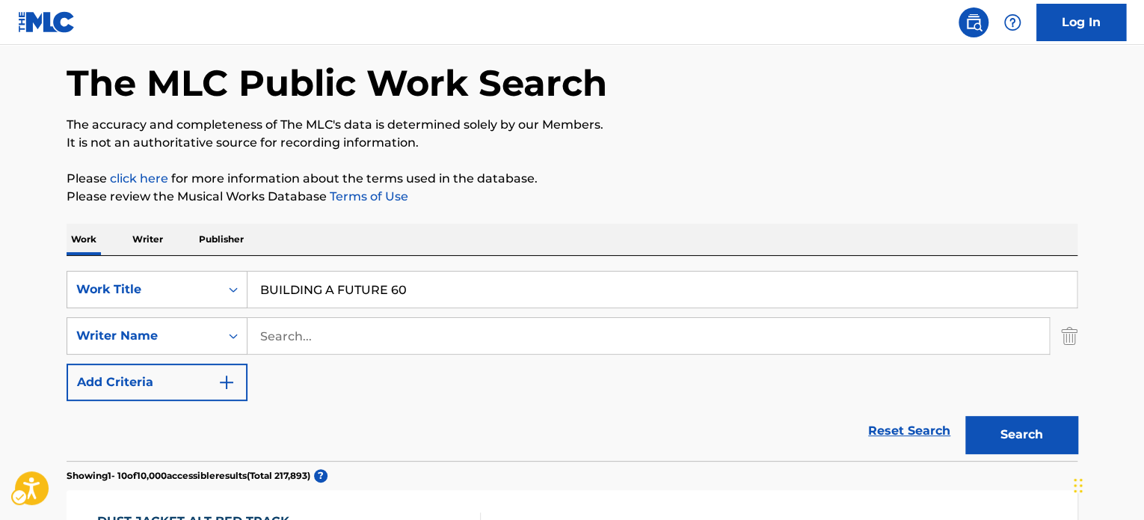
scroll to position [167, 0]
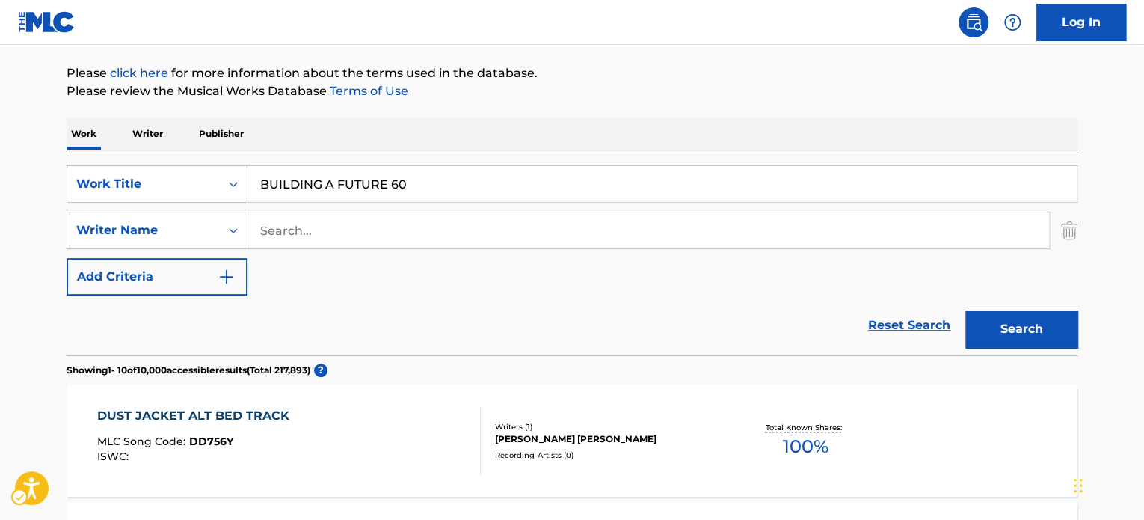
click at [979, 304] on div "Search" at bounding box center [1018, 325] width 120 height 60
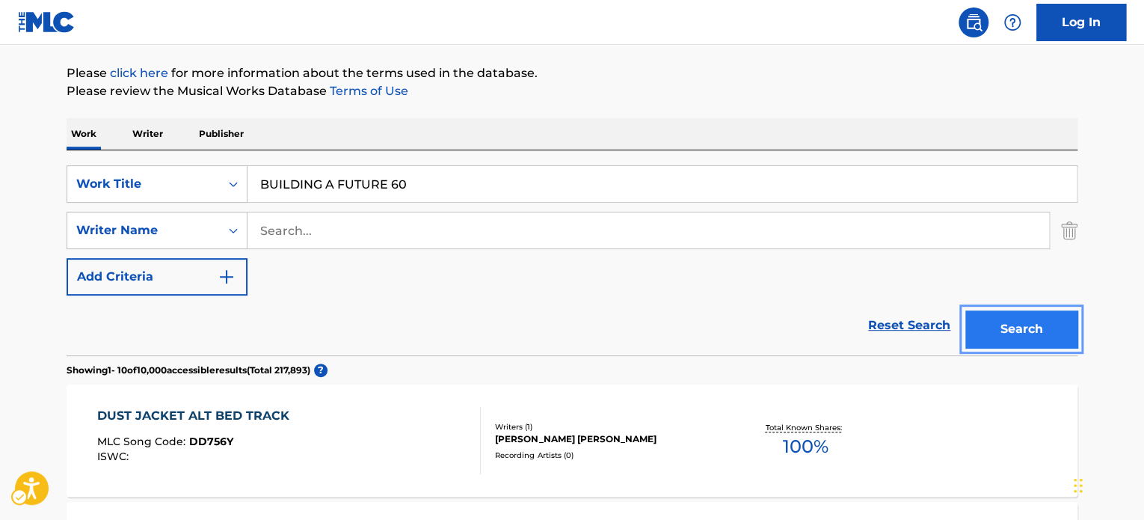
click at [985, 313] on button "Search" at bounding box center [1021, 328] width 112 height 37
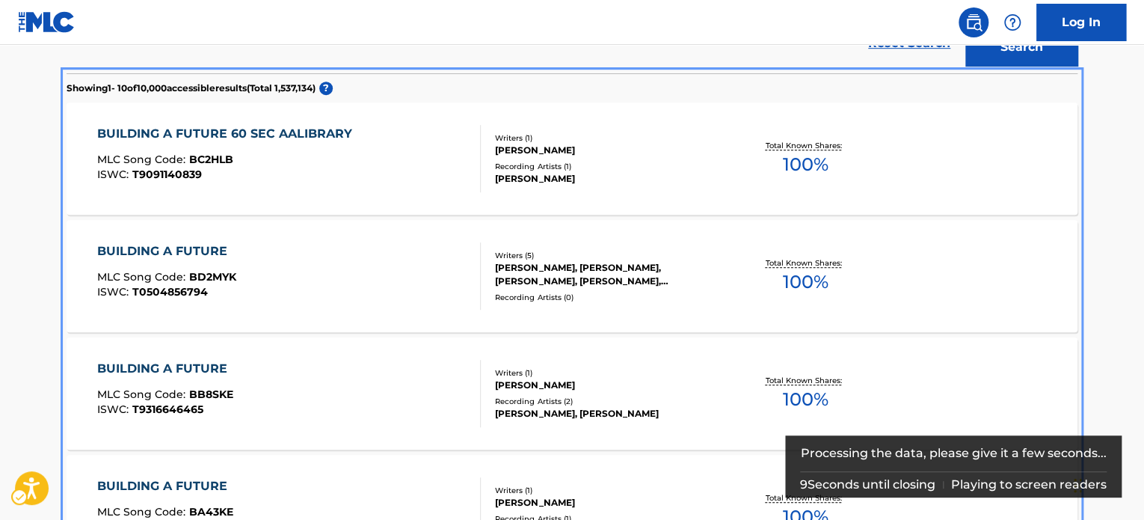
scroll to position [448, 0]
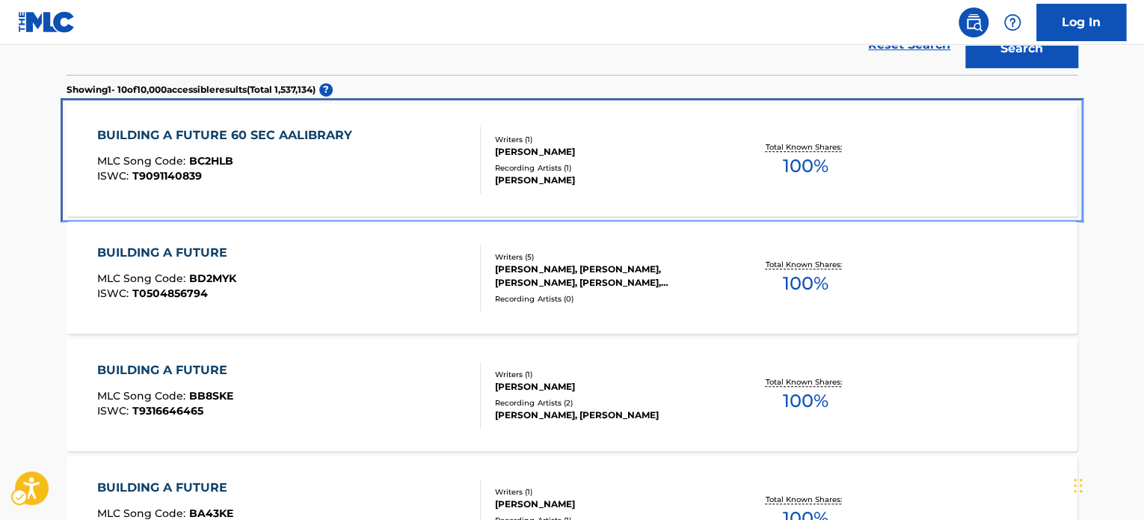
click at [367, 133] on div "BUILDING A FUTURE 60 SEC AALIBRARY MLC Song Code : BC2HLB ISWC : T9091140839" at bounding box center [289, 159] width 384 height 67
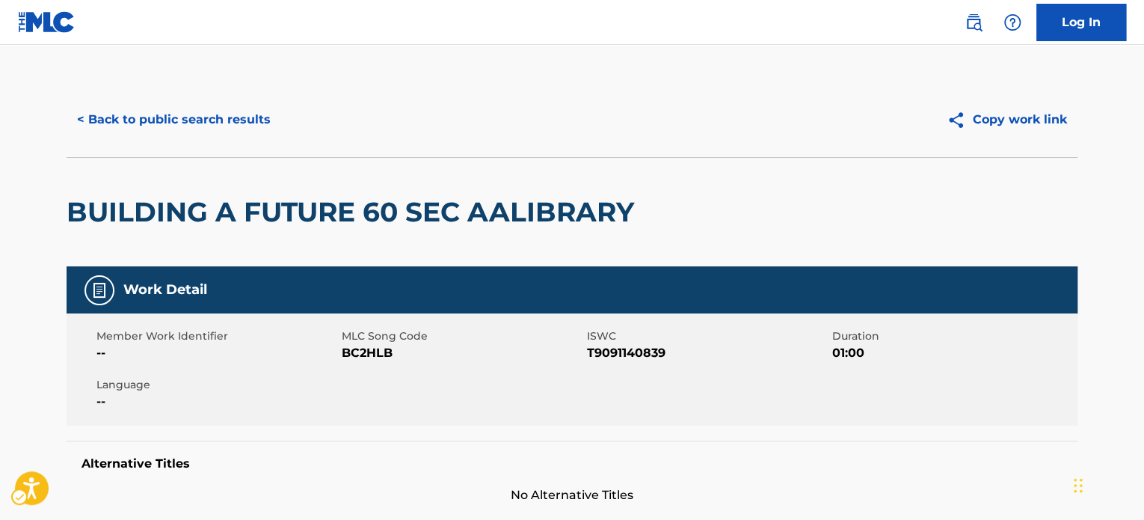
click at [344, 209] on h2 "BUILDING A FUTURE 60 SEC AALIBRARY" at bounding box center [354, 212] width 575 height 34
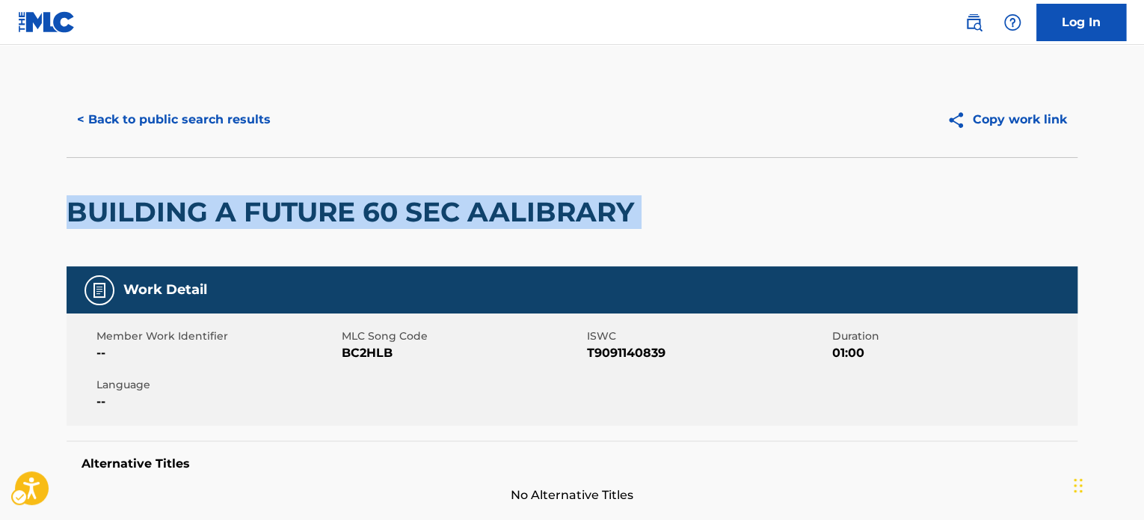
click at [344, 209] on h2 "BUILDING A FUTURE 60 SEC AALIBRARY" at bounding box center [354, 212] width 575 height 34
copy div "BUILDING A FUTURE 60 SEC AALIBRARY"
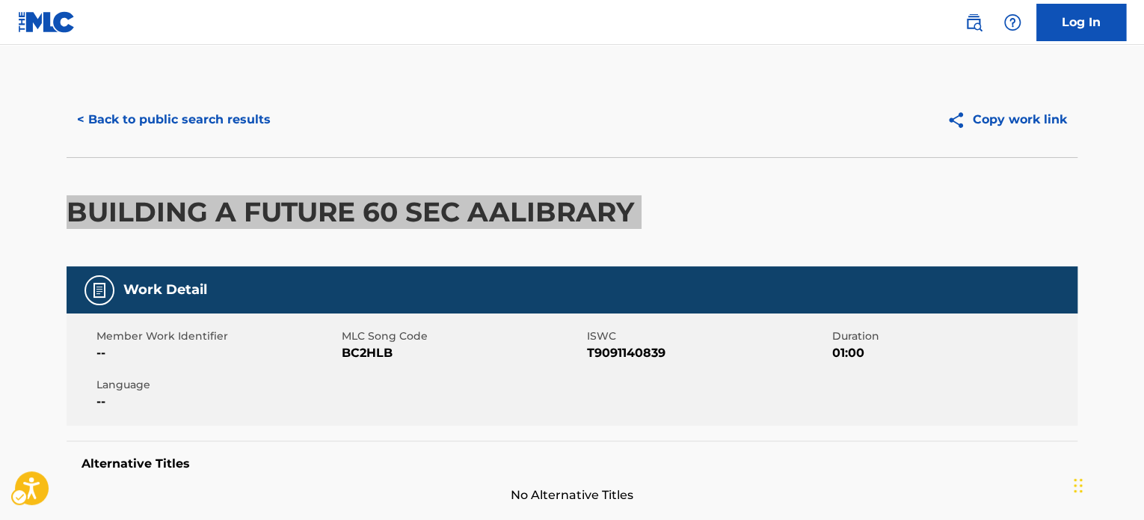
scroll to position [224, 0]
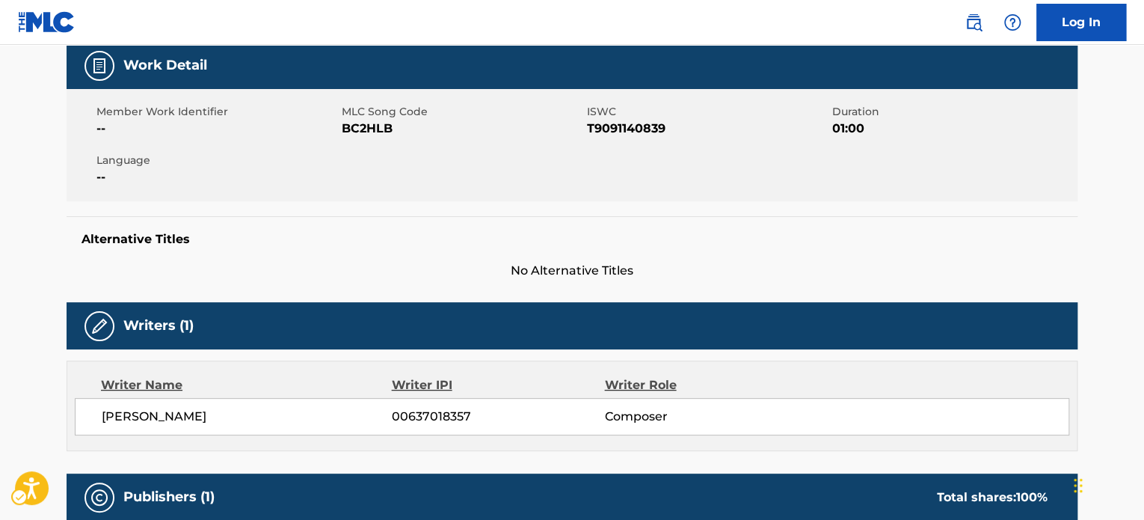
click at [616, 129] on span "ISWC - T9091140839" at bounding box center [708, 129] width 242 height 18
copy span "T9091140839"
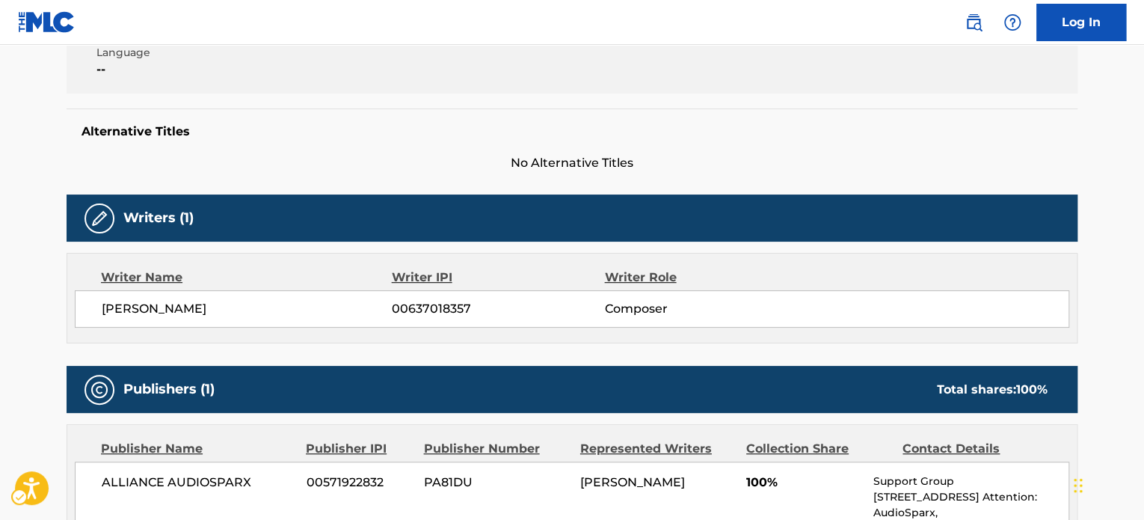
scroll to position [666, 0]
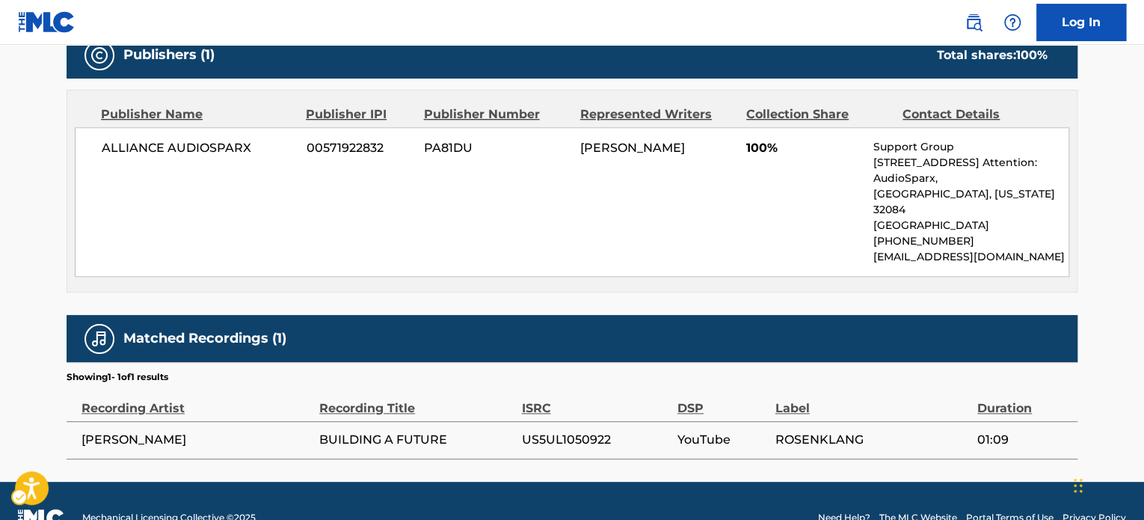
click at [546, 431] on span "US5UL1050922" at bounding box center [595, 440] width 148 height 18
copy span "US5UL1050922"
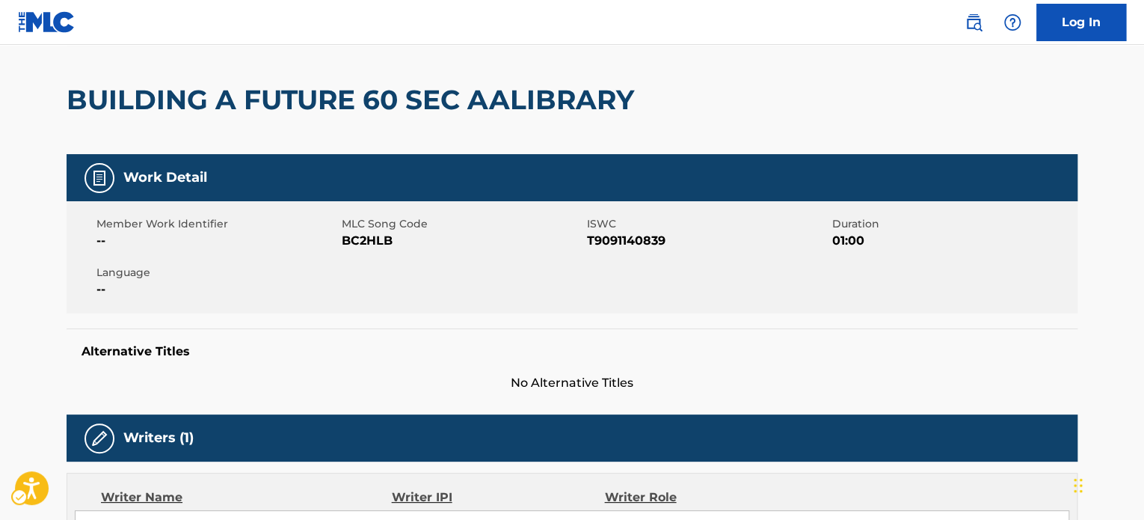
scroll to position [0, 0]
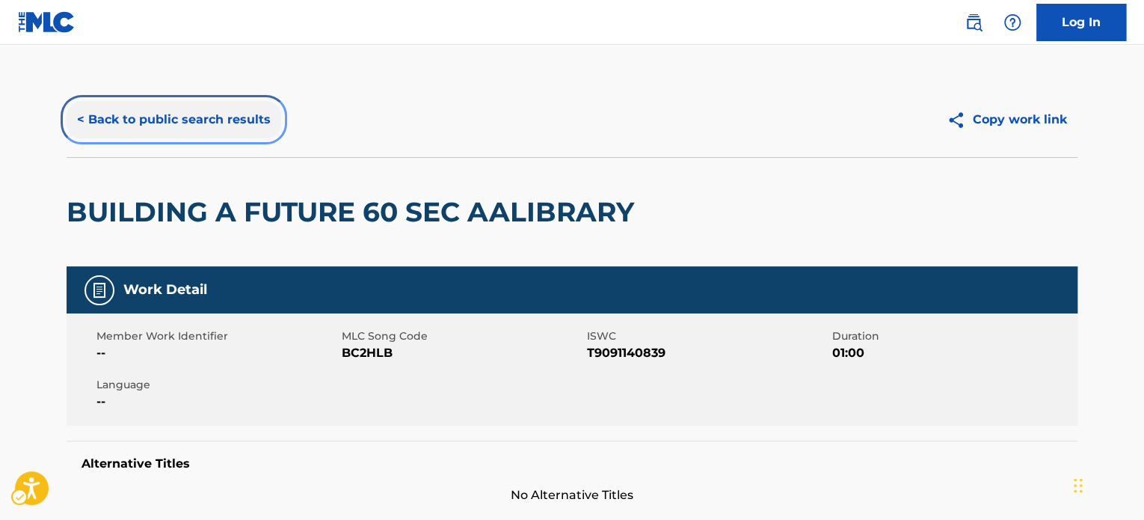
click at [235, 114] on button "< Back to public search results" at bounding box center [174, 119] width 215 height 37
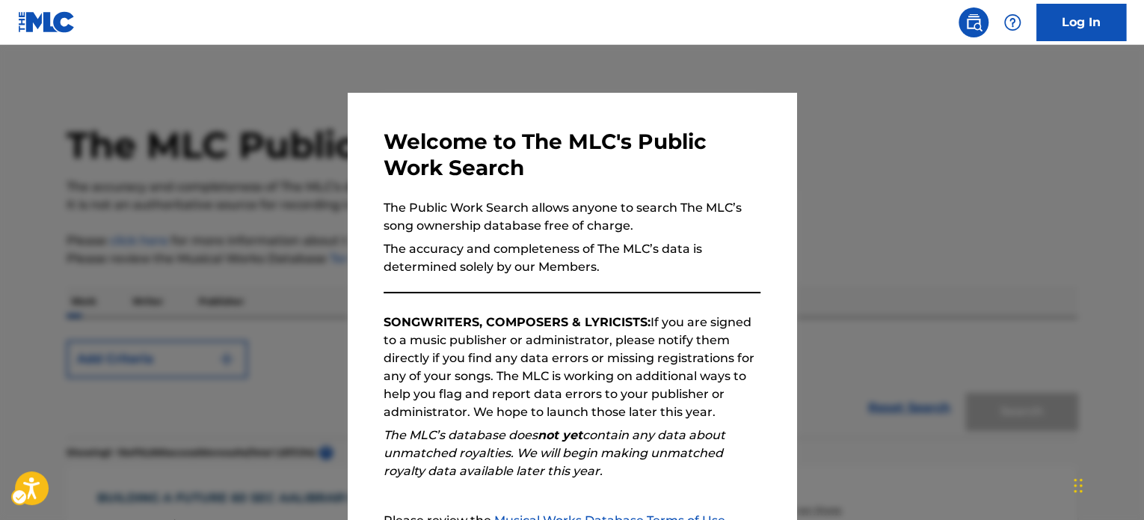
scroll to position [532, 0]
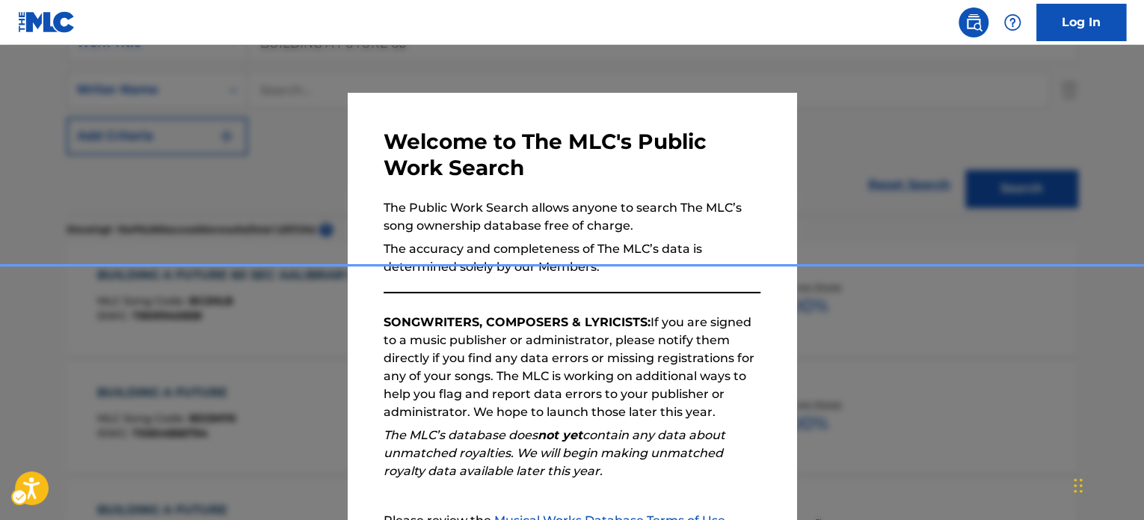
click at [281, 220] on div "Popup" at bounding box center [572, 305] width 1144 height 520
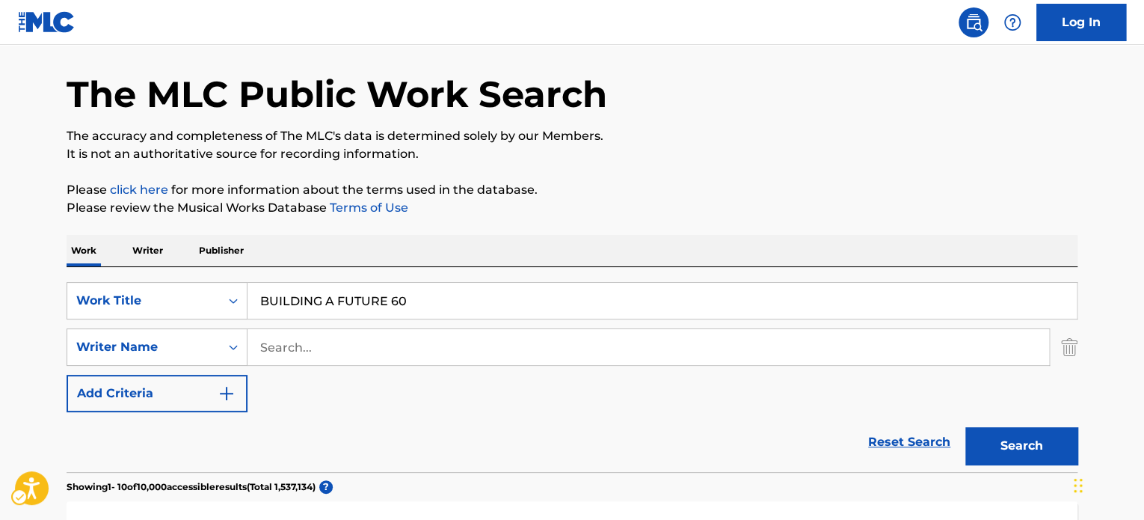
scroll to position [9, 0]
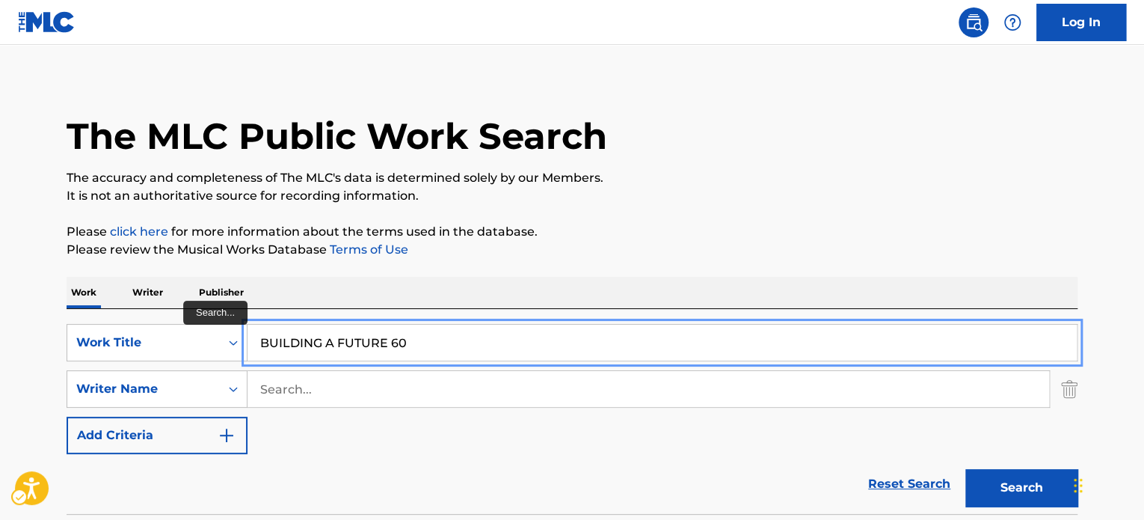
drag, startPoint x: 339, startPoint y: 335, endPoint x: 600, endPoint y: 271, distance: 268.0
click at [340, 335] on input "BUILDING A FUTURE 60" at bounding box center [661, 342] width 829 height 36
paste input "[PERSON_NAME]"
type input "[PERSON_NAME]"
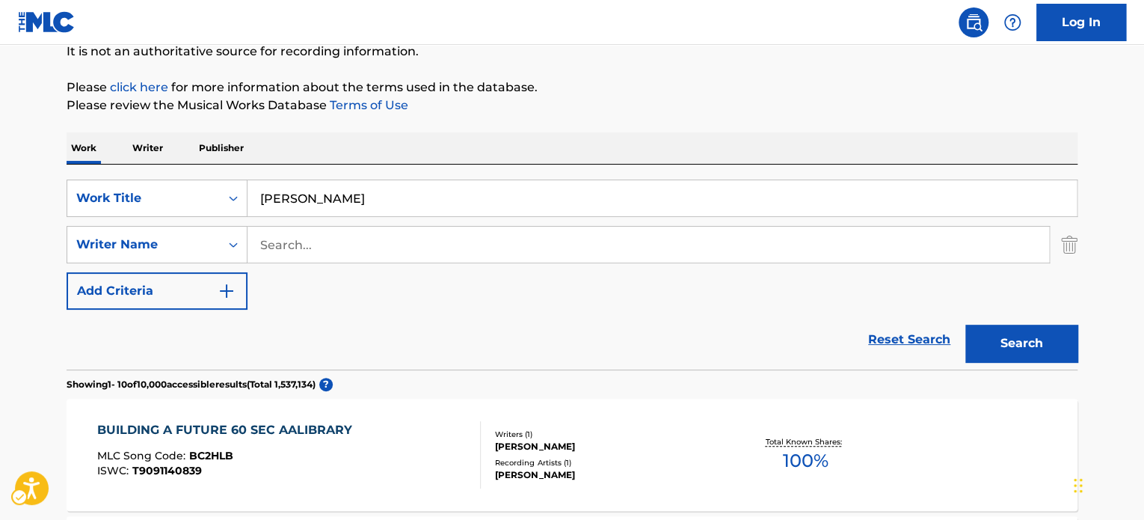
scroll to position [159, 0]
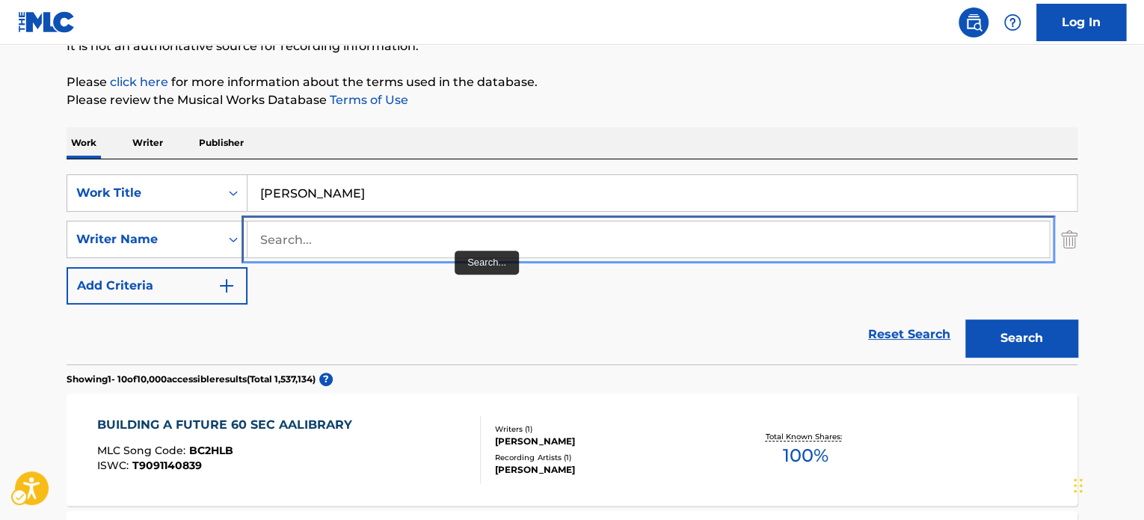
click at [437, 228] on input "Search..." at bounding box center [648, 239] width 802 height 36
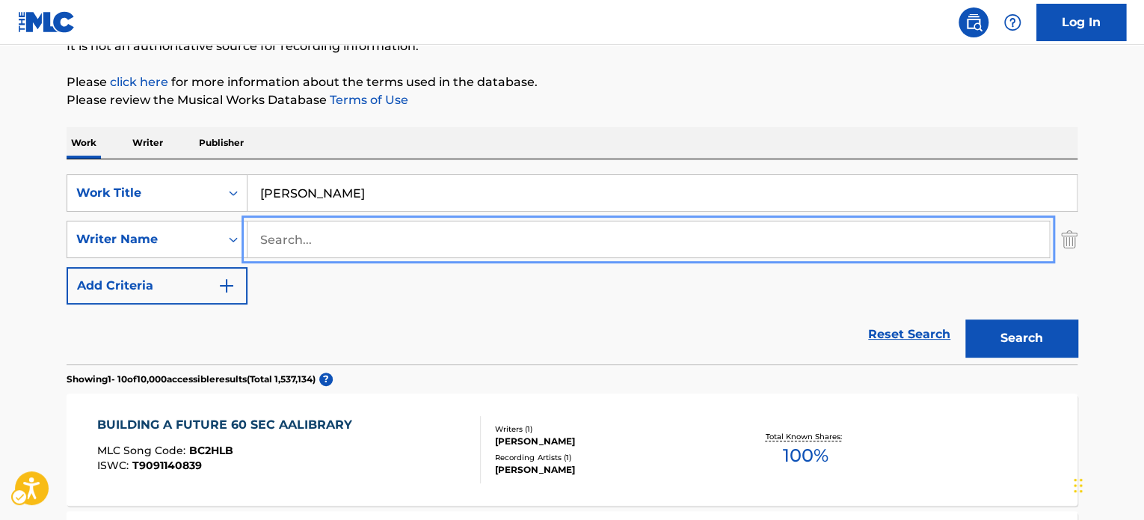
paste input "[PERSON_NAME]"
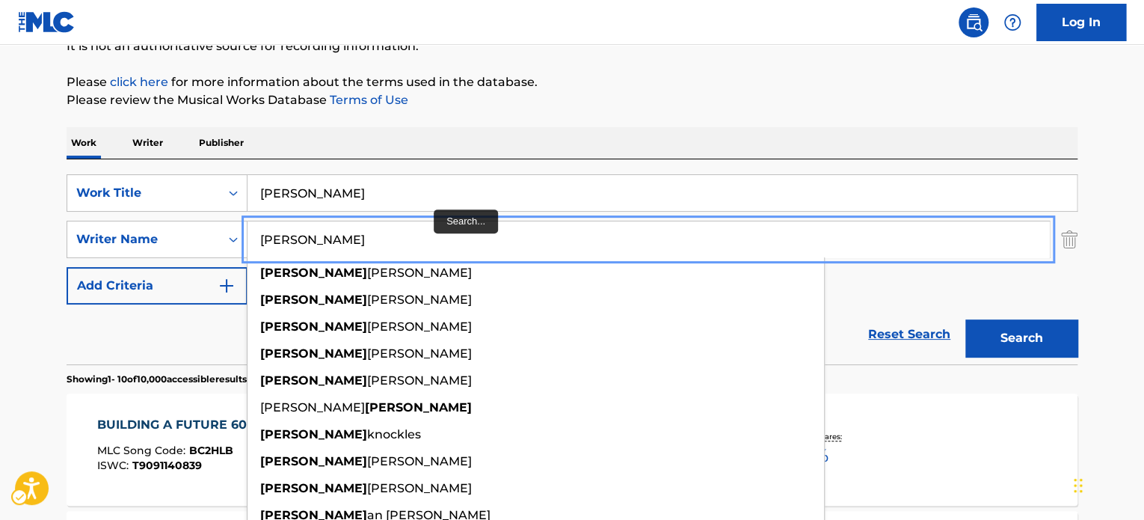
type input "[PERSON_NAME]"
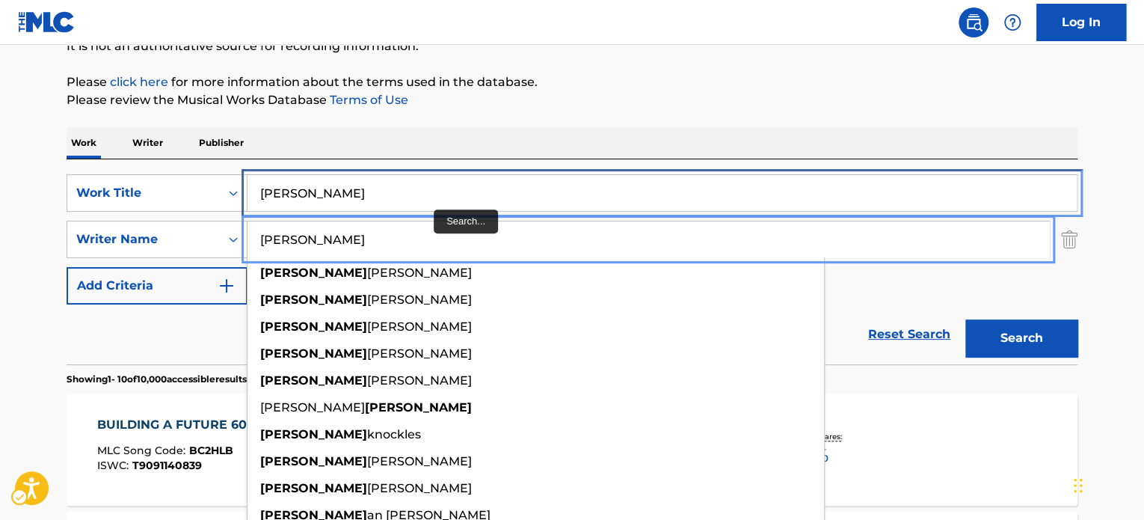
click at [431, 179] on input "[PERSON_NAME]" at bounding box center [661, 193] width 829 height 36
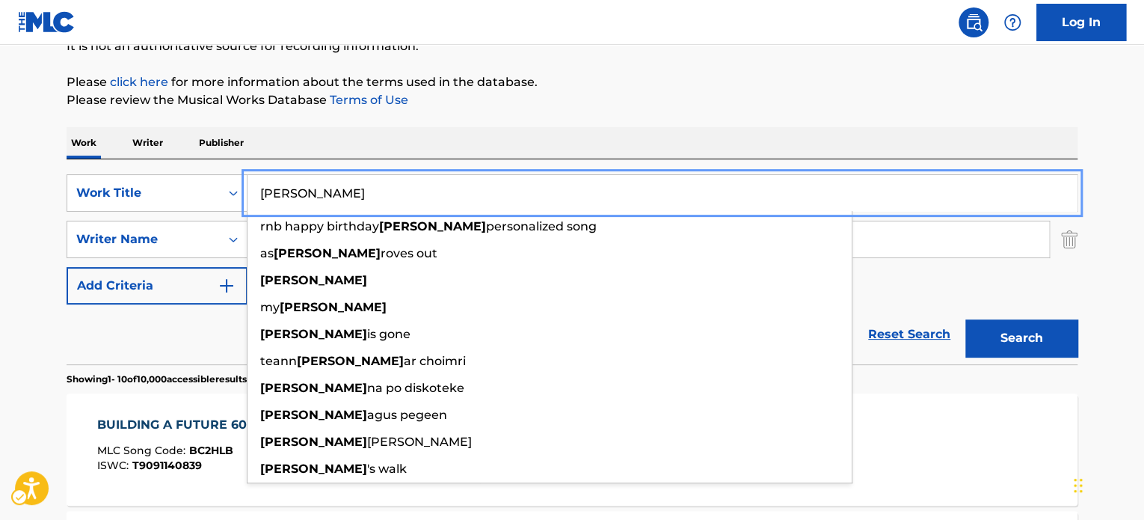
paste input "WHAT IS CHRISTMAS"
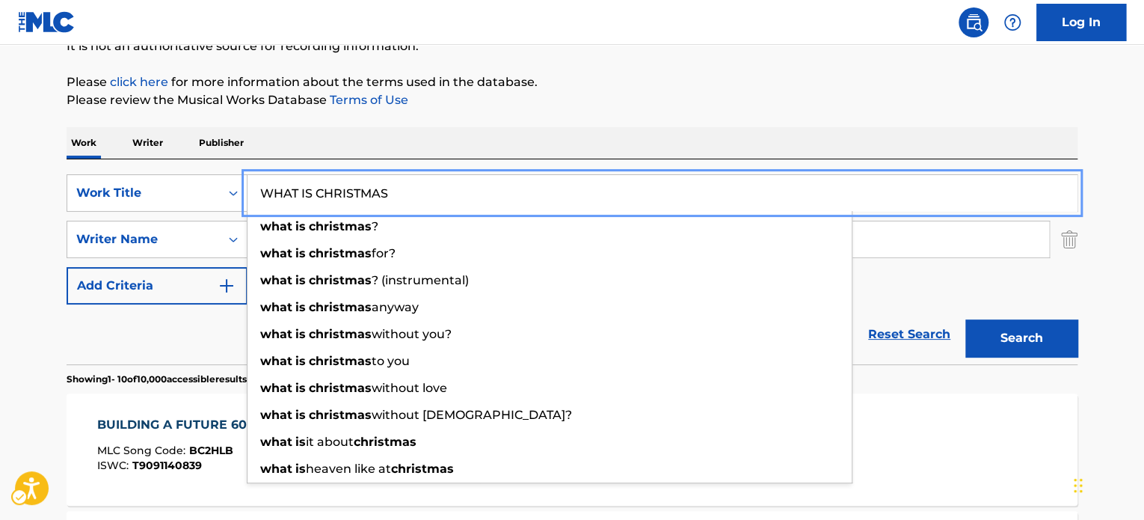
click at [854, 137] on div "Work Writer Publisher" at bounding box center [572, 142] width 1011 height 31
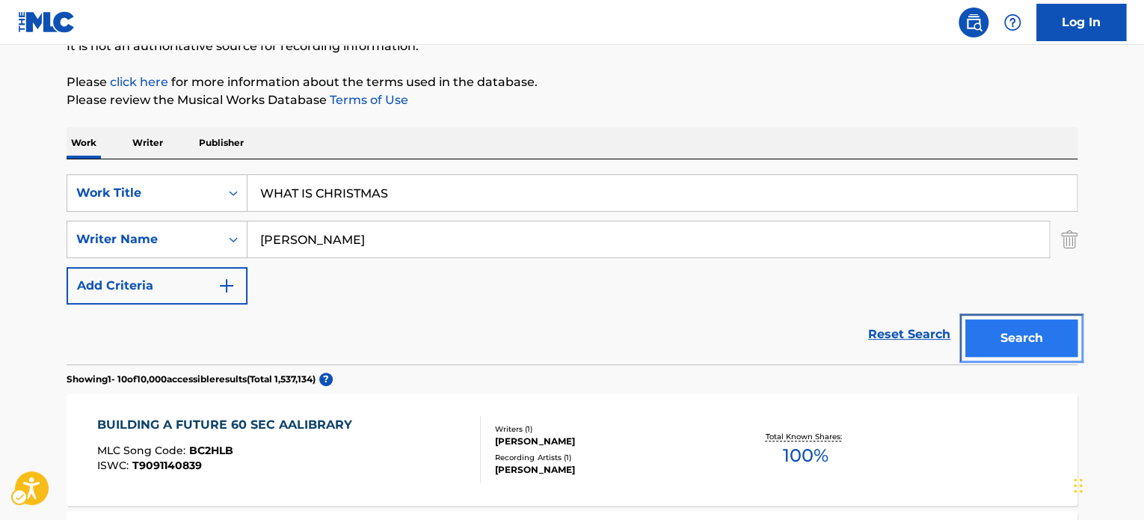
click at [1052, 330] on button "Search" at bounding box center [1021, 337] width 112 height 37
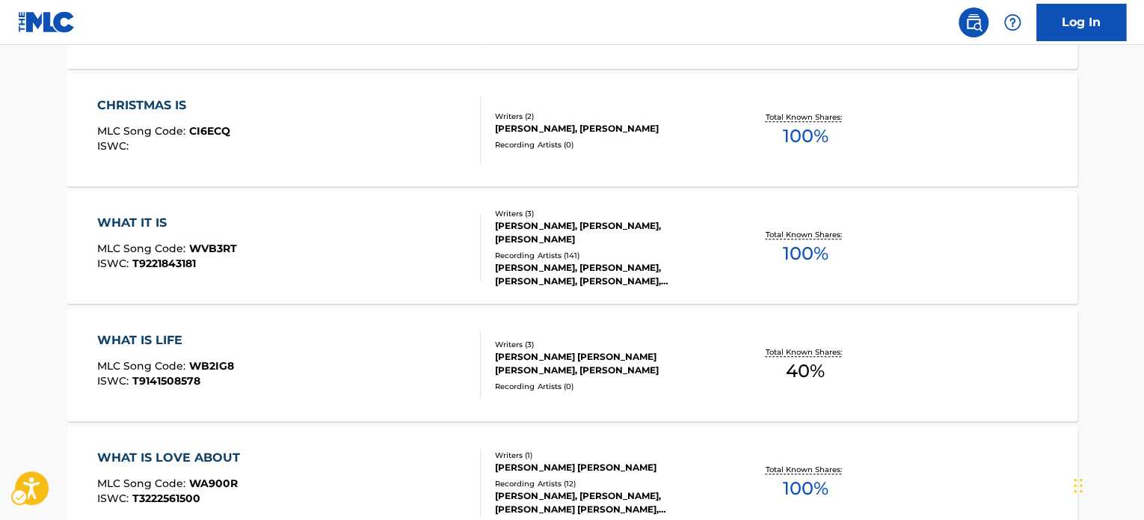
scroll to position [224, 0]
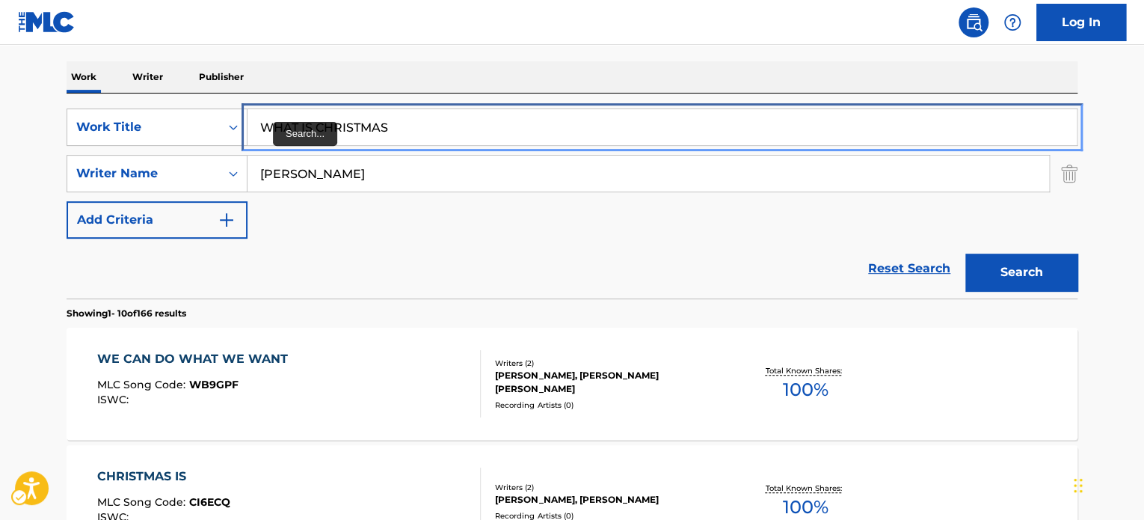
click at [441, 134] on input "WHAT IS CHRISTMAS" at bounding box center [661, 127] width 829 height 36
paste input "90s tv hell"
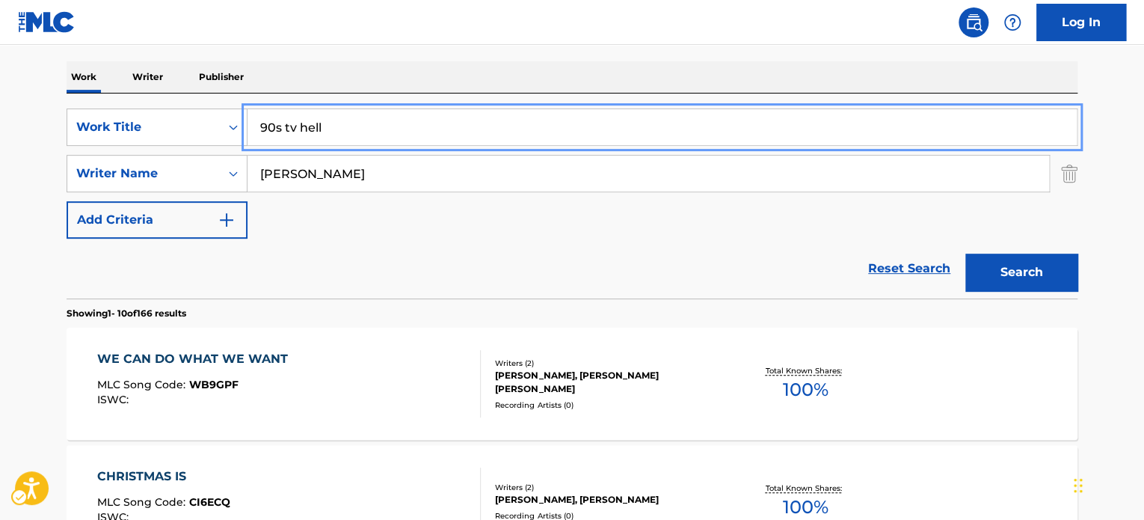
type input "90s tv hell"
click at [458, 96] on div "SearchWithCriteriaaefc2138-dda9-4567-bf24-91dac6275d86 Work Title 90s tv hell S…" at bounding box center [572, 195] width 1011 height 205
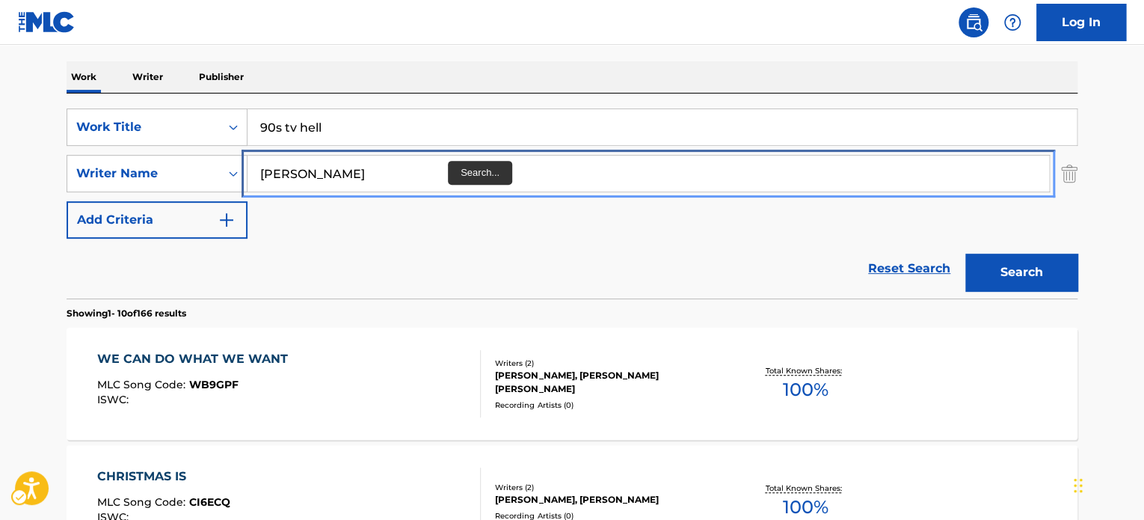
click at [448, 170] on input "[PERSON_NAME]" at bounding box center [648, 174] width 802 height 36
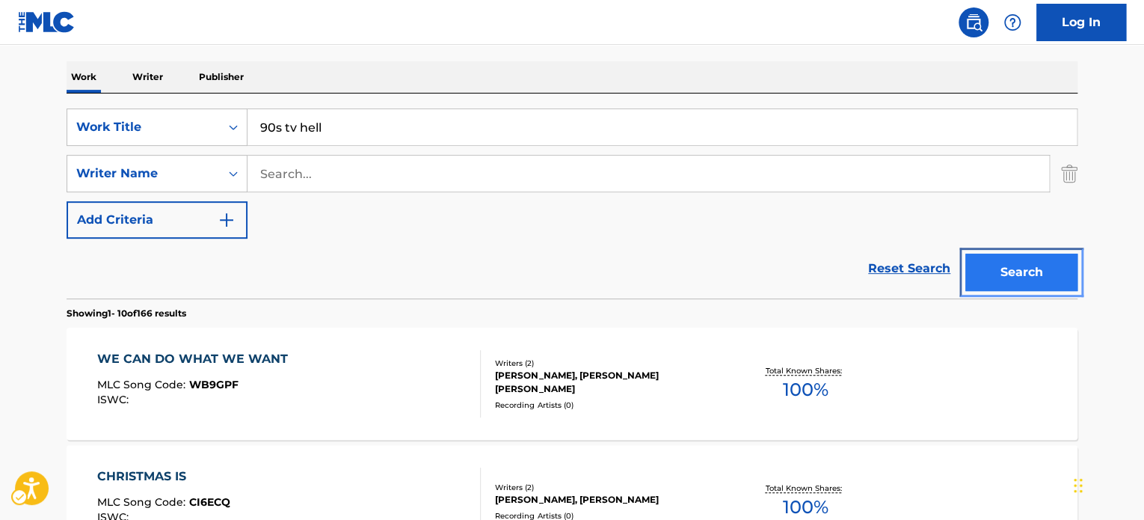
click at [1015, 268] on button "Search" at bounding box center [1021, 271] width 112 height 37
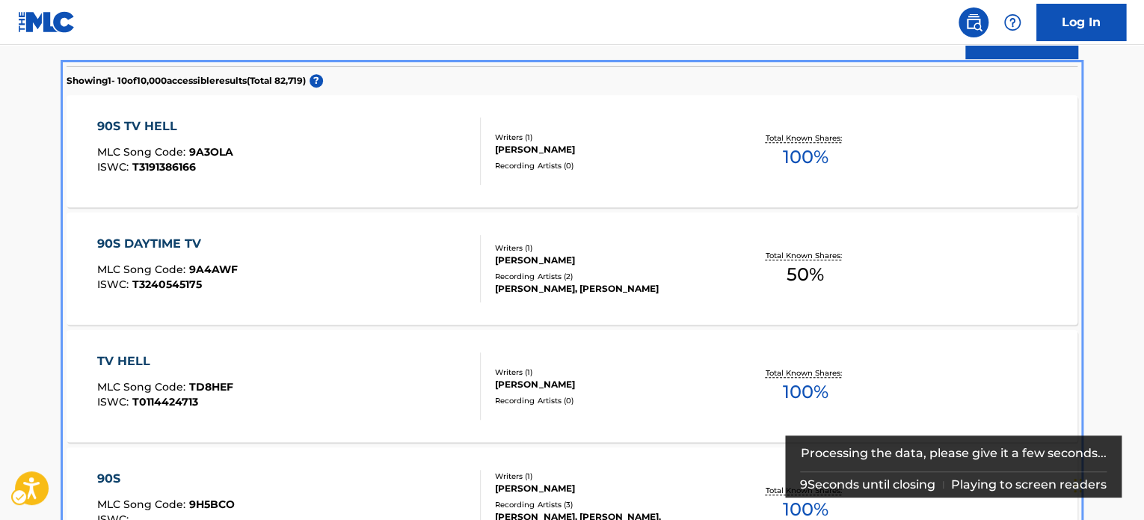
scroll to position [448, 0]
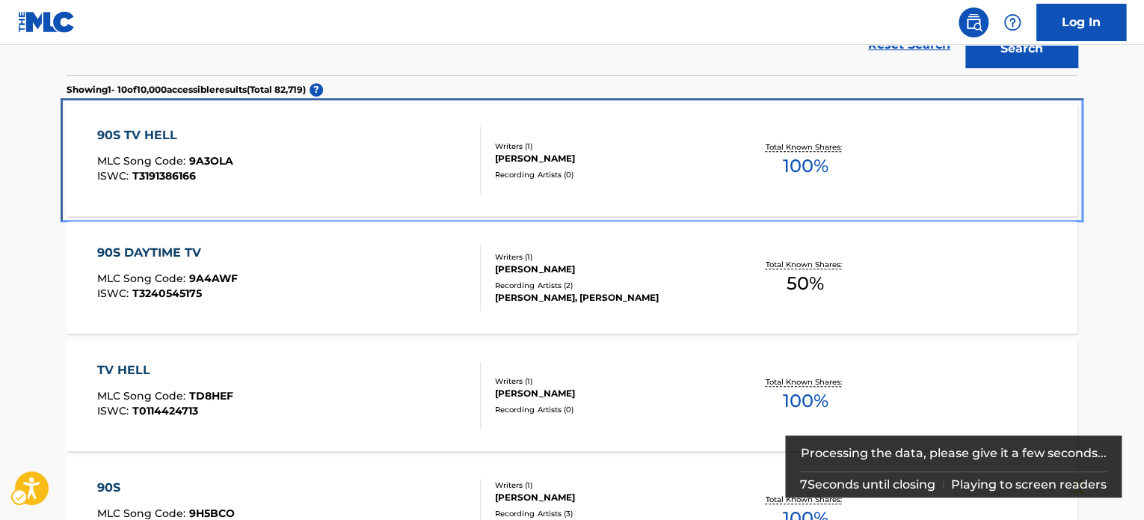
click at [542, 152] on div "[PERSON_NAME]" at bounding box center [608, 158] width 226 height 13
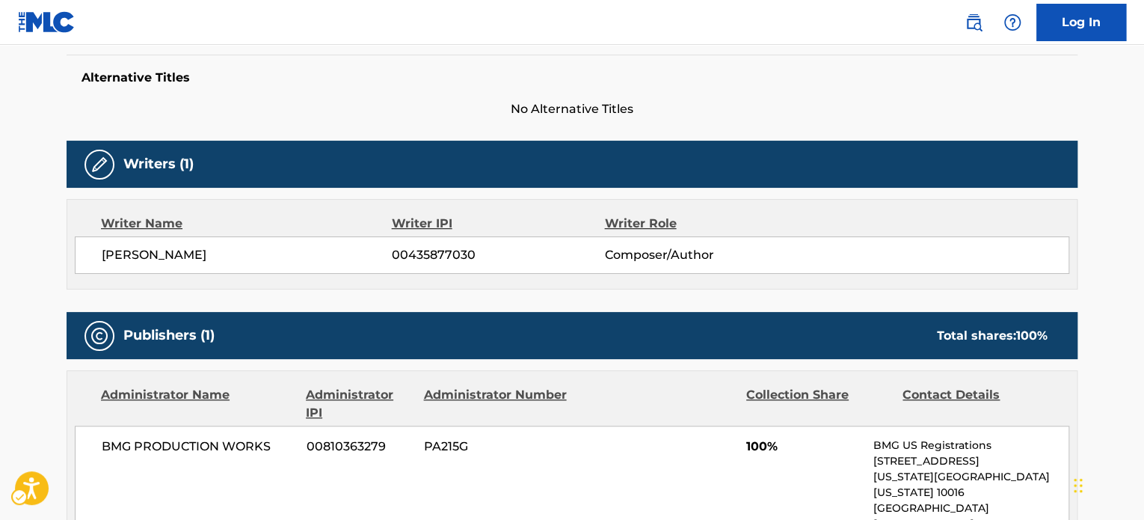
scroll to position [329, 0]
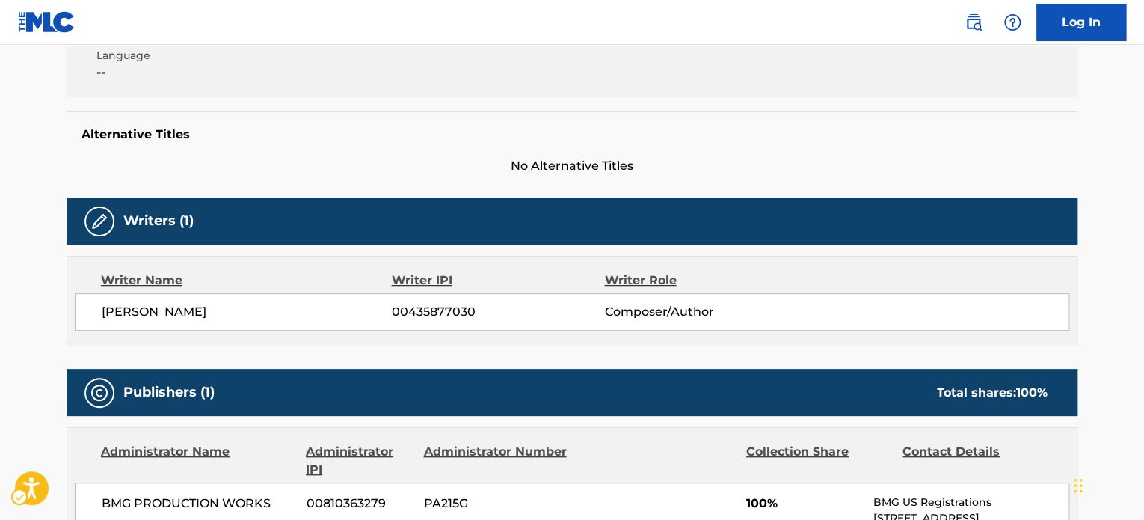
click at [706, 271] on div "Writer Role" at bounding box center [701, 280] width 194 height 18
click at [802, 209] on div "Writers (1)" at bounding box center [572, 220] width 1011 height 47
click at [453, 157] on span "No Alternative Titles" at bounding box center [572, 166] width 1011 height 18
drag, startPoint x: 729, startPoint y: 158, endPoint x: 476, endPoint y: 41, distance: 278.3
click at [730, 158] on span "No Alternative Titles" at bounding box center [572, 166] width 1011 height 18
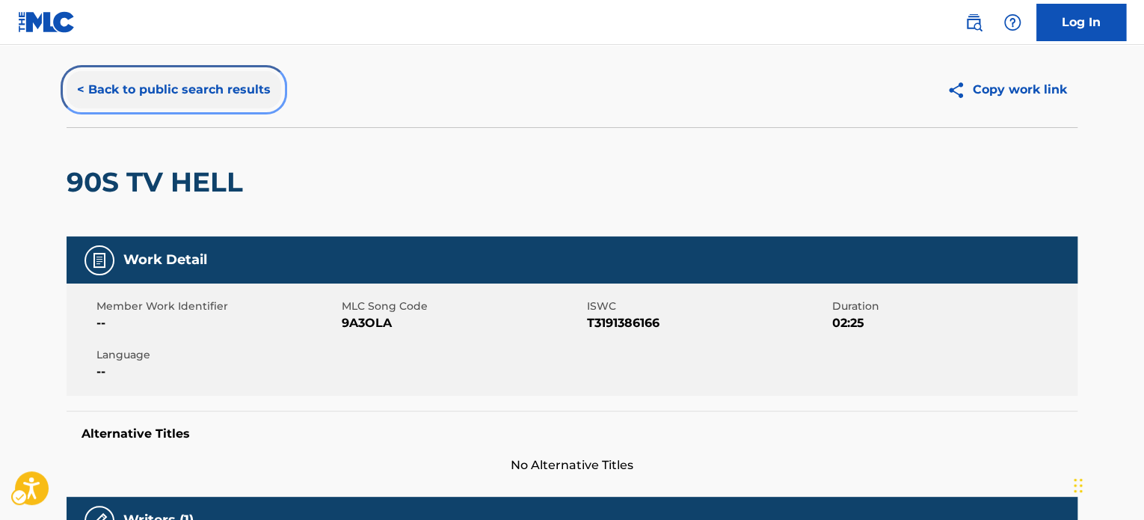
click at [204, 73] on button "< Back to public search results" at bounding box center [174, 89] width 215 height 37
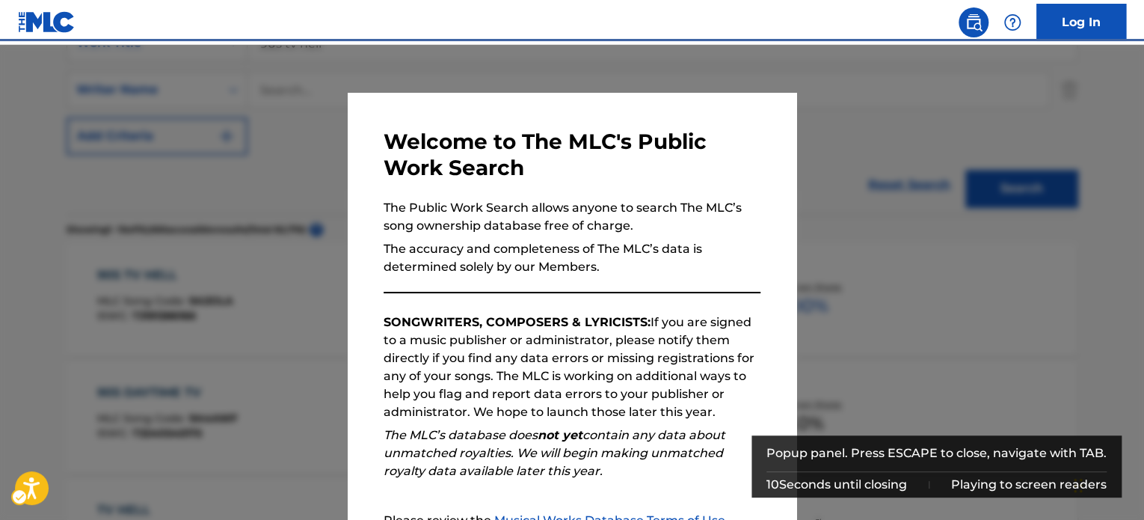
click at [138, 204] on div "Popup" at bounding box center [572, 305] width 1144 height 520
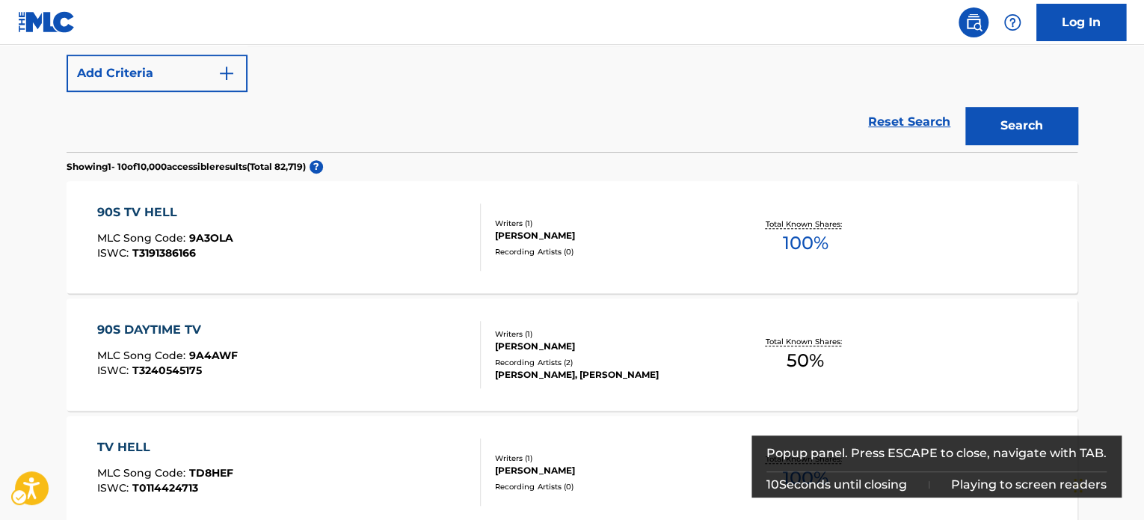
scroll to position [308, 0]
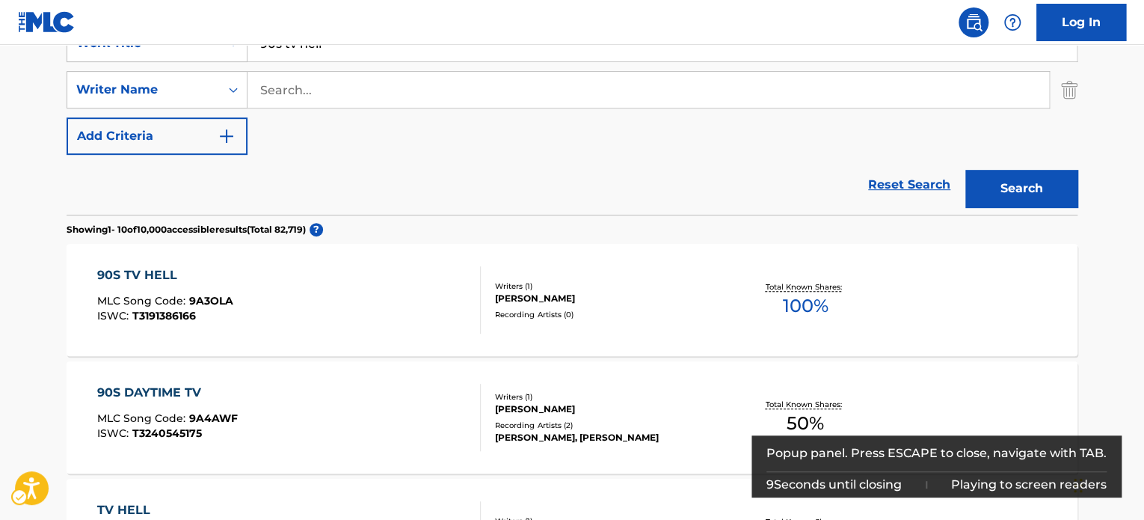
click at [395, 113] on div "SearchWithCriteriaaefc2138-dda9-4567-bf24-91dac6275d86 Work Title 90s tv hell S…" at bounding box center [572, 90] width 1011 height 130
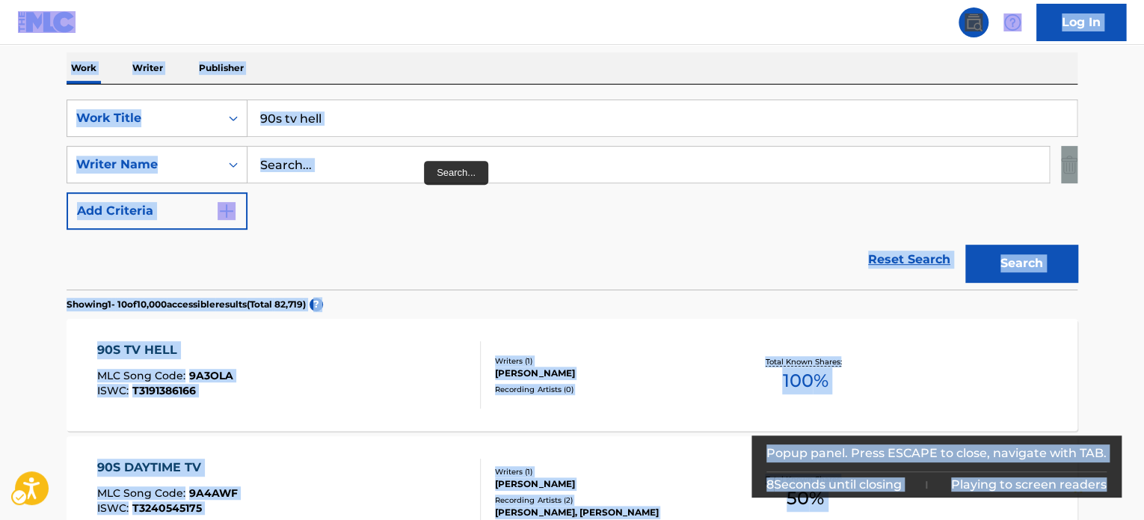
click at [471, 60] on div "Work Writer Publisher" at bounding box center [572, 67] width 1011 height 31
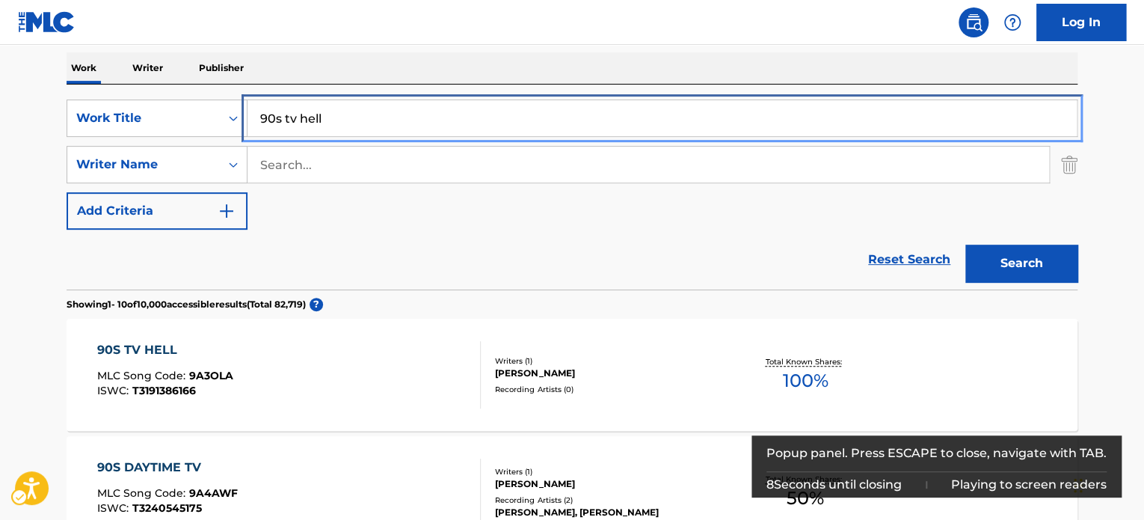
click at [421, 113] on input "90s tv hell" at bounding box center [661, 118] width 829 height 36
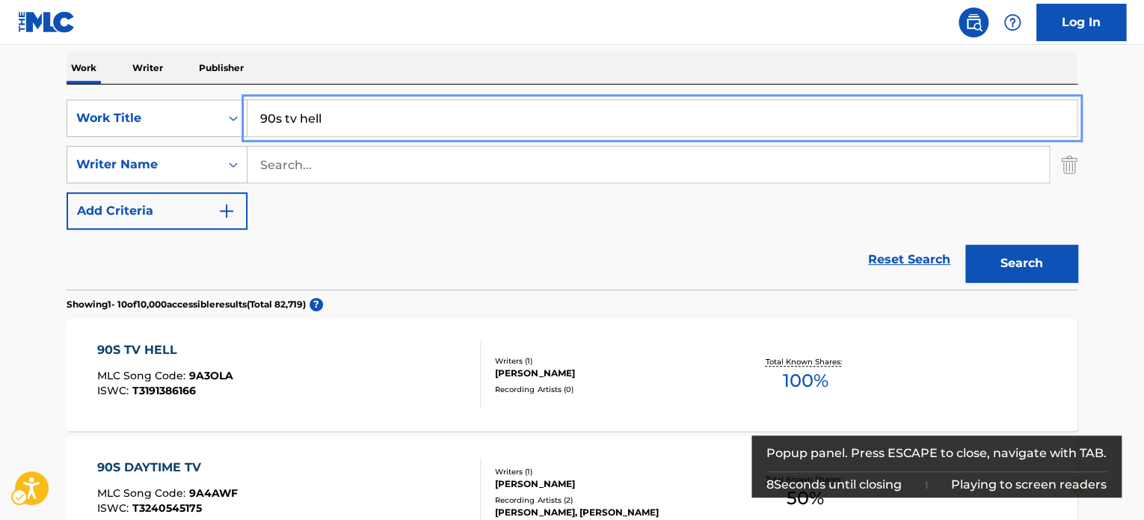
paste input "AN ETERNAL HERO"
type input "AN ETERNAL HERO"
click at [447, 74] on div "Work Writer Publisher" at bounding box center [572, 67] width 1011 height 31
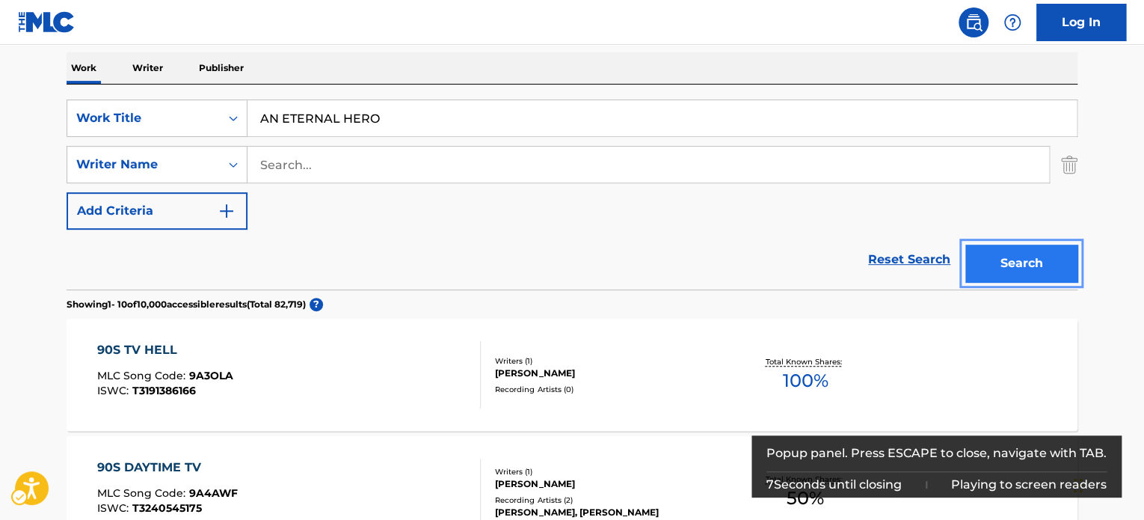
click at [1041, 256] on button "Search" at bounding box center [1021, 262] width 112 height 37
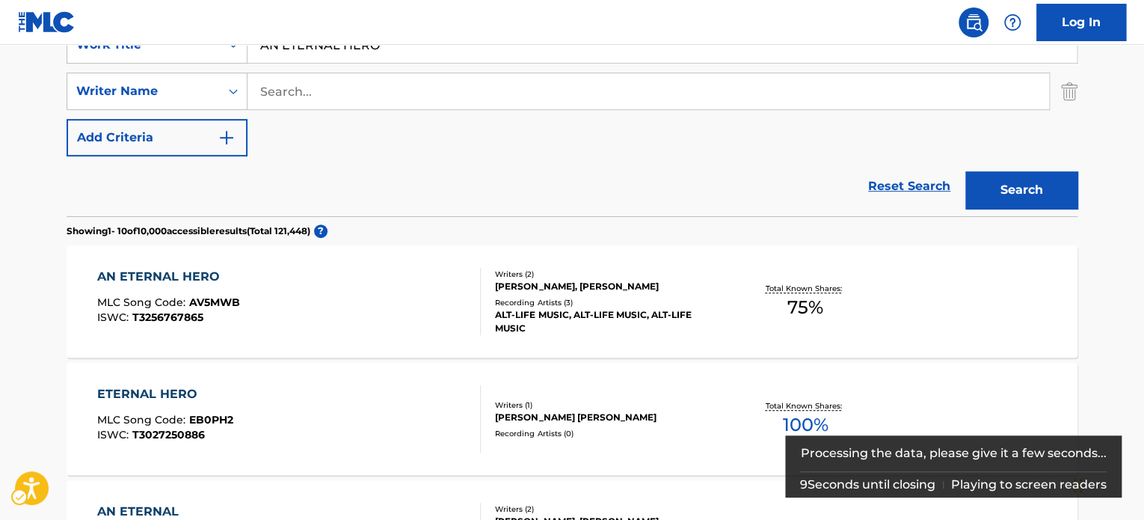
scroll to position [308, 0]
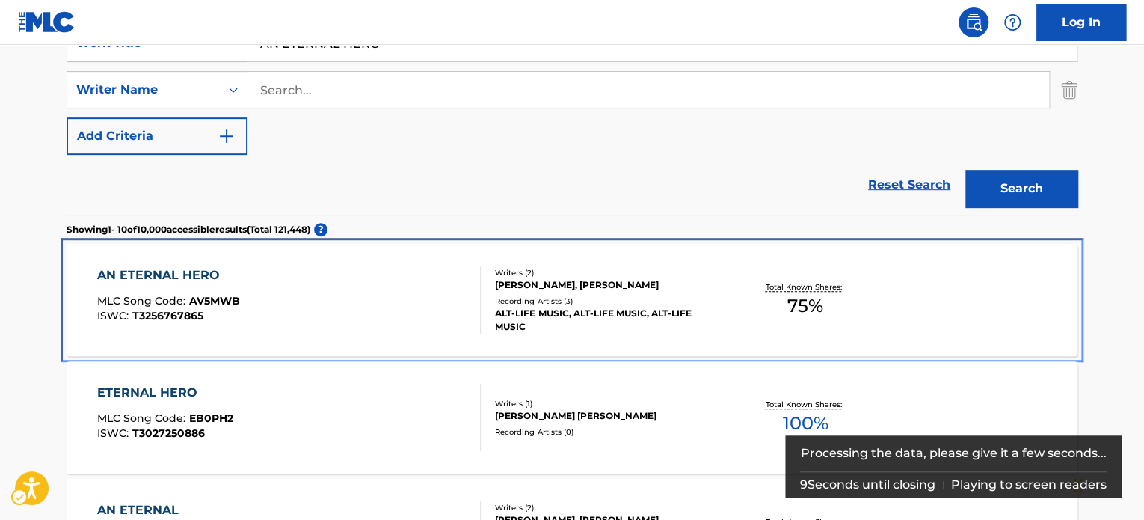
click at [688, 301] on div "Recording Artists ( 3 )" at bounding box center [608, 300] width 226 height 11
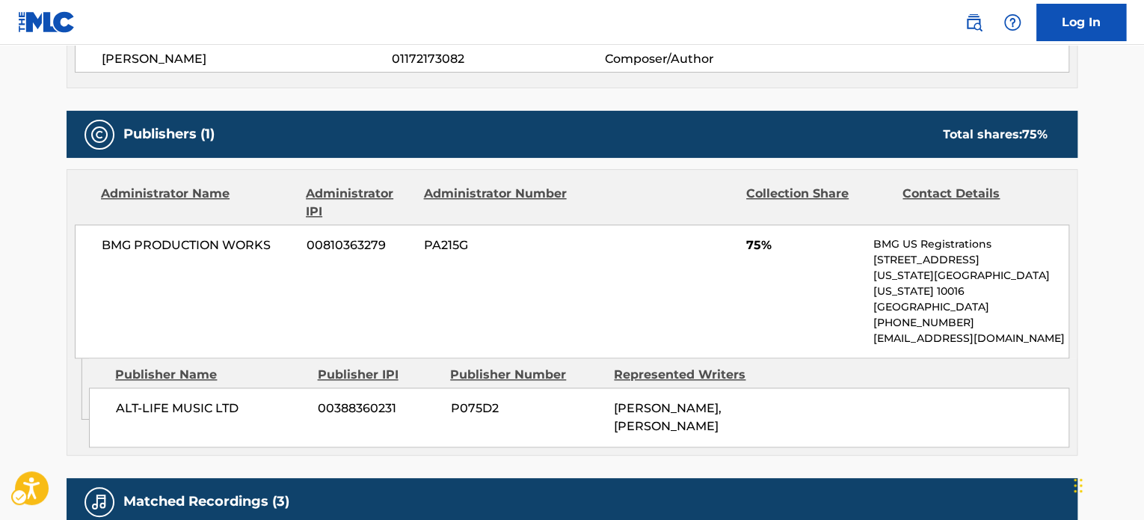
scroll to position [869, 0]
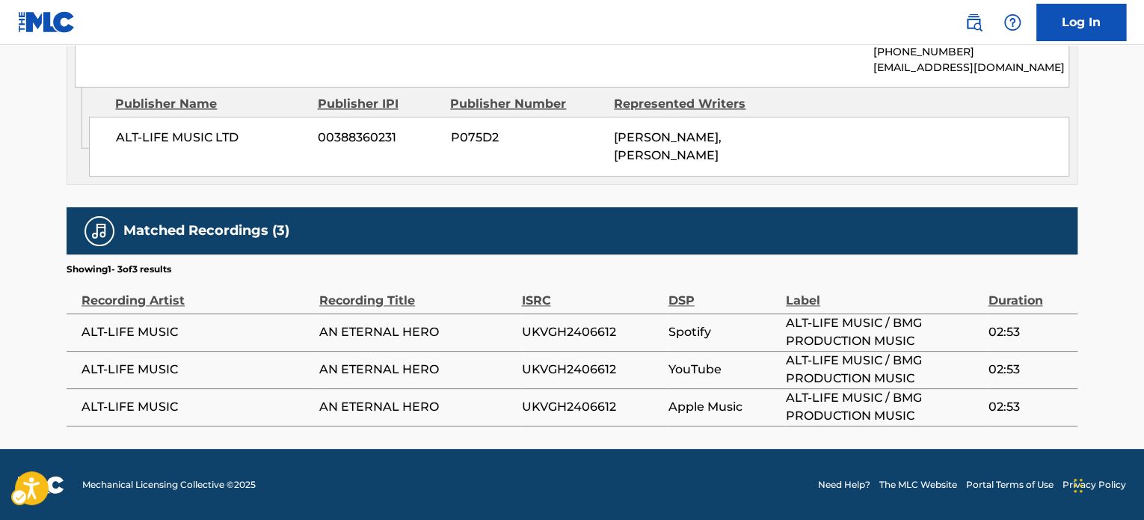
click at [556, 325] on span "UKVGH2406612" at bounding box center [590, 332] width 139 height 18
copy span "UKVGH2406612"
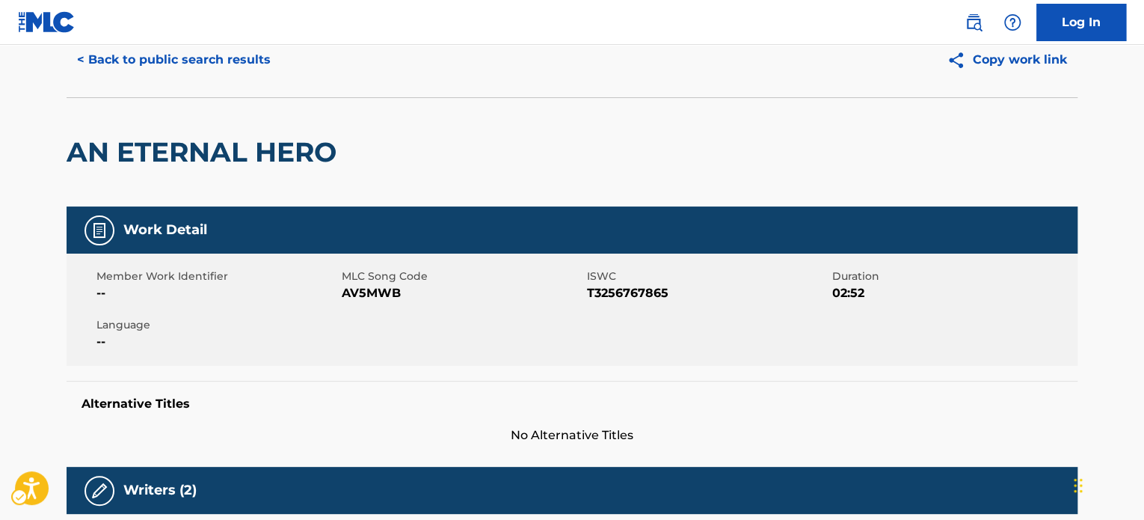
scroll to position [46, 0]
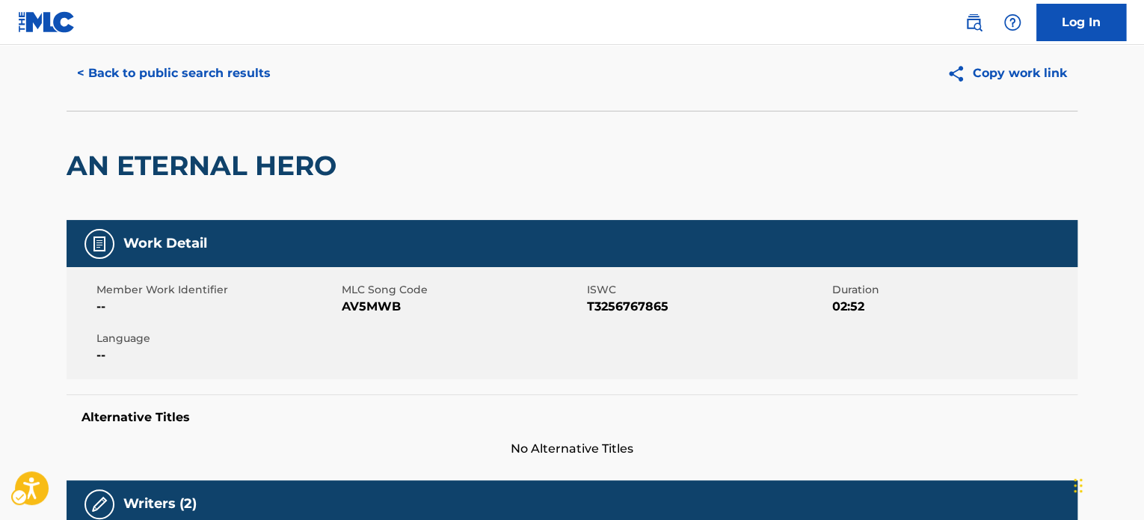
click at [642, 307] on span "ISWC - T3256767865" at bounding box center [708, 307] width 242 height 18
copy span "T3256767865"
click at [435, 143] on div "AN ETERNAL HERO" at bounding box center [572, 165] width 1011 height 109
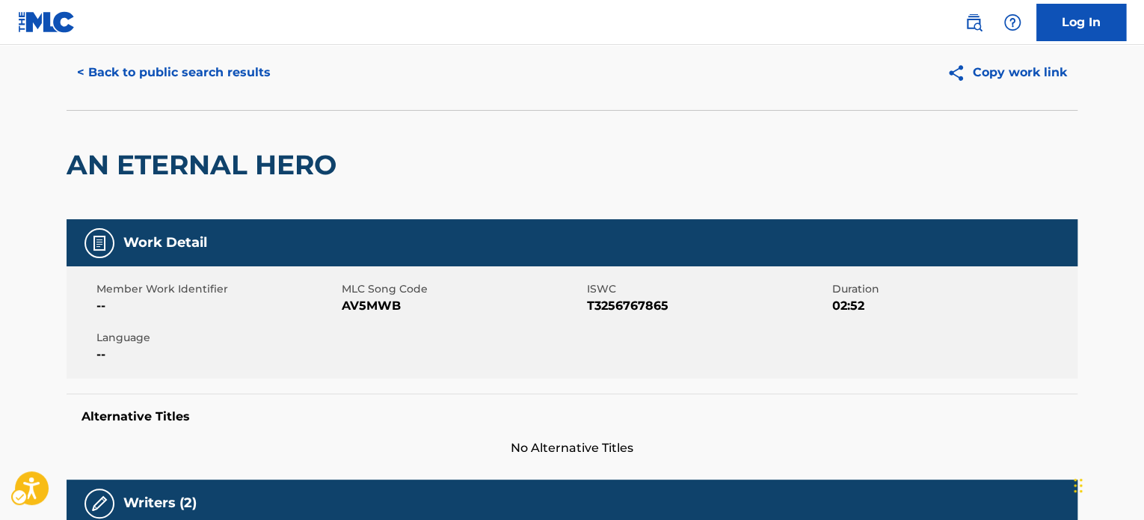
scroll to position [0, 0]
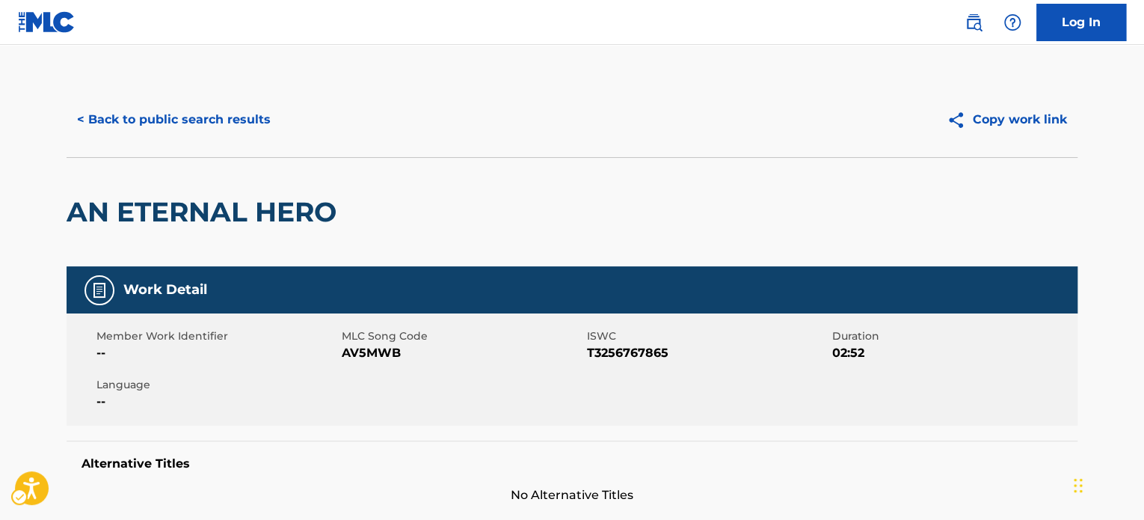
drag, startPoint x: 962, startPoint y: 60, endPoint x: 861, endPoint y: 96, distance: 107.4
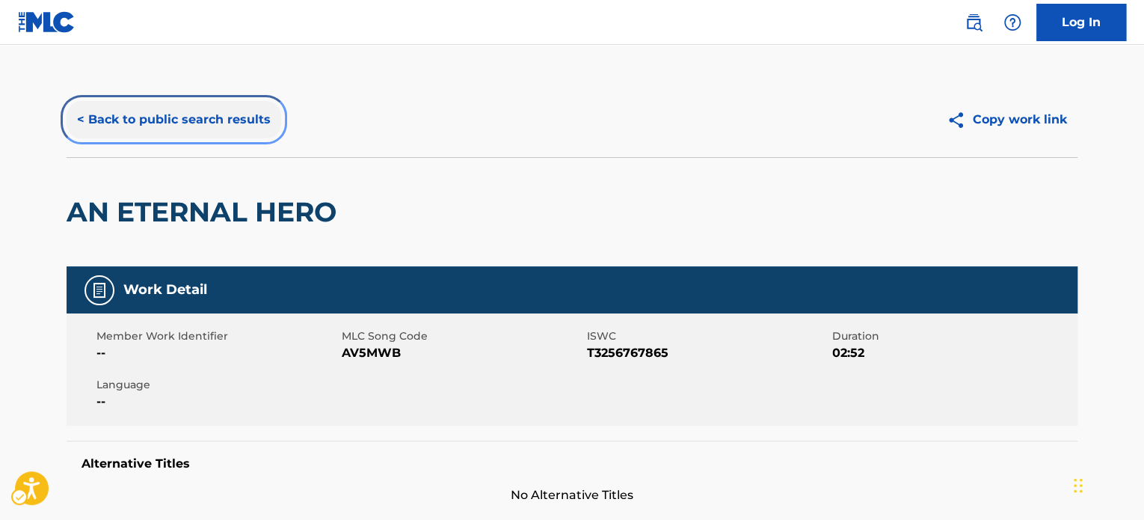
click at [269, 128] on button "< Back to public search results" at bounding box center [174, 119] width 215 height 37
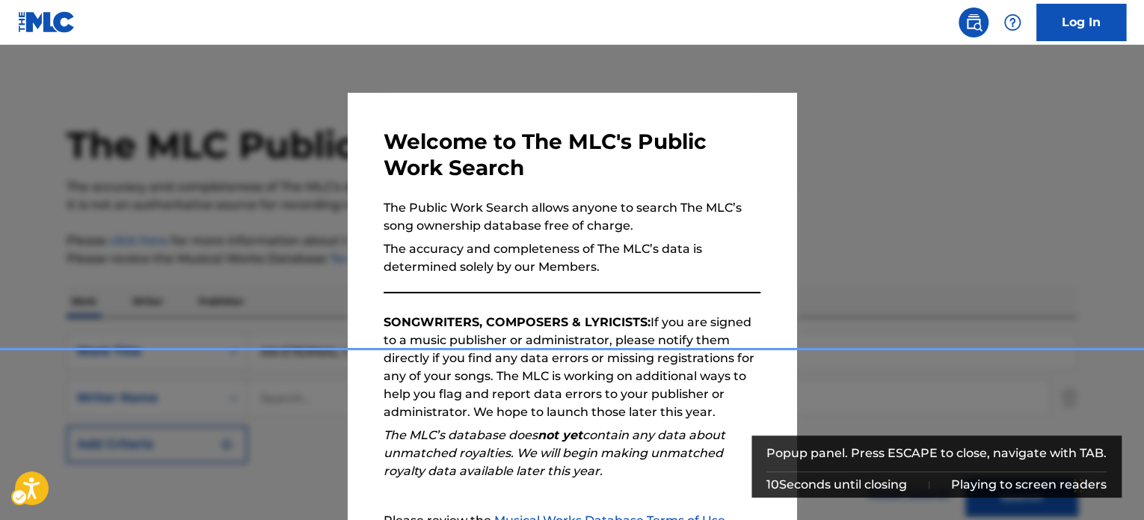
click at [305, 183] on div "Popup" at bounding box center [572, 305] width 1144 height 520
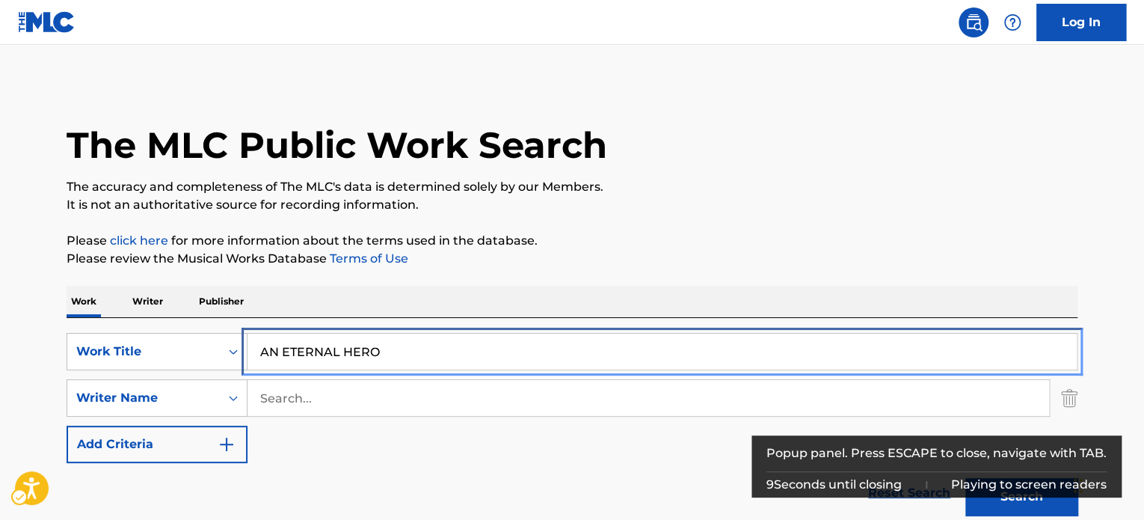
click at [390, 346] on input "AN ETERNAL HERO" at bounding box center [661, 351] width 829 height 36
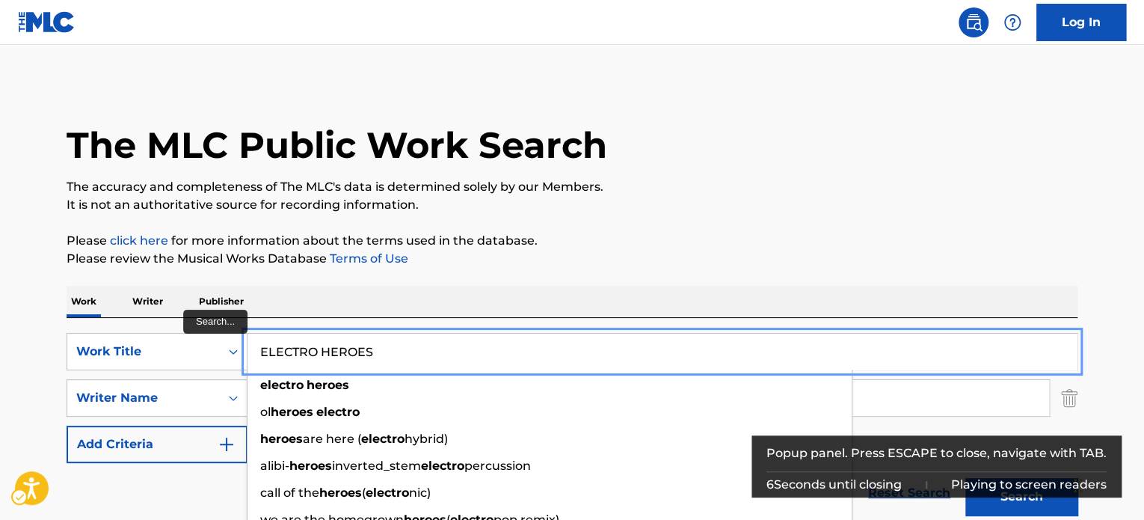
type input "ELECTRO HEROES"
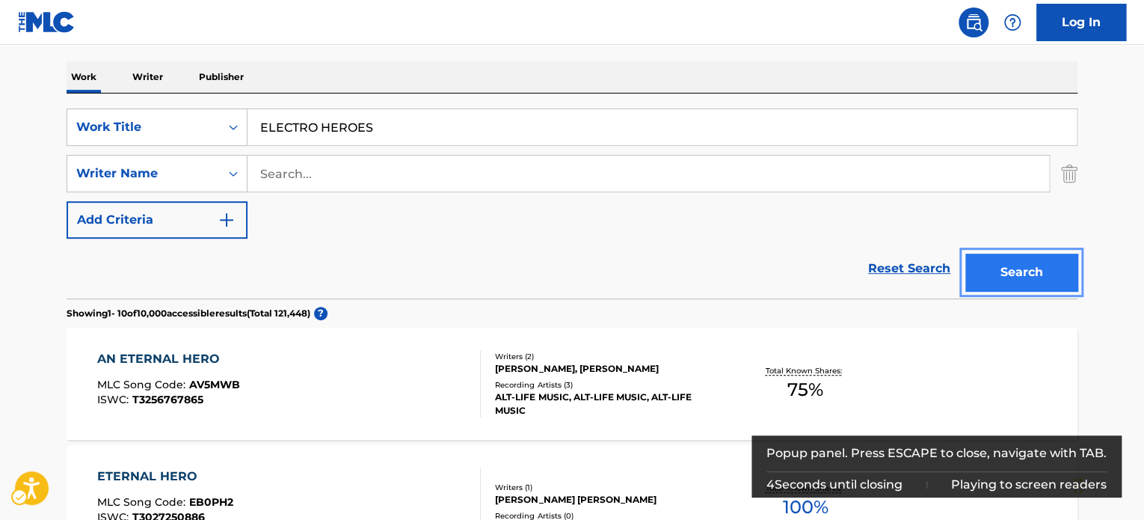
click at [1009, 274] on button "Search" at bounding box center [1021, 271] width 112 height 37
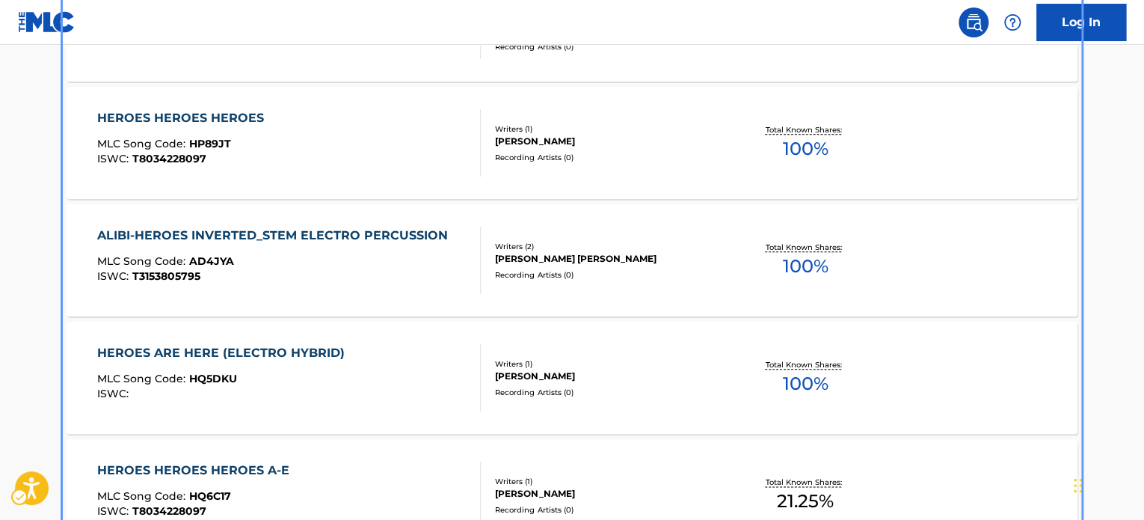
scroll to position [392, 0]
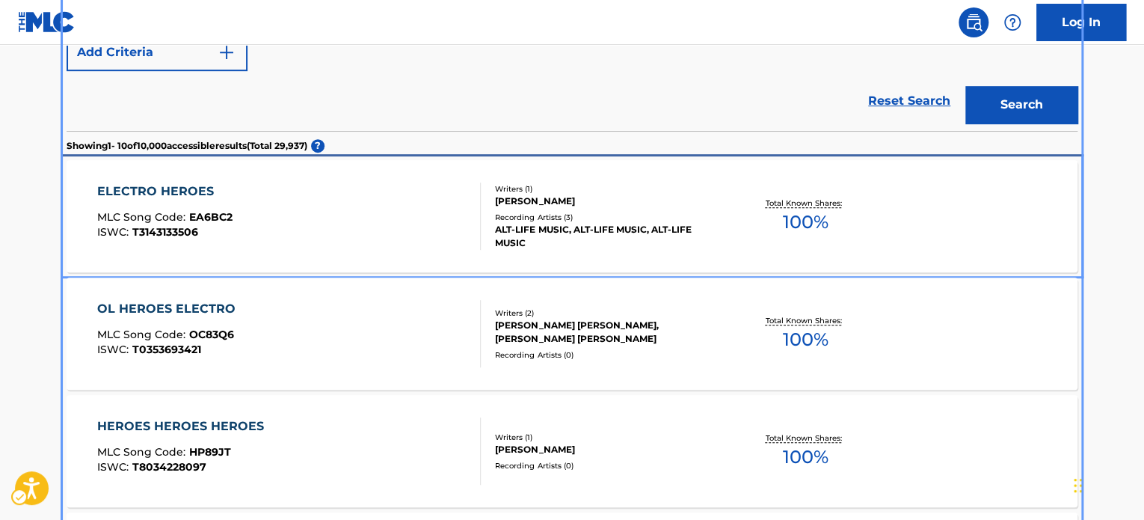
click at [419, 205] on div "ELECTRO HEROES MLC Song Code : EA6BC2 ISWC : T3143133506" at bounding box center [289, 215] width 384 height 67
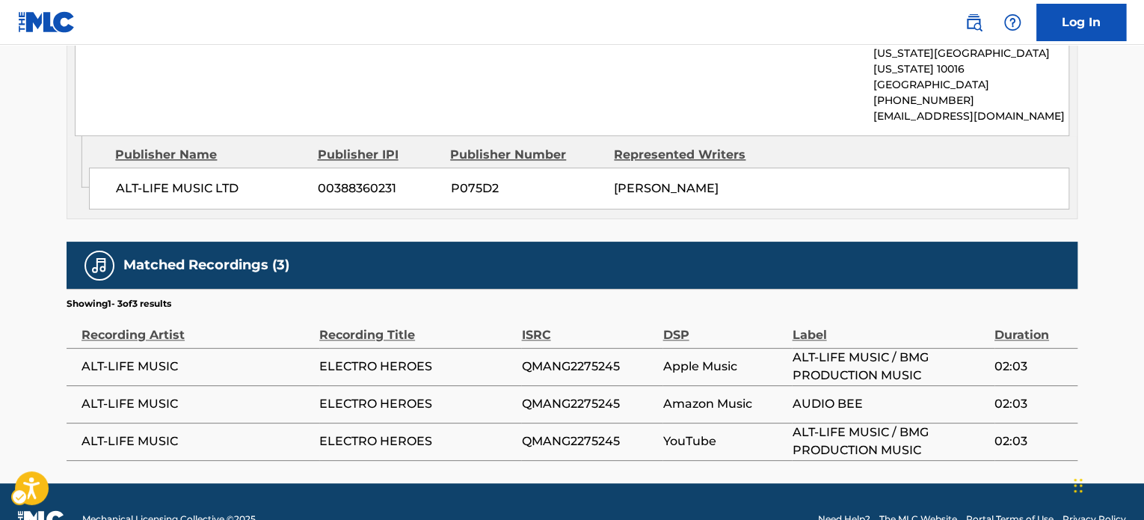
scroll to position [826, 0]
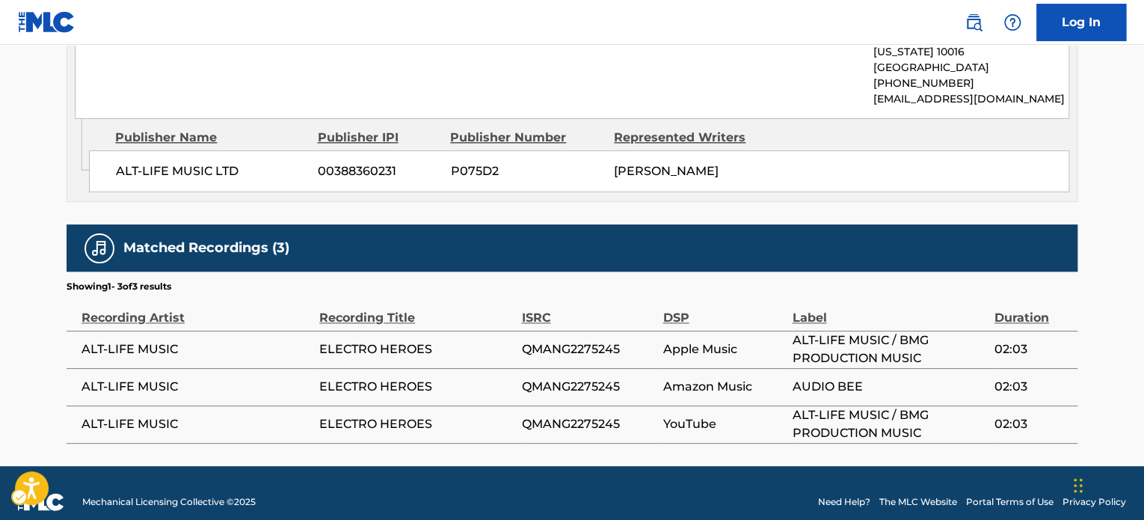
click at [574, 340] on span "QMANG2275245" at bounding box center [588, 349] width 134 height 18
copy span "QMANG2275245"
click at [449, 271] on section "Showing 1 - 3 of 3 results" at bounding box center [572, 282] width 1011 height 22
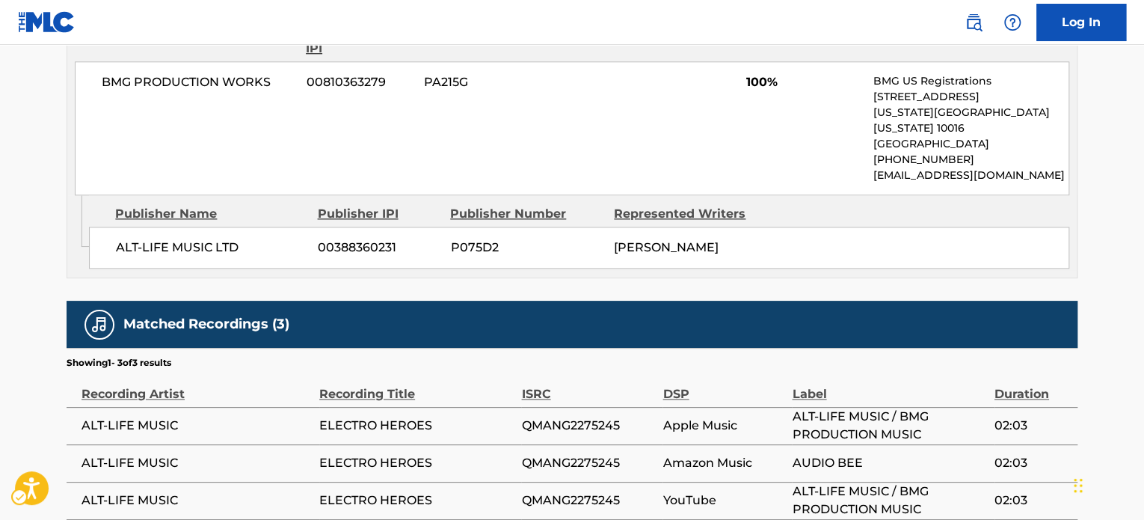
scroll to position [751, 0]
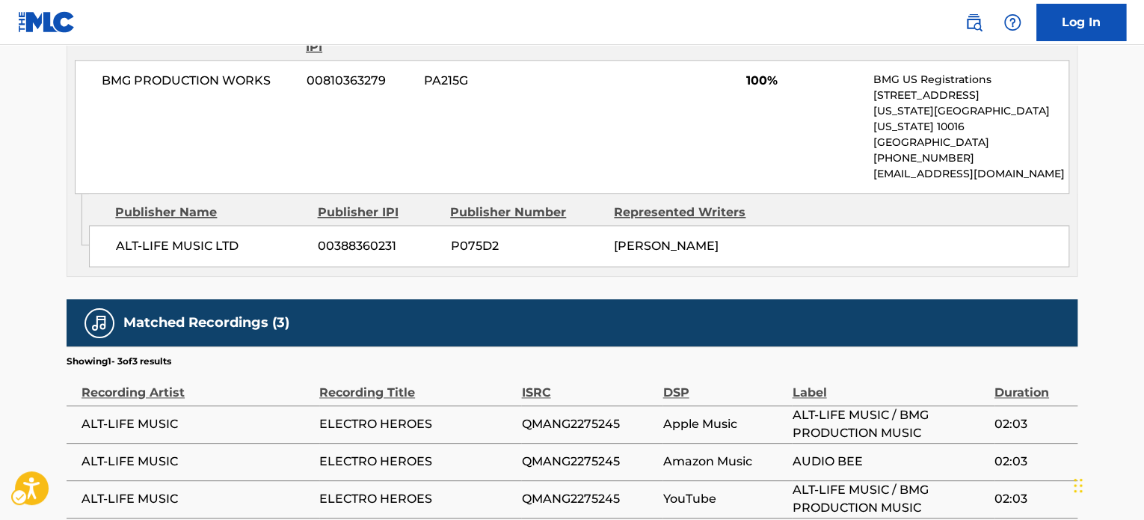
click at [663, 79] on div "BMG PRODUCTION WORKS 00810363279 PA215G 100% BMG US Registrations [STREET_ADDRE…" at bounding box center [572, 127] width 994 height 134
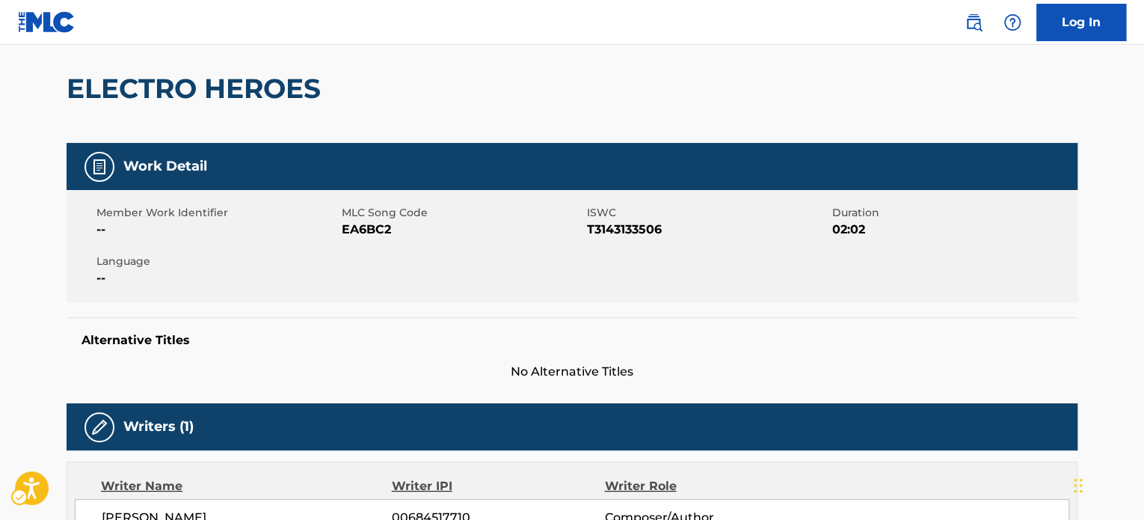
scroll to position [0, 0]
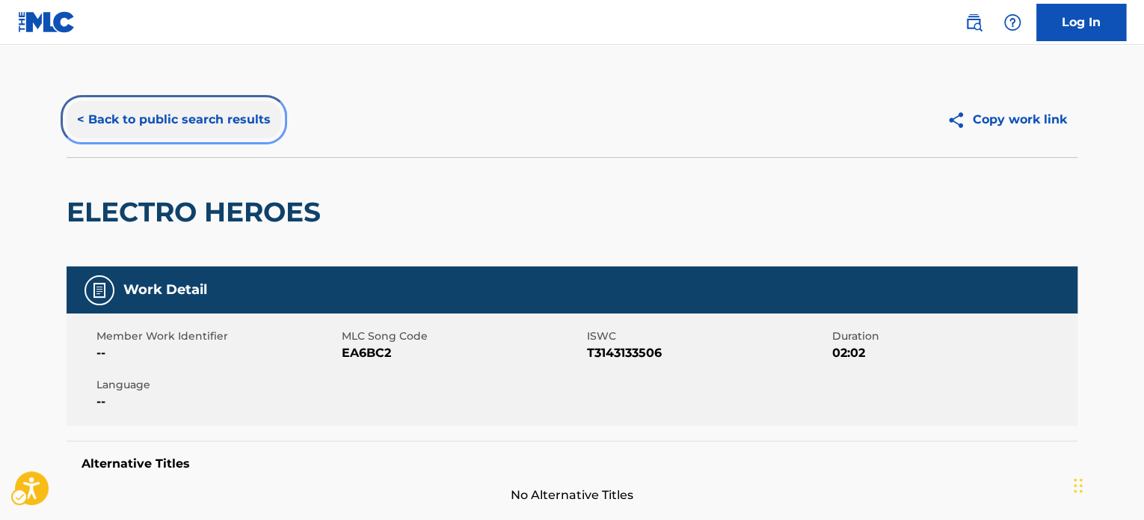
click at [212, 123] on button "< Back to public search results" at bounding box center [174, 119] width 215 height 37
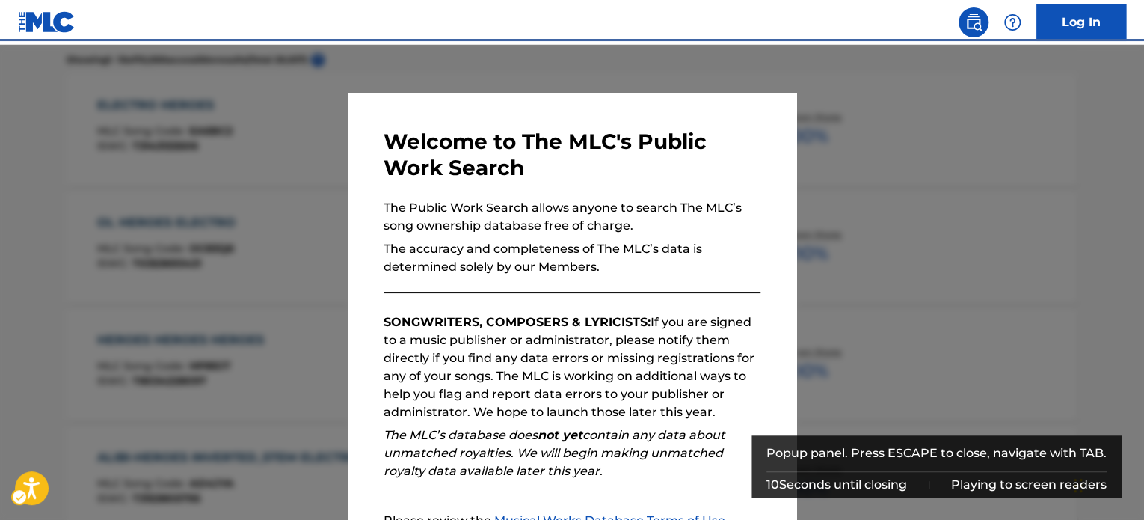
click at [321, 176] on div "Popup" at bounding box center [572, 305] width 1144 height 520
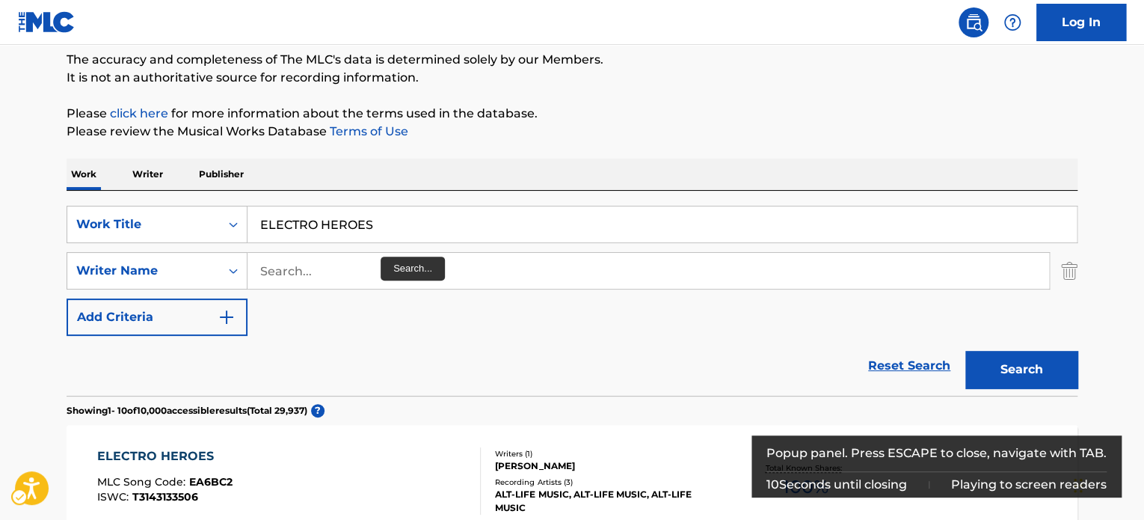
scroll to position [104, 0]
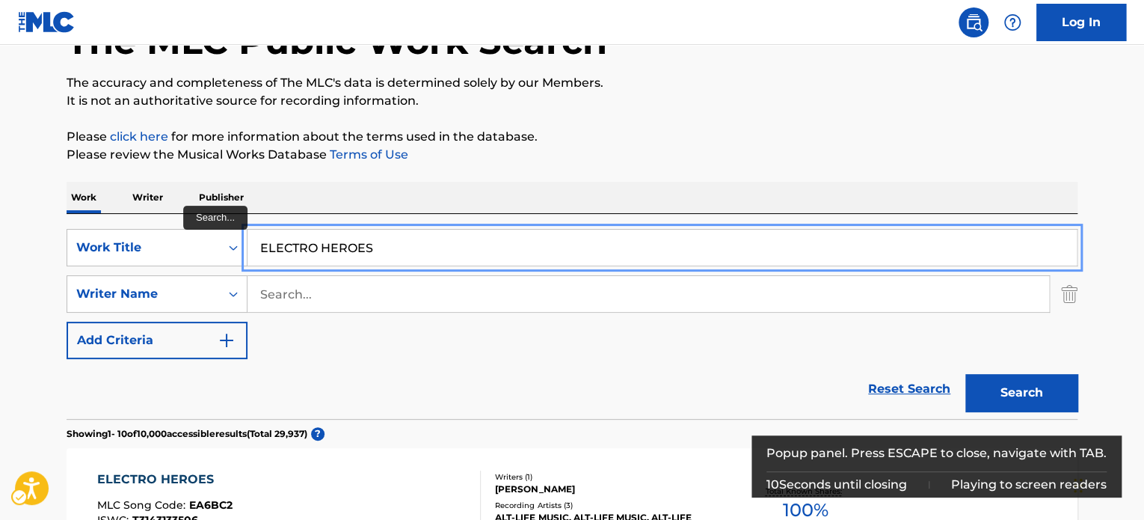
click at [407, 250] on input "ELECTRO HEROES" at bounding box center [661, 248] width 829 height 36
paste input "INDIE SUGAR RUSH"
type input "INDIE SUGAR RUSH"
click at [704, 131] on p "Please click here for more information about the terms used in the database." at bounding box center [572, 137] width 1011 height 18
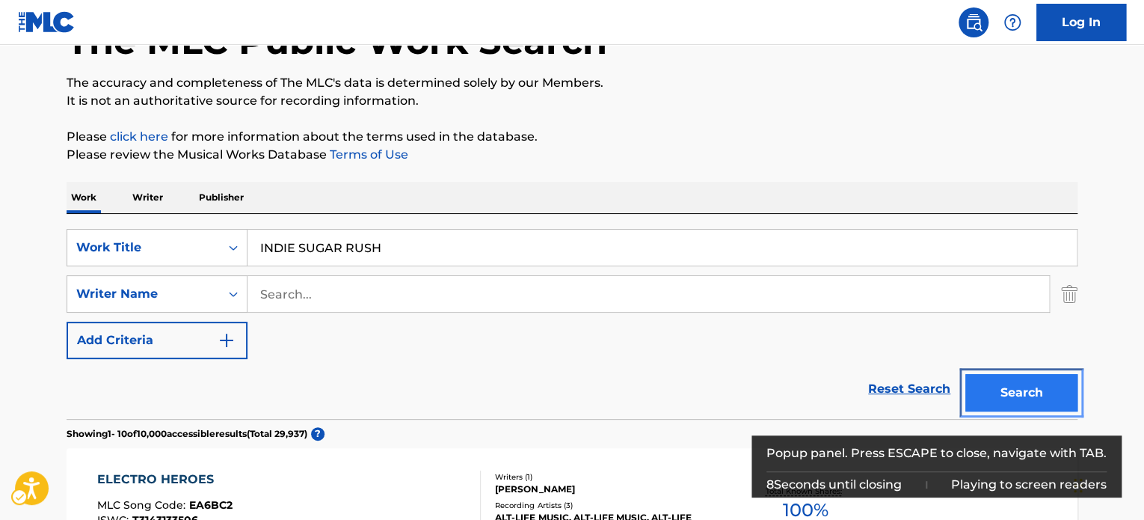
click at [1046, 379] on button "Search" at bounding box center [1021, 392] width 112 height 37
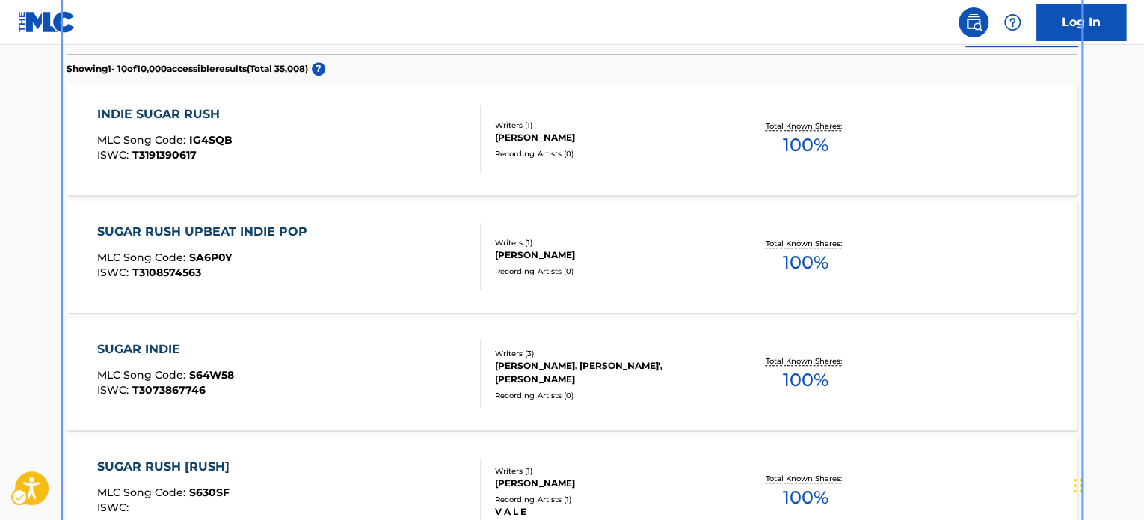
scroll to position [467, 0]
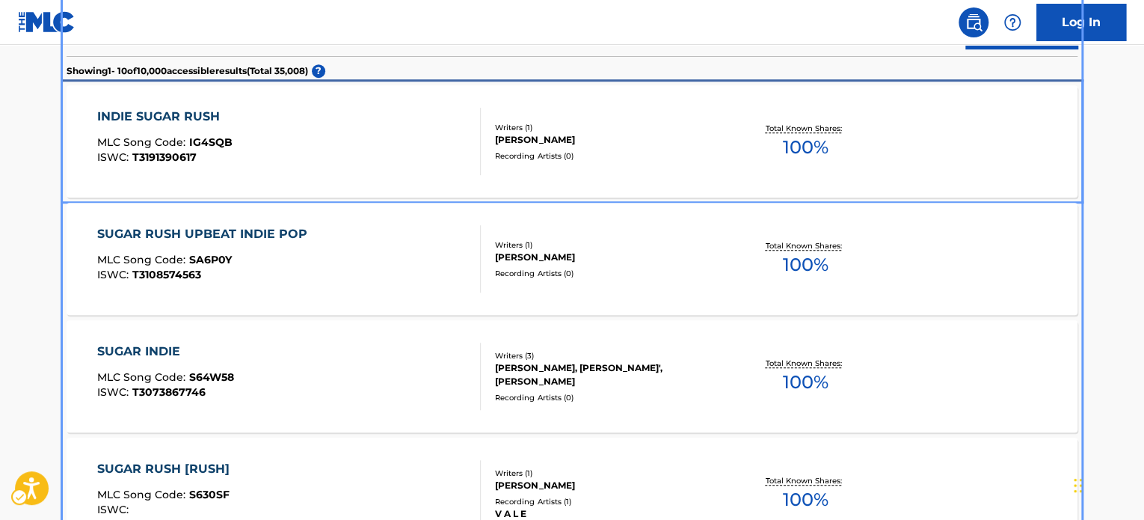
click at [336, 137] on div "INDIE SUGAR RUSH MLC Song Code : IG4SQB ISWC : T3191390617" at bounding box center [289, 141] width 384 height 67
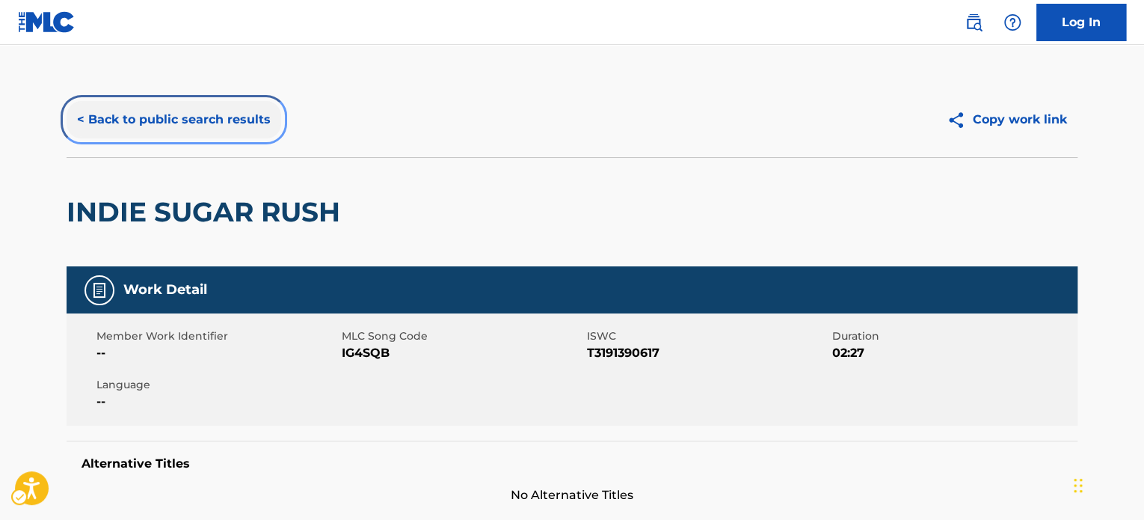
click at [143, 122] on button "< Back to public search results" at bounding box center [174, 119] width 215 height 37
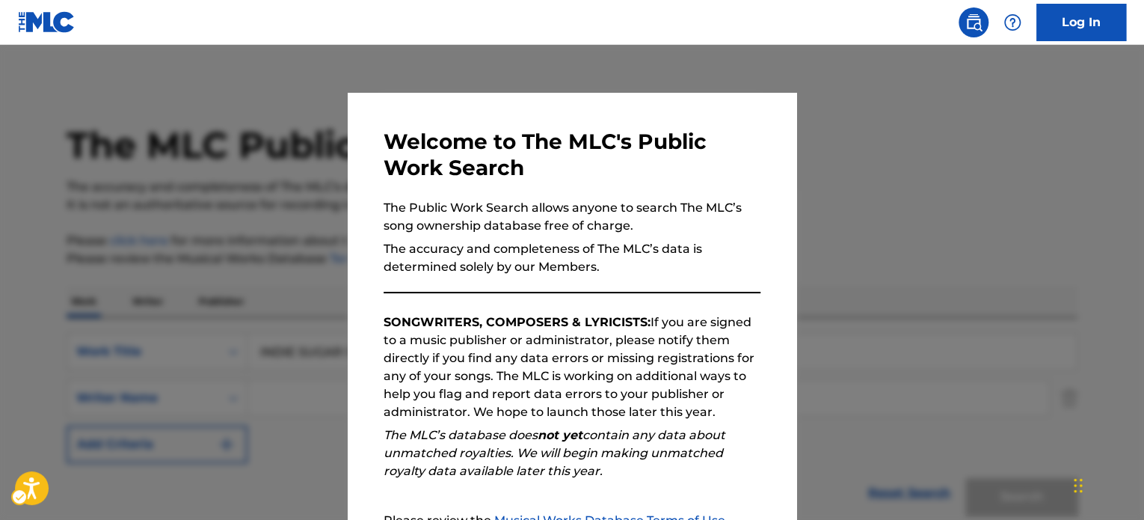
scroll to position [553, 0]
